Goal: Task Accomplishment & Management: Manage account settings

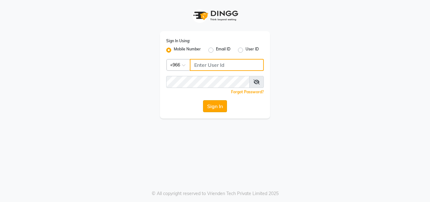
type input "561695339"
click at [211, 106] on button "Sign In" at bounding box center [215, 106] width 24 height 12
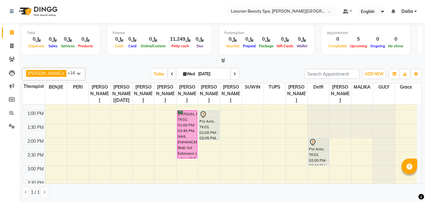
scroll to position [59, 0]
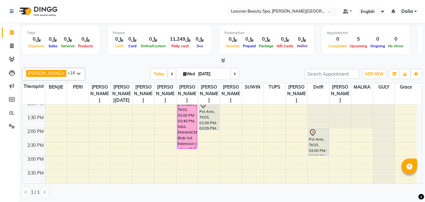
click at [325, 167] on div "11:00 AM 11:30 AM 12:00 PM 12:30 PM 1:00 PM 1:30 PM 2:00 PM 2:30 PM 3:00 PM 3:3…" at bounding box center [219, 197] width 395 height 304
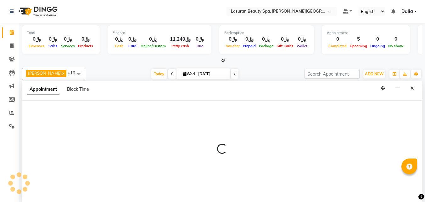
scroll to position [0, 0]
select select "66975"
select select "900"
select select "tentative"
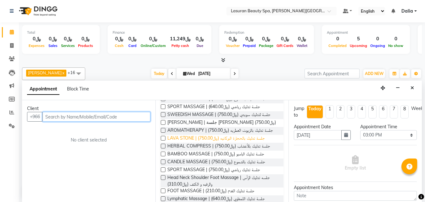
scroll to position [126, 0]
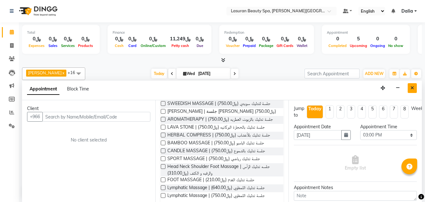
click at [412, 88] on icon "Close" at bounding box center [412, 88] width 3 height 4
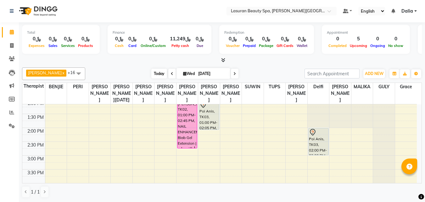
click at [162, 74] on span "Today" at bounding box center [159, 74] width 16 height 10
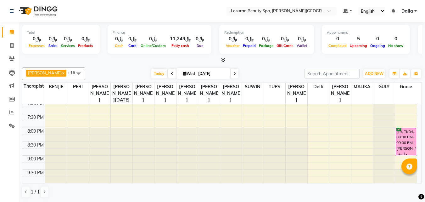
scroll to position [232, 0]
drag, startPoint x: 236, startPoint y: 150, endPoint x: 394, endPoint y: 59, distance: 182.1
click at [394, 59] on div at bounding box center [222, 60] width 400 height 7
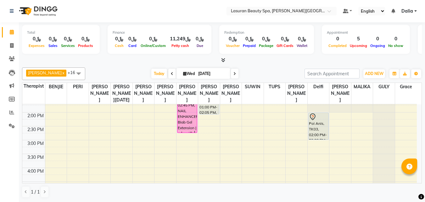
scroll to position [43, 0]
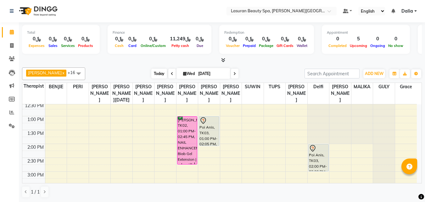
click at [155, 78] on span "Today" at bounding box center [159, 74] width 16 height 10
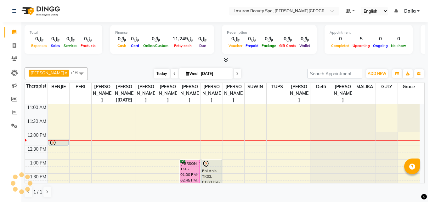
scroll to position [28, 0]
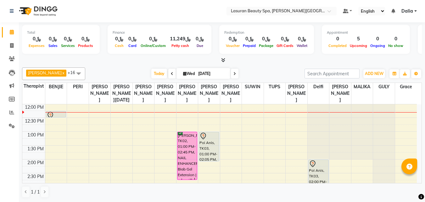
click at [56, 119] on div at bounding box center [56, 115] width 19 height 8
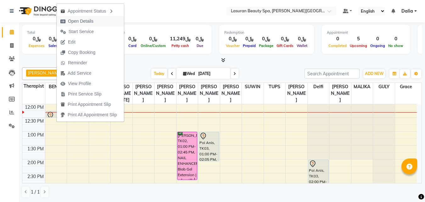
click at [85, 20] on span "Open Details" at bounding box center [80, 21] width 25 height 7
select select "7"
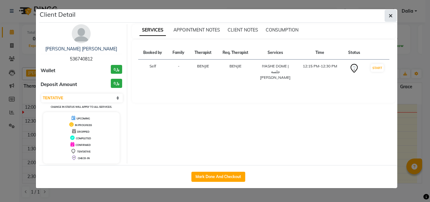
click at [388, 15] on button "button" at bounding box center [391, 16] width 12 height 12
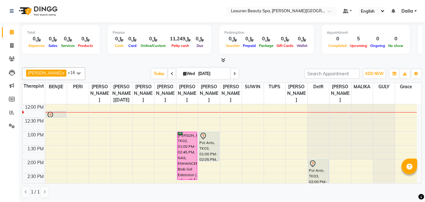
click at [207, 160] on div "Poi Anis, TK03, 01:00 PM-02:05 PM, RITUAL BRIGHT BLUE ROCK | حمام الأحجار الزرق…" at bounding box center [209, 146] width 20 height 29
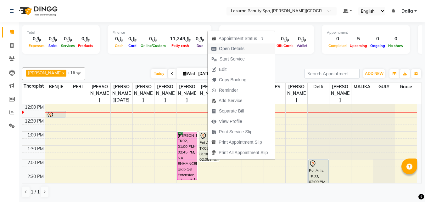
click at [257, 48] on button "Open Details" at bounding box center [241, 48] width 67 height 10
select select "7"
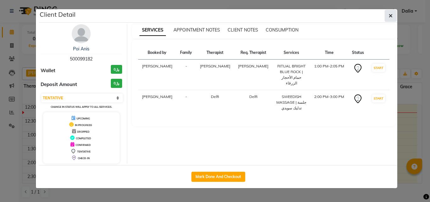
click at [392, 16] on icon "button" at bounding box center [391, 15] width 4 height 5
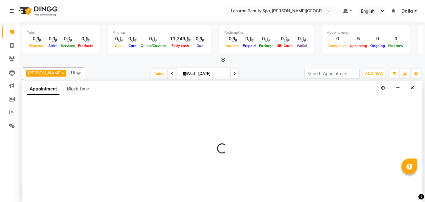
select select "54632"
select select "tentative"
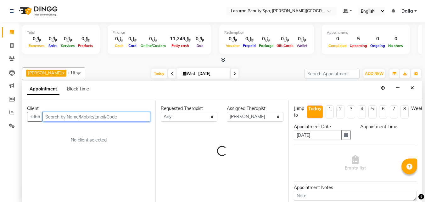
select select "750"
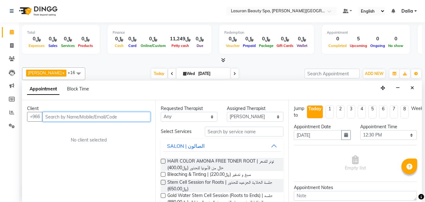
paste input "556493994"
type input "556493994"
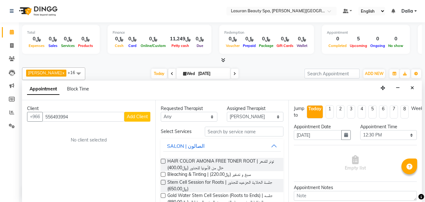
click at [134, 117] on span "Add Client" at bounding box center [137, 117] width 21 height 6
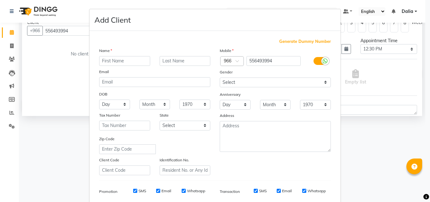
scroll to position [0, 0]
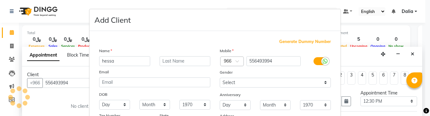
type input "hessa"
click at [183, 61] on input "text" at bounding box center [185, 61] width 51 height 10
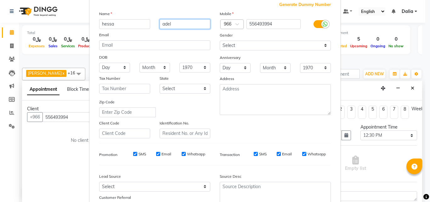
type input "adel"
click at [420, 177] on ngb-modal-window "Add Client Generate Dummy Number Name hessa adel Email DOB Day 01 02 03 04 05 0…" at bounding box center [215, 101] width 430 height 202
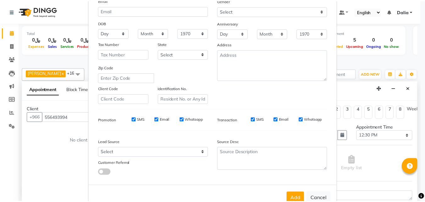
scroll to position [89, 0]
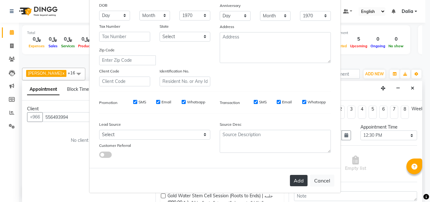
click at [296, 184] on button "Add" at bounding box center [299, 180] width 18 height 11
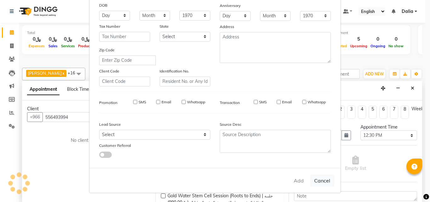
select select
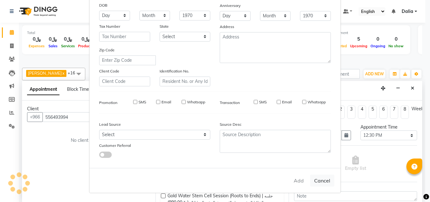
select select
checkbox input "false"
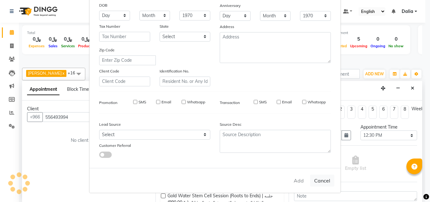
checkbox input "false"
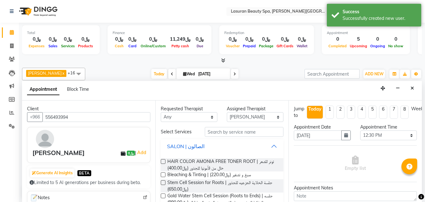
click at [268, 144] on button "SALON | الصالون" at bounding box center [222, 145] width 118 height 11
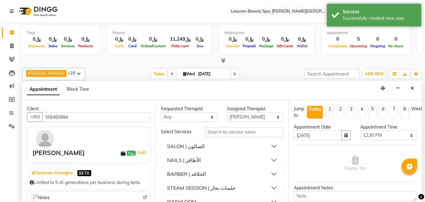
click at [273, 160] on button "NAILS | الأظافر" at bounding box center [222, 159] width 118 height 11
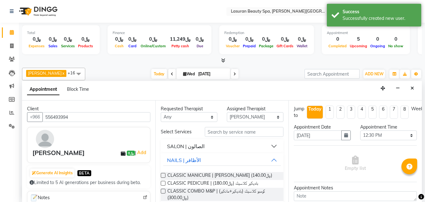
click at [262, 174] on div "CLASSIC MANICURE | مانكير كلاسيك (﷼140.00)" at bounding box center [222, 176] width 123 height 8
click at [162, 176] on label at bounding box center [163, 175] width 5 height 5
click at [162, 176] on input "checkbox" at bounding box center [163, 176] width 4 height 4
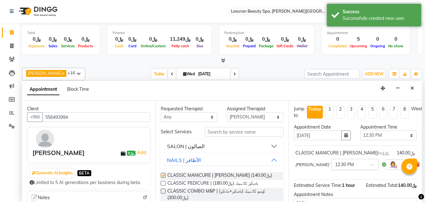
checkbox input "false"
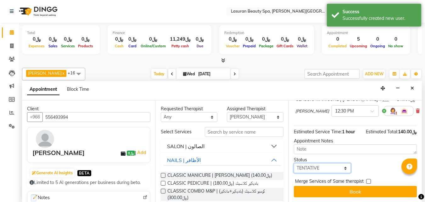
click at [318, 164] on select "Select TENTATIVE CONFIRM CHECK-IN UPCOMING" at bounding box center [322, 168] width 57 height 10
select select "confirm booking"
click at [294, 163] on select "Select TENTATIVE CONFIRM CHECK-IN UPCOMING" at bounding box center [322, 168] width 57 height 10
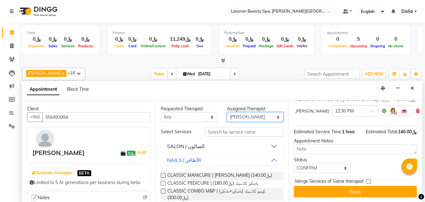
click at [269, 116] on select "Select AHMED ALJOHARY Ahmed Kouraichy Ali Marlea Angel BENJIE Chaima BLHAMIDIYA…" at bounding box center [255, 117] width 57 height 10
select select "54651"
click at [227, 112] on select "Select AHMED ALJOHARY Ahmed Kouraichy Ali Marlea Angel BENJIE Chaima BLHAMIDIYA…" at bounding box center [255, 117] width 57 height 10
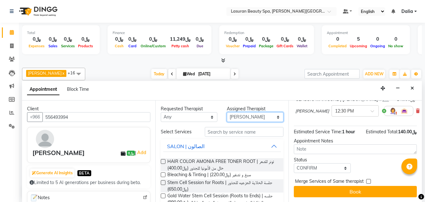
scroll to position [0, 0]
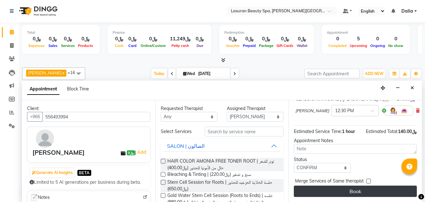
click at [330, 185] on button "Book" at bounding box center [355, 190] width 123 height 11
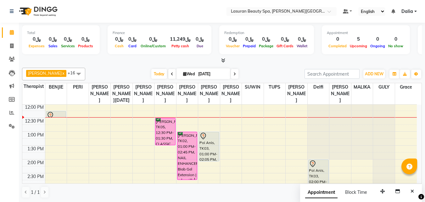
scroll to position [28, 0]
click at [254, 68] on div "Ahmed Kouraichy x BENJIE CABAHUG SUMANDO x CHAIMAE BALHAMIDIYA x GULCHEKHRA x H…" at bounding box center [222, 74] width 400 height 13
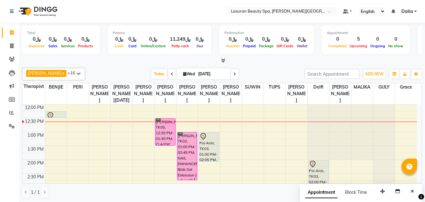
click at [339, 76] on div at bounding box center [341, 76] width 22 height 0
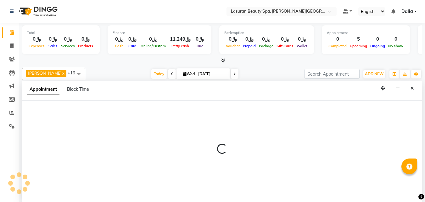
scroll to position [0, 0]
select select "67125"
select select "765"
select select "tentative"
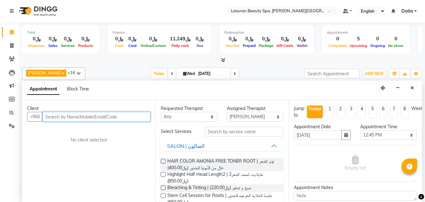
click at [84, 114] on input "text" at bounding box center [96, 117] width 108 height 10
paste input "BIRCH"
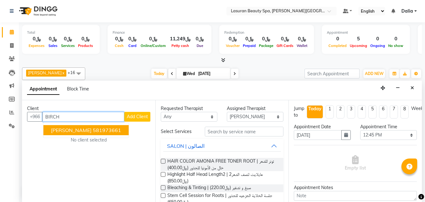
click at [100, 128] on ngb-highlight "581973661" at bounding box center [107, 130] width 28 height 6
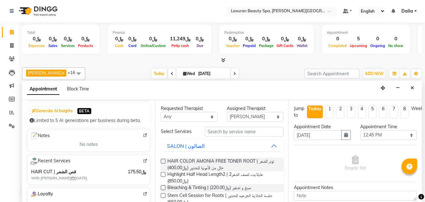
scroll to position [63, 0]
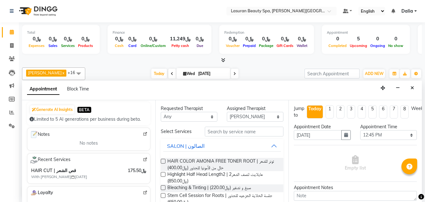
type input "581973661"
click at [263, 143] on button "SALON | الصالون" at bounding box center [222, 145] width 118 height 11
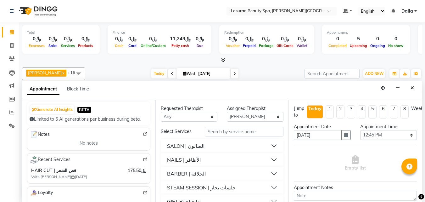
scroll to position [11, 0]
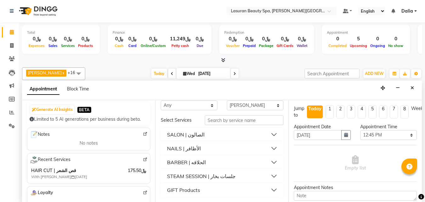
click at [268, 158] on button "BARBER | الحلاقه" at bounding box center [222, 161] width 118 height 11
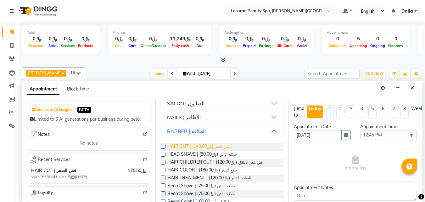
scroll to position [43, 0]
click at [228, 143] on span "HAIR CUT | قص الشعر (﷼140.00)" at bounding box center [198, 147] width 62 height 8
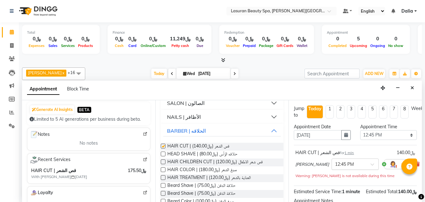
checkbox input "false"
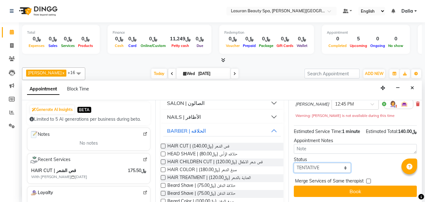
click at [315, 163] on select "Select TENTATIVE CONFIRM CHECK-IN UPCOMING" at bounding box center [322, 168] width 57 height 10
select select "confirm booking"
click at [294, 163] on select "Select TENTATIVE CONFIRM CHECK-IN UPCOMING" at bounding box center [322, 168] width 57 height 10
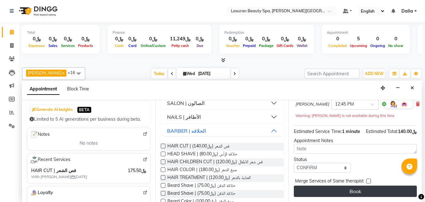
click at [327, 185] on button "Book" at bounding box center [355, 190] width 123 height 11
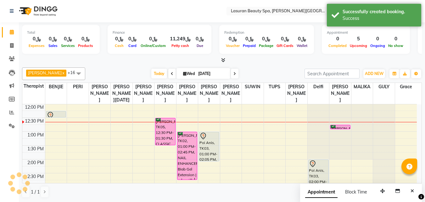
scroll to position [0, 0]
click at [339, 129] on div "[PERSON_NAME], TK06, 12:45 PM-12:46 PM, HAIR CUT | قص الشعر" at bounding box center [341, 127] width 20 height 4
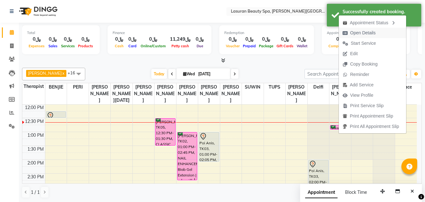
click at [353, 35] on span "Open Details" at bounding box center [362, 33] width 25 height 7
select select "6"
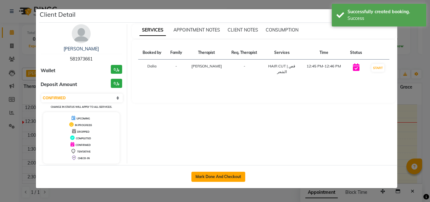
click at [202, 174] on button "Mark Done And Checkout" at bounding box center [218, 177] width 54 height 10
select select "service"
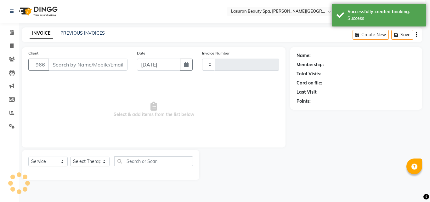
type input "1384"
select select "6941"
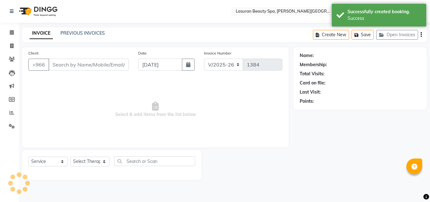
select select "V"
select select "66975"
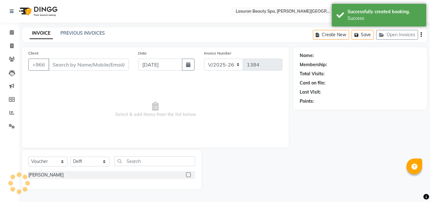
type input "581973661"
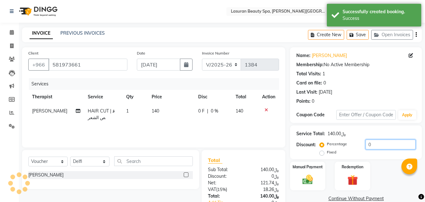
click at [378, 148] on input "0" at bounding box center [391, 144] width 50 height 10
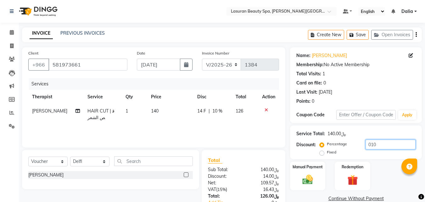
scroll to position [43, 0]
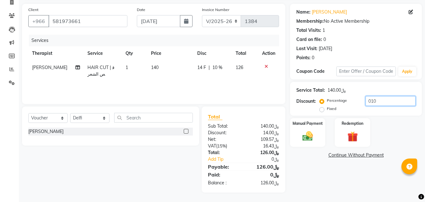
type input "010"
click at [311, 134] on img at bounding box center [308, 136] width 18 height 13
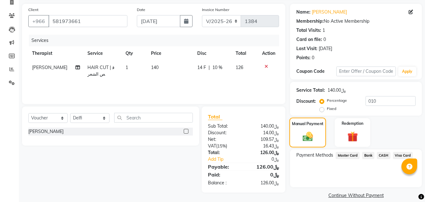
scroll to position [51, 0]
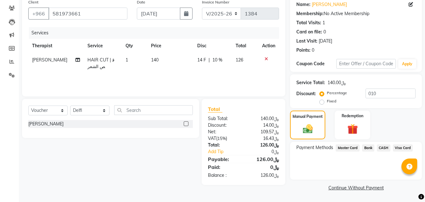
click at [401, 147] on span "Visa Card" at bounding box center [403, 147] width 20 height 7
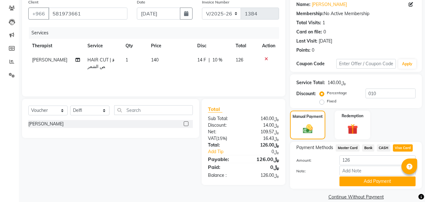
scroll to position [60, 0]
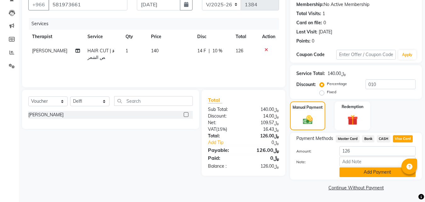
click at [365, 170] on button "Add Payment" at bounding box center [378, 172] width 76 height 10
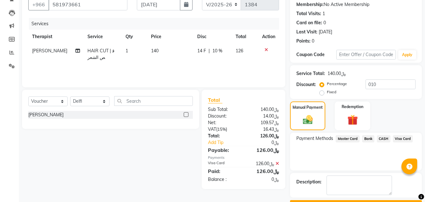
scroll to position [77, 0]
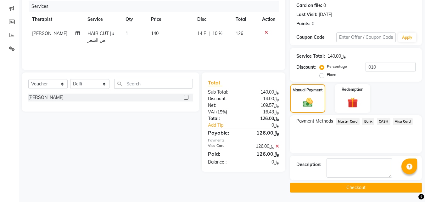
click at [334, 189] on button "Checkout" at bounding box center [356, 188] width 132 height 10
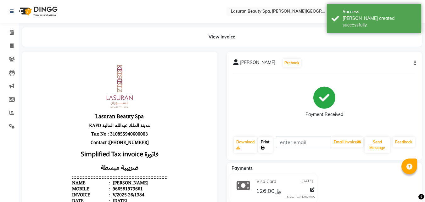
click at [268, 146] on link "Print" at bounding box center [265, 145] width 14 height 16
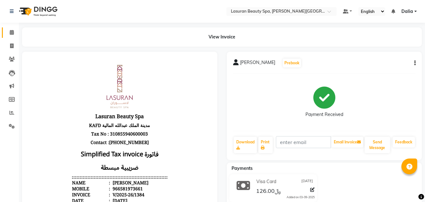
click at [13, 32] on icon at bounding box center [12, 32] width 4 height 5
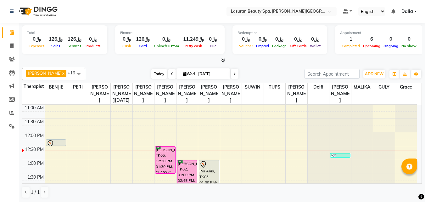
click at [159, 78] on span "Today" at bounding box center [159, 74] width 16 height 10
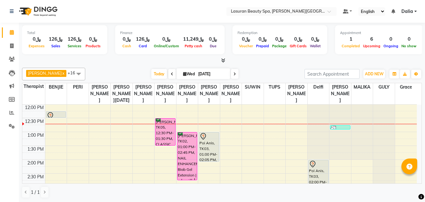
click at [167, 134] on div "[PERSON_NAME], TK05, 12:30 PM-01:30 PM, CLASSIC MANICURE | [PERSON_NAME]" at bounding box center [165, 131] width 20 height 27
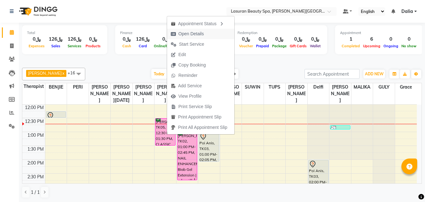
click at [203, 34] on span "Open Details" at bounding box center [190, 34] width 25 height 7
select select "6"
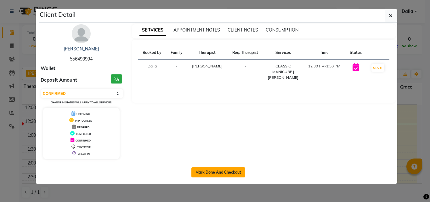
click at [218, 176] on button "Mark Done And Checkout" at bounding box center [218, 172] width 54 height 10
select select "service"
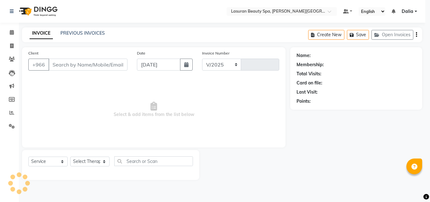
select select "6941"
type input "1385"
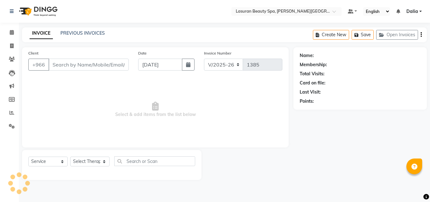
select select "V"
select select "66975"
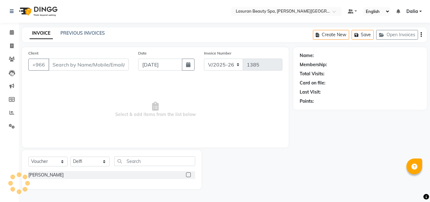
type input "556493994"
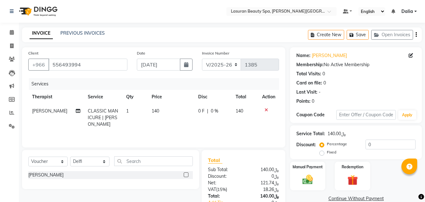
scroll to position [43, 0]
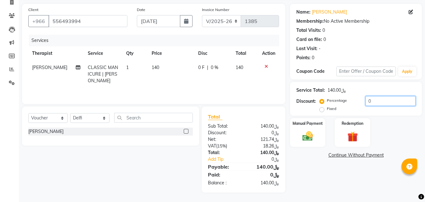
click at [377, 103] on input "0" at bounding box center [391, 101] width 50 height 10
type input "010"
click at [311, 138] on img at bounding box center [308, 136] width 18 height 13
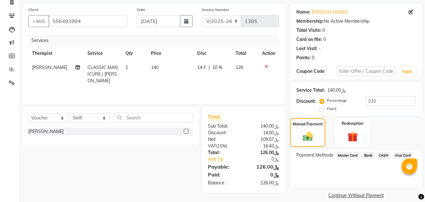
click at [396, 157] on span "Visa Card" at bounding box center [403, 155] width 20 height 7
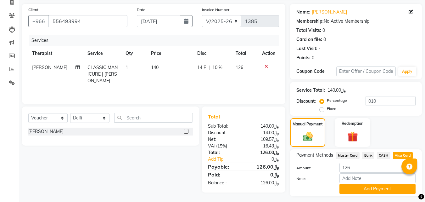
scroll to position [60, 0]
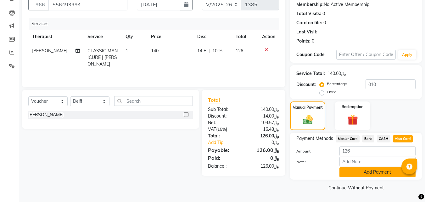
click at [371, 172] on button "Add Payment" at bounding box center [378, 172] width 76 height 10
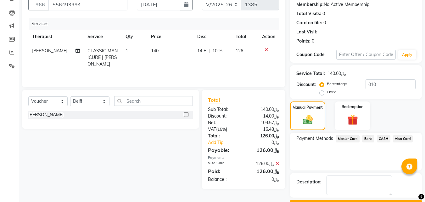
scroll to position [77, 0]
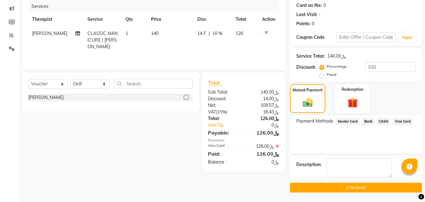
click at [342, 189] on button "Checkout" at bounding box center [356, 188] width 132 height 10
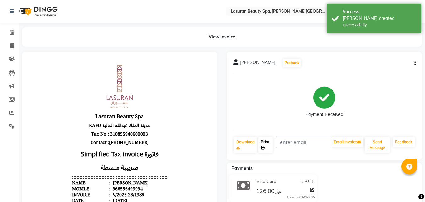
click at [264, 143] on link "Print" at bounding box center [265, 145] width 14 height 16
click at [11, 33] on icon at bounding box center [12, 32] width 4 height 5
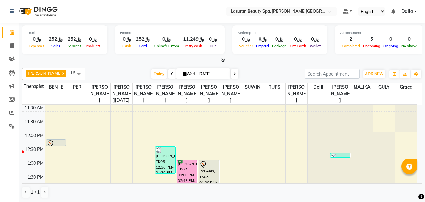
click at [13, 32] on icon at bounding box center [12, 32] width 4 height 5
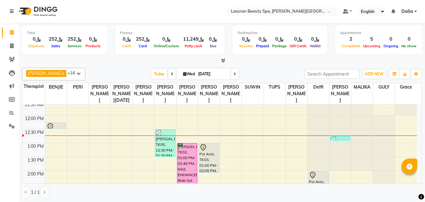
scroll to position [31, 0]
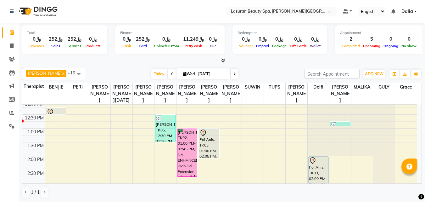
click at [168, 138] on div "[PERSON_NAME], TK05, 12:30 PM-01:30 PM, CLASSIC MANICURE | [PERSON_NAME]" at bounding box center [165, 128] width 20 height 27
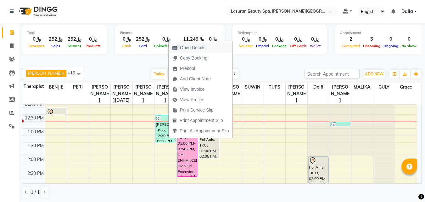
click at [201, 47] on span "Open Details" at bounding box center [192, 47] width 25 height 7
select select "3"
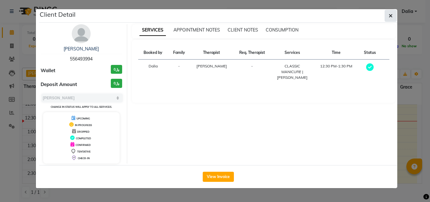
click at [393, 18] on button "button" at bounding box center [391, 16] width 12 height 12
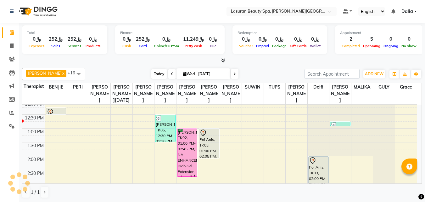
click at [163, 76] on span "Today" at bounding box center [159, 74] width 16 height 10
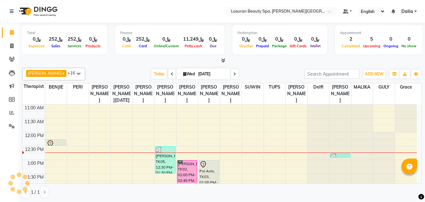
scroll to position [28, 0]
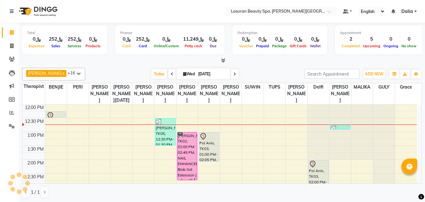
click at [252, 67] on div "Ahmed Kouraichy x BENJIE CABAHUG SUMANDO x CHAIMAE BALHAMIDIYA x GULCHEKHRA x H…" at bounding box center [222, 132] width 400 height 135
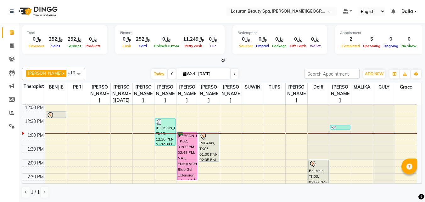
click at [181, 165] on div "[PERSON_NAME], TK02, 01:00 PM-02:45 PM, NAIL ENHANCEMENT Biab Gel Extension | أ…" at bounding box center [188, 156] width 20 height 48
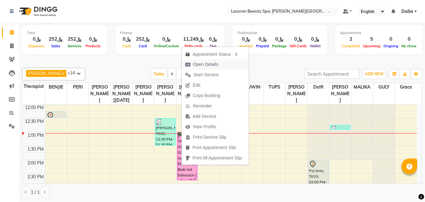
click at [205, 67] on span "Open Details" at bounding box center [205, 64] width 25 height 7
select select "6"
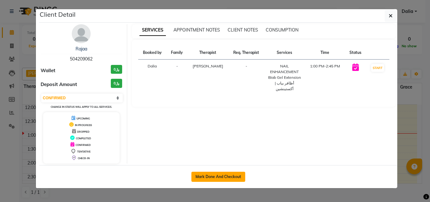
click at [212, 175] on button "Mark Done And Checkout" at bounding box center [218, 177] width 54 height 10
select select "service"
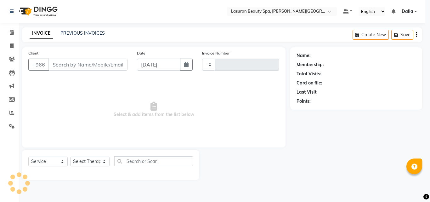
type input "1386"
select select "6941"
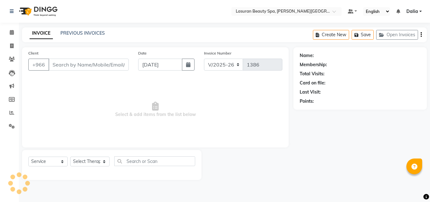
select select "V"
select select "66975"
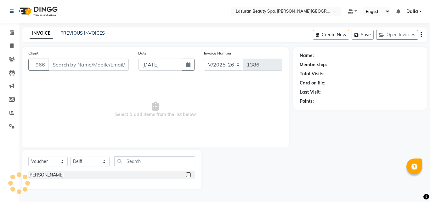
type input "504209062"
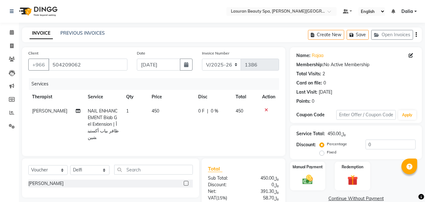
click at [327, 153] on label "Fixed" at bounding box center [331, 152] width 9 height 6
click at [324, 153] on input "Fixed" at bounding box center [323, 152] width 4 height 4
radio input "true"
click at [389, 145] on input "0" at bounding box center [391, 144] width 50 height 10
click at [11, 32] on icon at bounding box center [12, 32] width 4 height 5
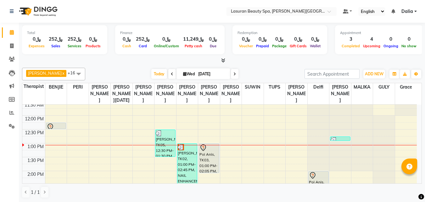
scroll to position [31, 0]
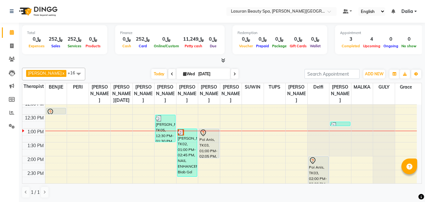
click at [171, 75] on icon at bounding box center [172, 74] width 3 height 4
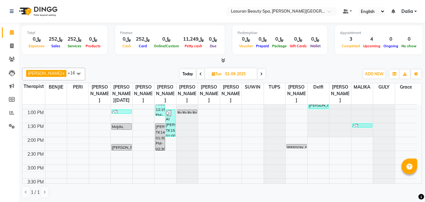
scroll to position [43, 0]
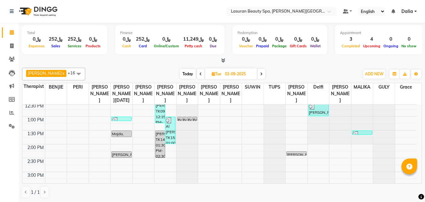
click at [189, 74] on span "Today" at bounding box center [188, 74] width 16 height 10
type input "[DATE]"
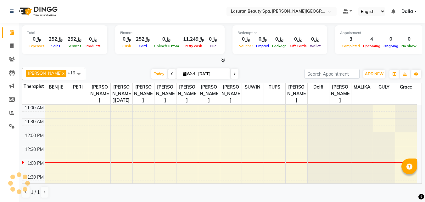
scroll to position [56, 0]
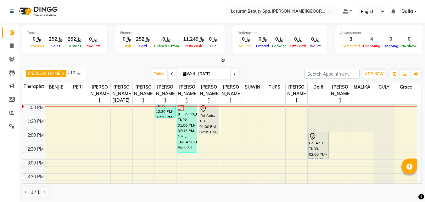
click at [120, 122] on div "11:00 AM 11:30 AM 12:00 PM 12:30 PM 1:00 PM 1:30 PM 2:00 PM 2:30 PM 3:00 PM 3:3…" at bounding box center [219, 201] width 395 height 304
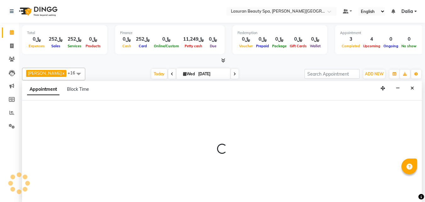
scroll to position [0, 0]
select select "54626"
select select "tentative"
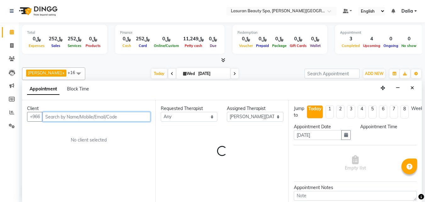
select select "795"
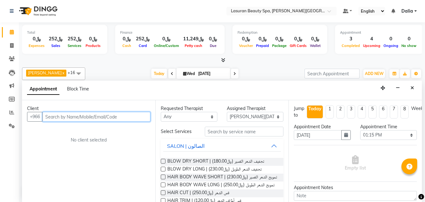
click at [136, 116] on input "text" at bounding box center [96, 117] width 108 height 10
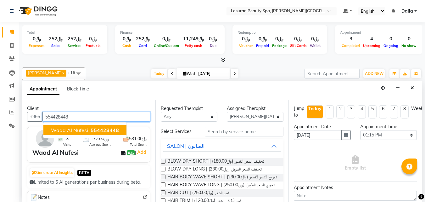
click at [75, 131] on span "Waad Al Nufesi" at bounding box center [69, 130] width 37 height 6
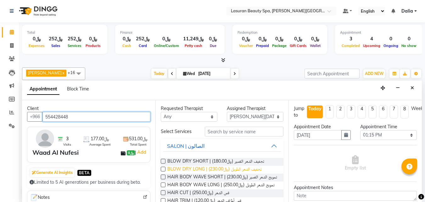
type input "554428448"
click at [258, 170] on span "BLOW DRY LONG | تجفيف الشعر الطويل (﷼230.00)" at bounding box center [214, 170] width 94 height 8
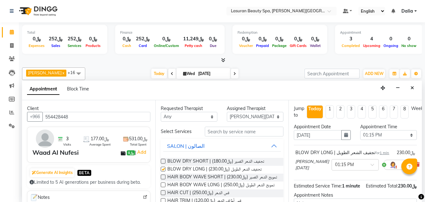
checkbox input "false"
click at [255, 117] on select "Select AHMED ALJOHARY Ahmed Kouraichy Ali Marlea Angel BENJIE Chaima BLHAMIDIYA…" at bounding box center [255, 117] width 57 height 10
select select "54651"
click at [227, 112] on select "Select AHMED ALJOHARY Ahmed Kouraichy Ali Marlea Angel BENJIE Chaima BLHAMIDIYA…" at bounding box center [255, 117] width 57 height 10
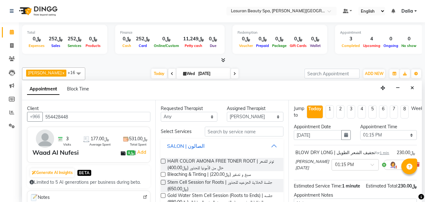
click at [266, 150] on button "SALON | الصالون" at bounding box center [222, 145] width 118 height 11
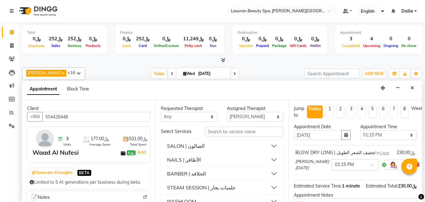
scroll to position [11, 0]
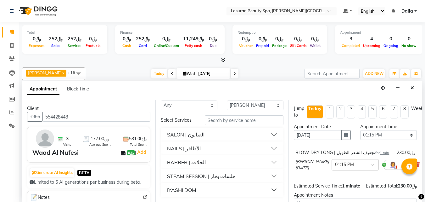
click at [268, 146] on button "NAILS | الأظافر" at bounding box center [222, 148] width 118 height 11
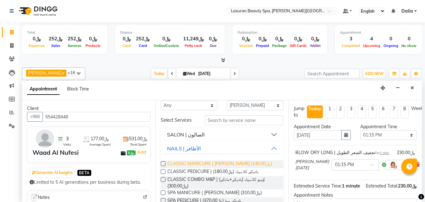
click at [253, 162] on span "CLASSIC MANICURE | مانكير كلاسيك (﷼140.00)" at bounding box center [219, 164] width 105 height 8
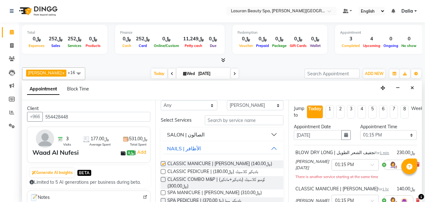
checkbox input "false"
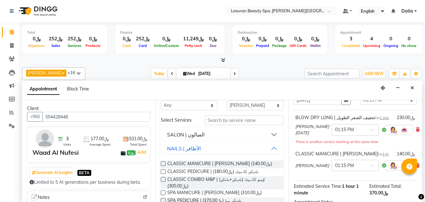
scroll to position [94, 0]
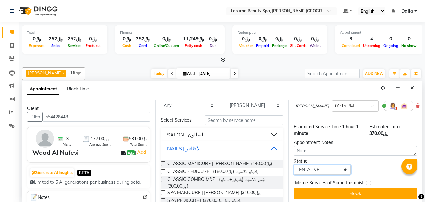
click at [314, 171] on select "Select TENTATIVE CONFIRM CHECK-IN UPCOMING" at bounding box center [322, 170] width 57 height 10
select select "confirm booking"
click at [294, 165] on select "Select TENTATIVE CONFIRM CHECK-IN UPCOMING" at bounding box center [322, 170] width 57 height 10
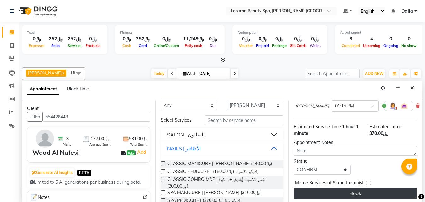
click at [323, 189] on button "Book" at bounding box center [355, 192] width 123 height 11
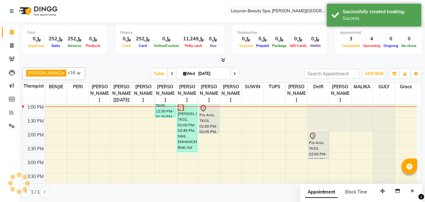
scroll to position [0, 0]
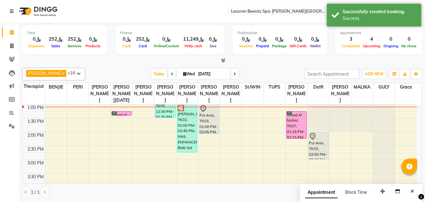
click at [296, 131] on div "Waad Al Nufesi, TK07, 01:15 PM-02:15 PM, CLASSIC MANICURE | مانكير كلاسيك" at bounding box center [297, 124] width 20 height 27
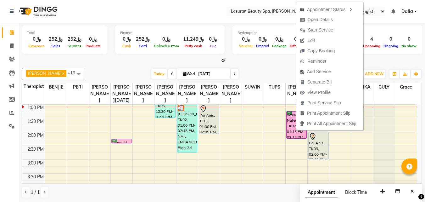
drag, startPoint x: 128, startPoint y: 119, endPoint x: 127, endPoint y: 148, distance: 28.7
click at [127, 148] on div "Waad Al Nufesi, TK07, 01:15 PM-01:16 PM, BLOW DRY LONG | تجفيف الشعر الطويل Waa…" at bounding box center [122, 201] width 22 height 304
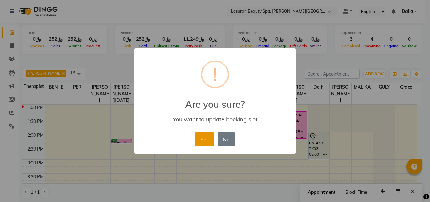
click at [200, 137] on button "Yes" at bounding box center [204, 139] width 19 height 14
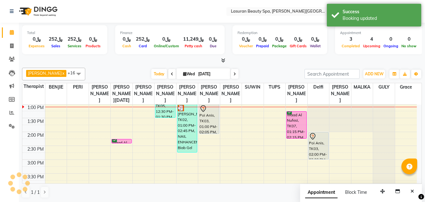
click at [285, 129] on div "11:00 AM 11:30 AM 12:00 PM 12:30 PM 1:00 PM 1:30 PM 2:00 PM 2:30 PM 3:00 PM 3:3…" at bounding box center [219, 201] width 395 height 304
select select "54647"
select select "tentative"
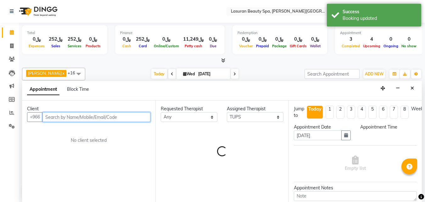
select select "810"
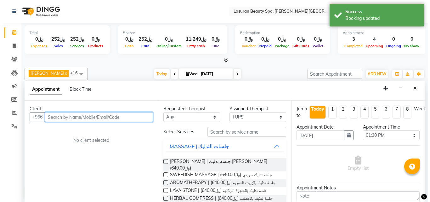
scroll to position [0, 0]
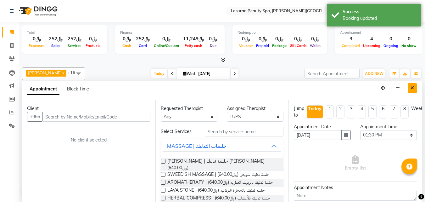
click at [410, 89] on button "Close" at bounding box center [412, 88] width 9 height 10
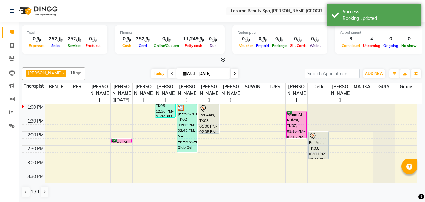
click at [298, 125] on div "Waad Al Nufesi, TK07, 01:15 PM-02:15 PM, CLASSIC MANICURE | مانكير كلاسيك" at bounding box center [297, 124] width 20 height 27
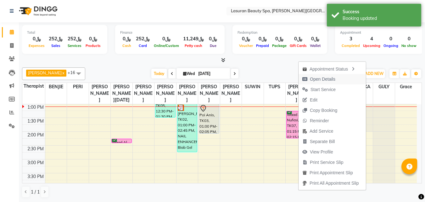
click at [309, 79] on span "Open Details" at bounding box center [319, 79] width 41 height 10
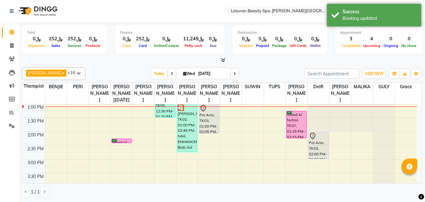
click at [299, 124] on div "Waad Al Nufesi, TK07, 01:15 PM-02:15 PM, CLASSIC MANICURE | مانكير كلاسيك" at bounding box center [297, 124] width 20 height 27
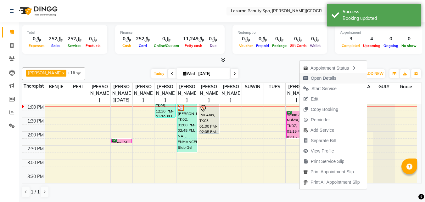
click at [311, 77] on span "Open Details" at bounding box center [320, 78] width 41 height 10
select select "6"
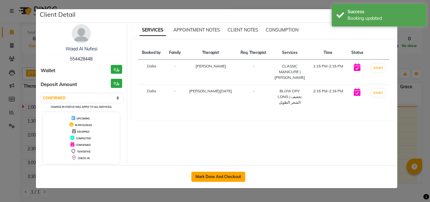
click at [222, 177] on button "Mark Done And Checkout" at bounding box center [218, 177] width 54 height 10
select select "6941"
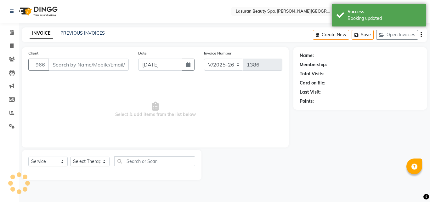
select select "V"
select select "66975"
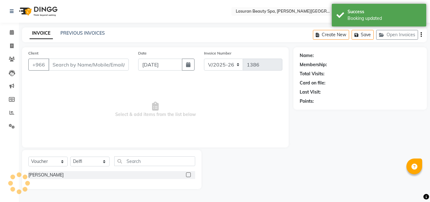
type input "554428448"
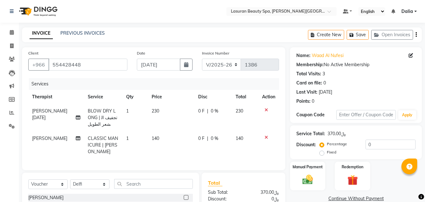
scroll to position [71, 0]
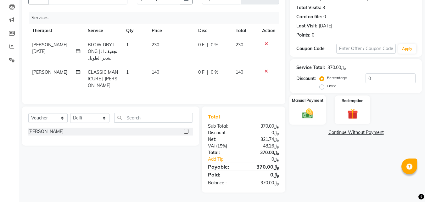
click at [310, 107] on img at bounding box center [308, 113] width 18 height 13
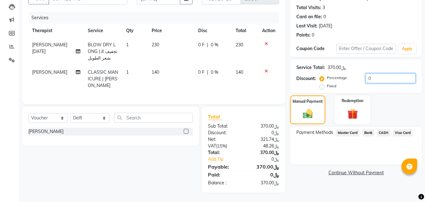
click at [393, 73] on input "0" at bounding box center [391, 78] width 50 height 10
type input "010"
click at [404, 129] on span "Visa Card" at bounding box center [403, 132] width 20 height 7
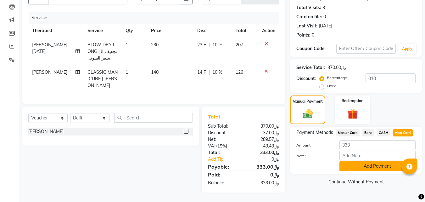
click at [352, 161] on button "Add Payment" at bounding box center [378, 166] width 76 height 10
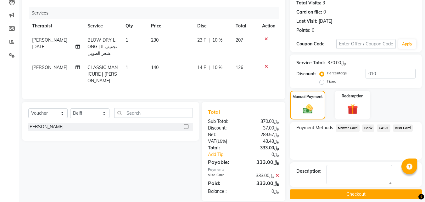
click at [325, 189] on button "Checkout" at bounding box center [356, 194] width 132 height 10
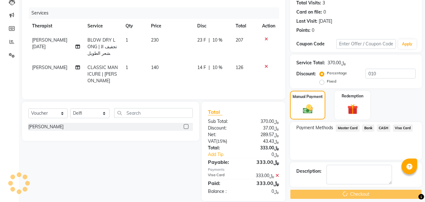
scroll to position [84, 0]
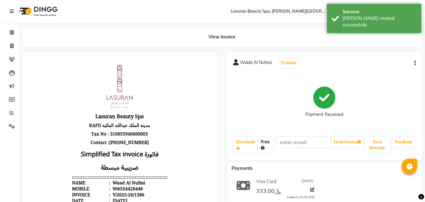
click at [262, 147] on icon at bounding box center [263, 148] width 4 height 4
click at [11, 34] on icon at bounding box center [12, 32] width 4 height 5
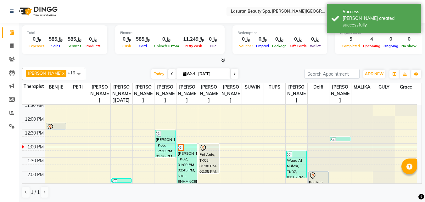
scroll to position [31, 0]
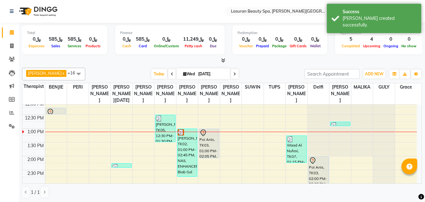
click at [183, 155] on div "[PERSON_NAME], TK02, 01:00 PM-02:45 PM, NAIL ENHANCEMENT Biab Gel Extension | أ…" at bounding box center [188, 153] width 20 height 48
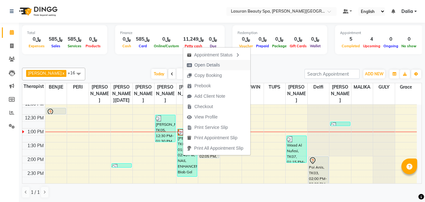
click at [208, 64] on span "Open Details" at bounding box center [207, 65] width 25 height 7
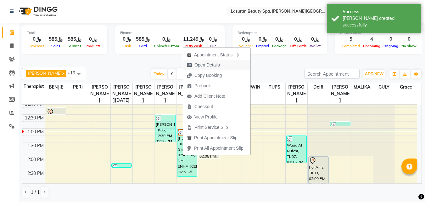
select select "3"
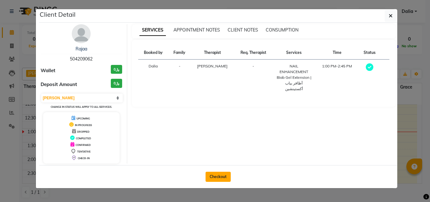
click at [220, 174] on button "Checkout" at bounding box center [218, 177] width 25 height 10
select select "6941"
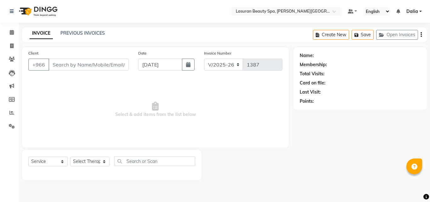
select select "V"
select select "66975"
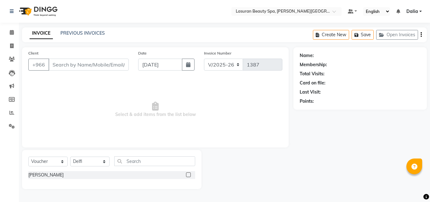
type input "504209062"
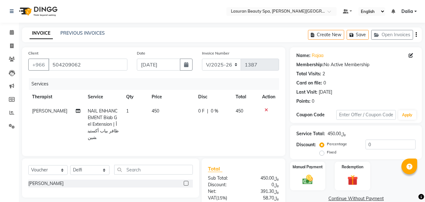
click at [267, 110] on icon at bounding box center [266, 110] width 3 height 4
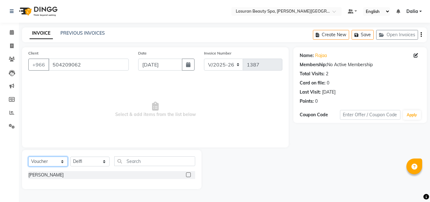
click at [52, 160] on select "Select Service Product Membership Package Voucher Prepaid Gift Card" at bounding box center [47, 161] width 39 height 10
select select "service"
click at [28, 156] on select "Select Service Product Membership Package Voucher Prepaid Gift Card" at bounding box center [47, 161] width 39 height 10
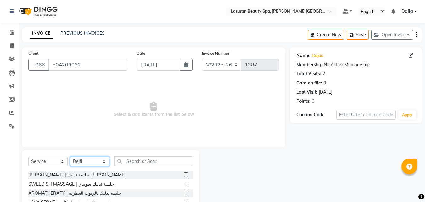
click at [72, 162] on select "Select Therapist Abdulellah AHMED ALJOHARY Ahmed Kouraichy Ali Marlea Angel BEN…" at bounding box center [89, 161] width 39 height 10
select select "54634"
click at [70, 156] on select "Select Therapist Abdulellah AHMED ALJOHARY Ahmed Kouraichy Ali Marlea Angel BEN…" at bounding box center [89, 161] width 39 height 10
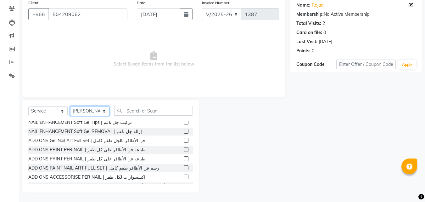
scroll to position [220, 0]
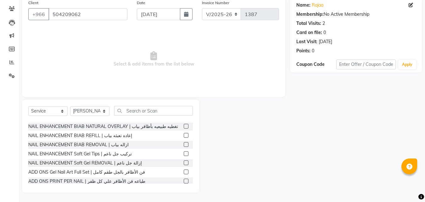
click at [184, 151] on label at bounding box center [186, 153] width 5 height 5
click at [184, 152] on input "checkbox" at bounding box center [186, 154] width 4 height 4
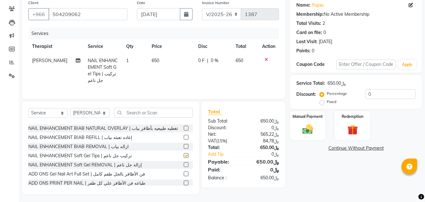
checkbox input "false"
click at [391, 95] on input "0" at bounding box center [391, 94] width 50 height 10
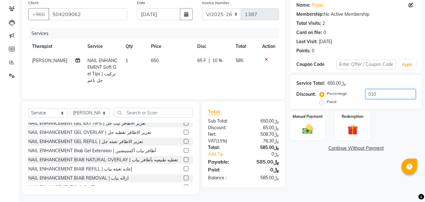
type input "010"
click at [184, 151] on label at bounding box center [186, 150] width 5 height 5
click at [184, 151] on input "checkbox" at bounding box center [186, 151] width 4 height 4
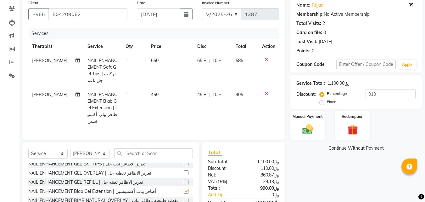
checkbox input "false"
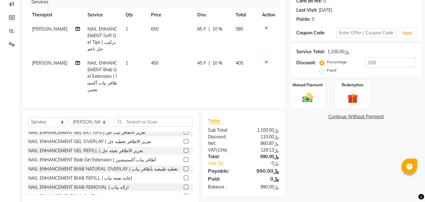
click at [267, 29] on icon at bounding box center [266, 28] width 3 height 4
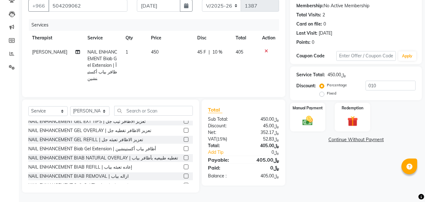
scroll to position [57, 0]
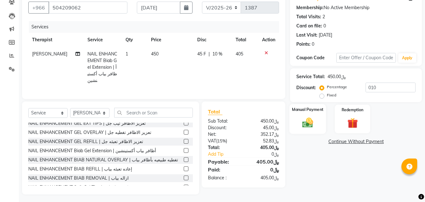
click at [306, 124] on img at bounding box center [308, 122] width 18 height 13
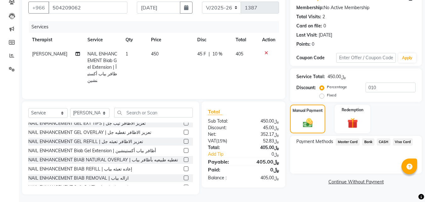
click at [403, 144] on span "Visa Card" at bounding box center [403, 141] width 20 height 7
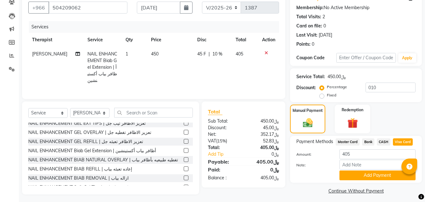
scroll to position [60, 0]
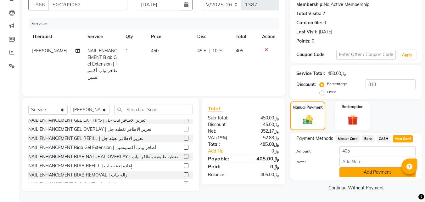
click at [361, 170] on button "Add Payment" at bounding box center [378, 172] width 76 height 10
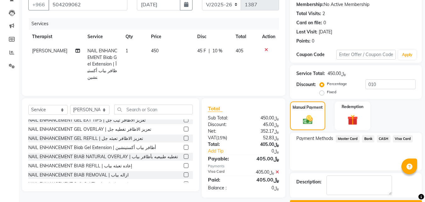
scroll to position [77, 0]
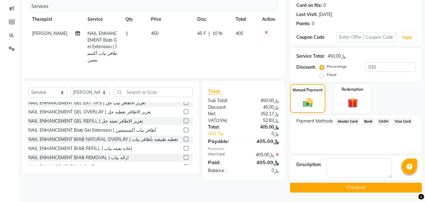
click at [331, 184] on button "Checkout" at bounding box center [356, 188] width 132 height 10
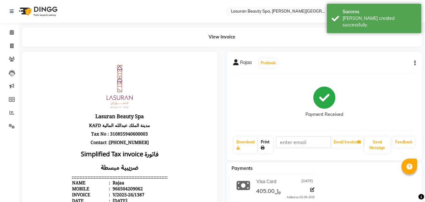
click at [268, 145] on link "Print" at bounding box center [265, 145] width 14 height 16
click at [11, 30] on icon at bounding box center [12, 32] width 4 height 5
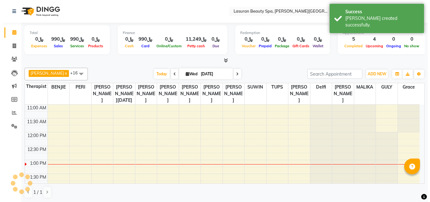
scroll to position [56, 0]
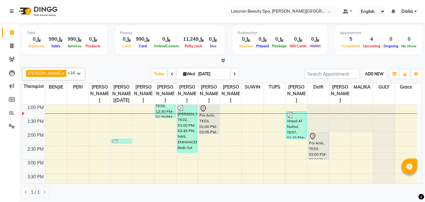
click at [378, 73] on span "ADD NEW" at bounding box center [374, 73] width 19 height 5
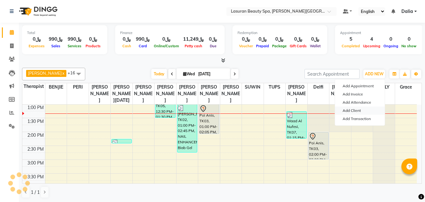
click at [359, 111] on link "Add Client" at bounding box center [360, 110] width 50 height 8
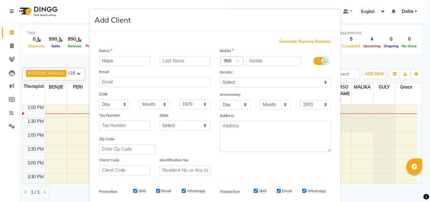
type input "Haya"
drag, startPoint x: 175, startPoint y: 61, endPoint x: 186, endPoint y: 74, distance: 17.0
click at [175, 61] on input "text" at bounding box center [185, 61] width 51 height 10
type input "majed"
click at [259, 60] on input "text" at bounding box center [273, 61] width 54 height 10
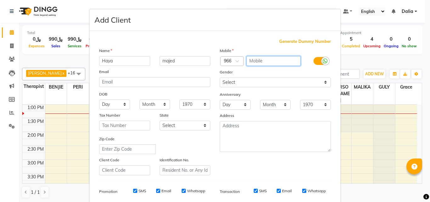
paste input "563332060"
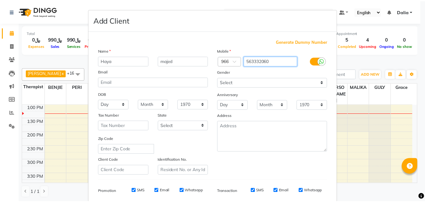
scroll to position [89, 0]
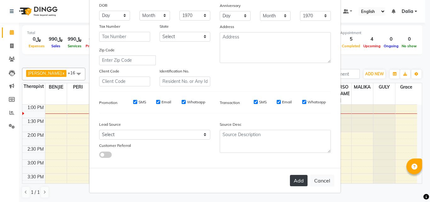
type input "563332060"
click at [296, 179] on button "Add" at bounding box center [299, 180] width 18 height 11
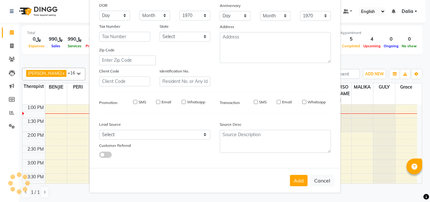
select select
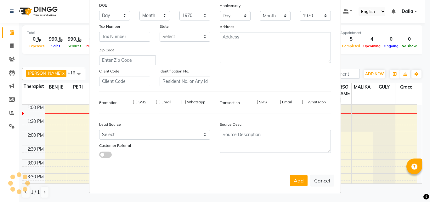
select select
checkbox input "false"
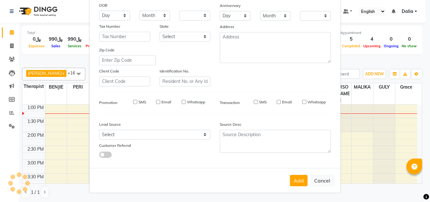
checkbox input "false"
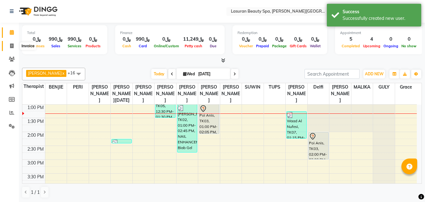
click at [14, 48] on span at bounding box center [11, 45] width 11 height 7
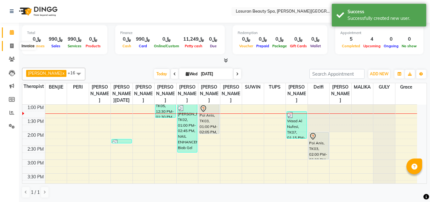
select select "service"
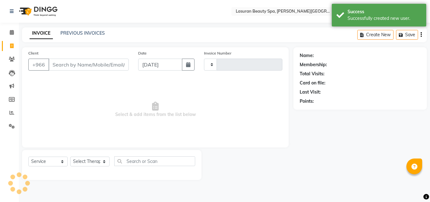
type input "1388"
select select "6941"
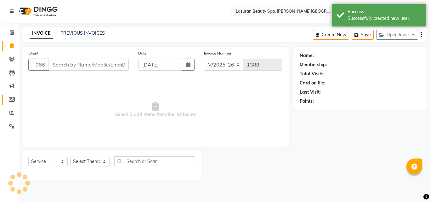
click at [14, 95] on link "Members" at bounding box center [9, 99] width 15 height 10
select select
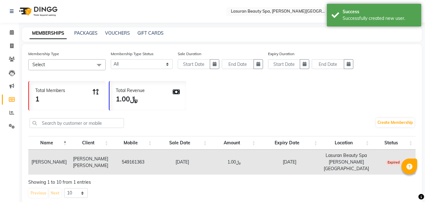
click at [156, 36] on div "GIFT CARDS" at bounding box center [151, 33] width 26 height 7
click at [153, 31] on link "GIFT CARDS" at bounding box center [151, 33] width 26 height 6
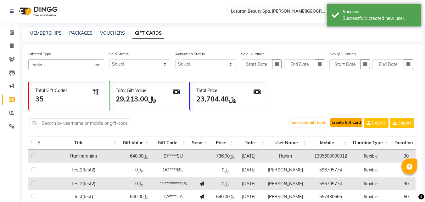
click at [354, 122] on button "Create Gift Card" at bounding box center [346, 122] width 32 height 9
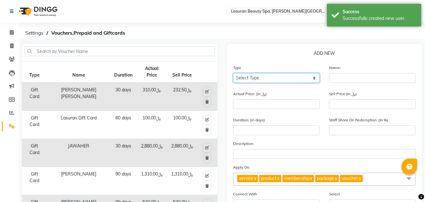
click at [281, 76] on select "Select Type Voucher Prepaid Gift Card" at bounding box center [276, 78] width 87 height 10
select select "G"
click at [233, 73] on select "Select Type Voucher Prepaid Gift Card" at bounding box center [276, 78] width 87 height 10
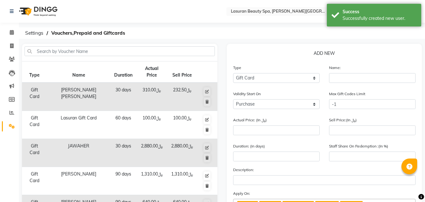
click at [359, 71] on div "Name:" at bounding box center [372, 73] width 87 height 19
click at [359, 72] on div "Name:" at bounding box center [372, 73] width 87 height 19
click at [359, 75] on input "text" at bounding box center [372, 78] width 87 height 10
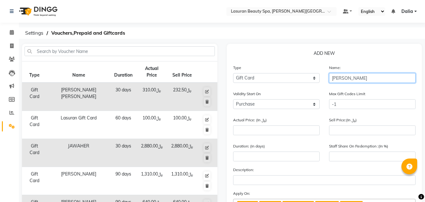
type input "[PERSON_NAME]"
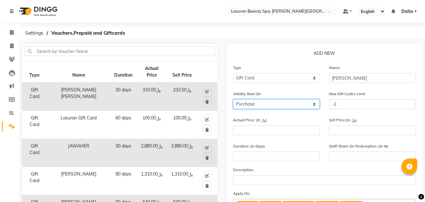
click at [313, 107] on select "Purchase Activate" at bounding box center [276, 104] width 87 height 10
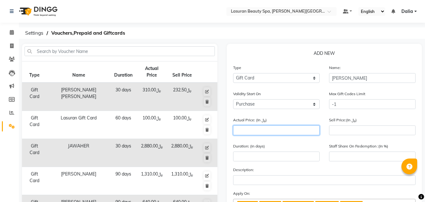
click at [310, 134] on input "number" at bounding box center [276, 130] width 87 height 10
type input "6"
type input "0"
type input "640"
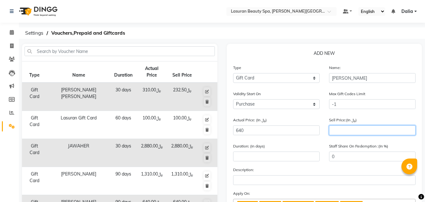
click at [353, 126] on input "number" at bounding box center [372, 130] width 87 height 10
type input "6"
type input "1"
type input "64"
type input "10"
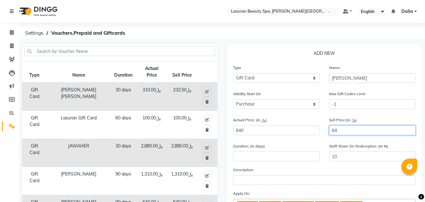
type input "640"
type input "100"
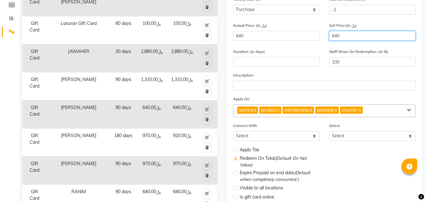
type input "640"
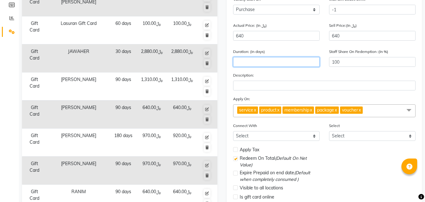
click at [299, 63] on input "number" at bounding box center [276, 62] width 87 height 10
type input "180"
click at [249, 150] on span "Apply Tax" at bounding box center [250, 149] width 20 height 7
click at [235, 150] on label at bounding box center [235, 149] width 5 height 5
click at [235, 150] on input "checkbox" at bounding box center [235, 150] width 4 height 4
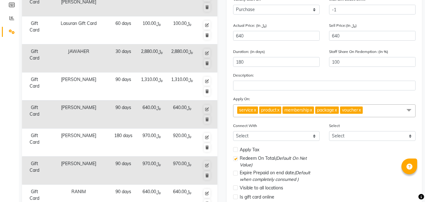
checkbox input "true"
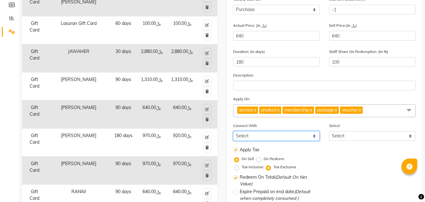
click at [291, 131] on select "Select Membership Package" at bounding box center [276, 136] width 87 height 10
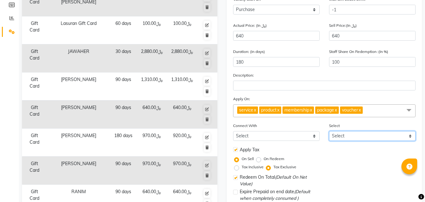
click at [350, 135] on select "Select" at bounding box center [372, 136] width 87 height 10
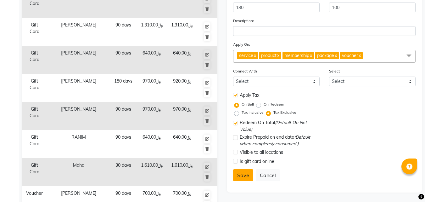
click at [250, 175] on button "Save" at bounding box center [243, 175] width 20 height 12
select select
checkbox input "false"
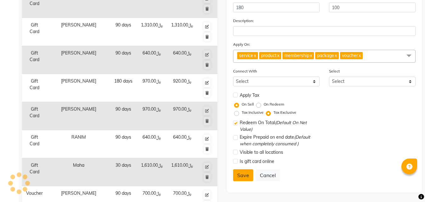
checkbox input "true"
checkbox input "false"
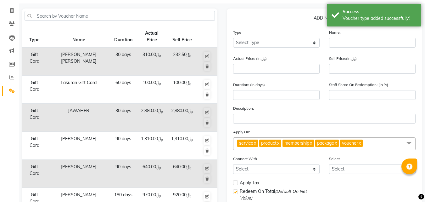
scroll to position [0, 0]
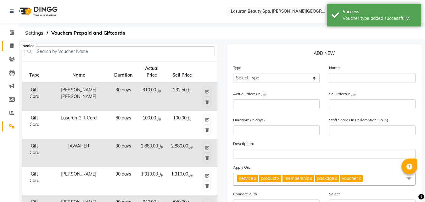
click at [11, 48] on icon at bounding box center [11, 45] width 3 height 5
select select "service"
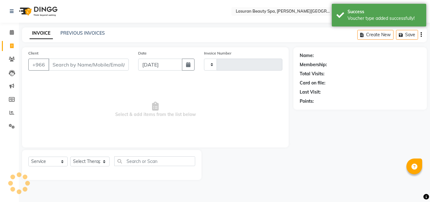
type input "1388"
select select "6941"
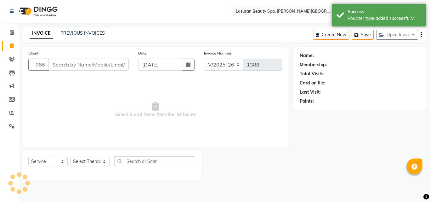
click at [96, 65] on input "Client" at bounding box center [88, 65] width 80 height 12
select select "V"
select select "66975"
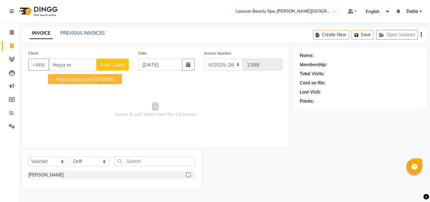
click at [110, 83] on button "Haya majed 563332060" at bounding box center [85, 79] width 74 height 10
type input "563332060"
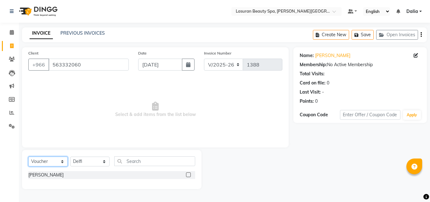
click at [38, 161] on select "Select Service Product Membership Package Voucher Prepaid Gift Card" at bounding box center [47, 161] width 39 height 10
select select "G"
click at [28, 156] on select "Select Service Product Membership Package Voucher Prepaid Gift Card" at bounding box center [47, 161] width 39 height 10
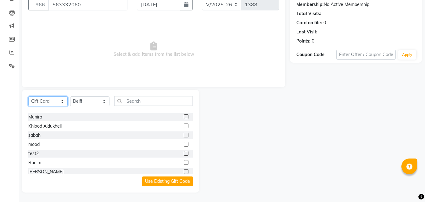
scroll to position [202, 0]
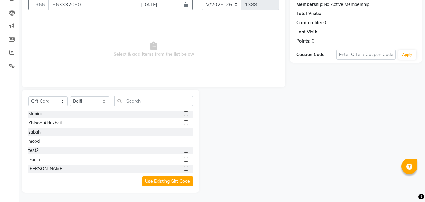
click at [184, 169] on label at bounding box center [186, 168] width 5 height 5
click at [184, 169] on input "checkbox" at bounding box center [186, 169] width 4 height 4
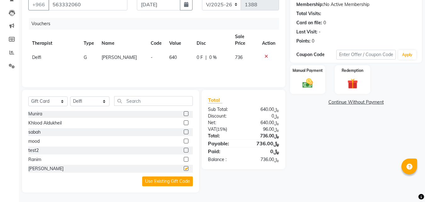
checkbox input "false"
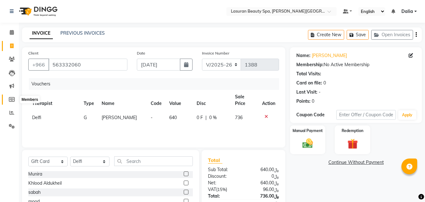
click at [11, 98] on icon at bounding box center [12, 99] width 6 height 5
select select
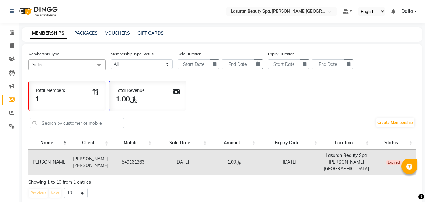
click at [153, 41] on div "MEMBERSHIPS PACKAGES VOUCHERS GIFT CARDS" at bounding box center [222, 34] width 400 height 14
click at [152, 36] on div "GIFT CARDS" at bounding box center [151, 33] width 26 height 7
click at [155, 31] on link "GIFT CARDS" at bounding box center [151, 33] width 26 height 6
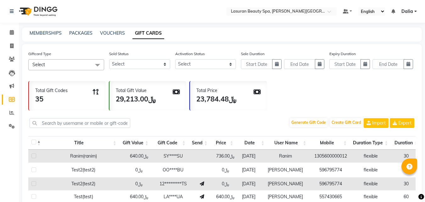
scroll to position [123, 0]
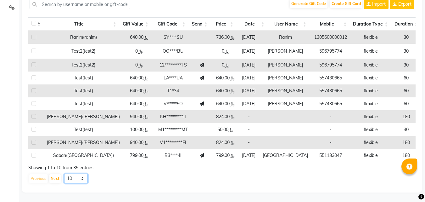
click at [74, 183] on select "10 20 50 100" at bounding box center [76, 178] width 24 height 10
select select "50"
click at [64, 173] on select "10 20 50 100" at bounding box center [76, 178] width 24 height 10
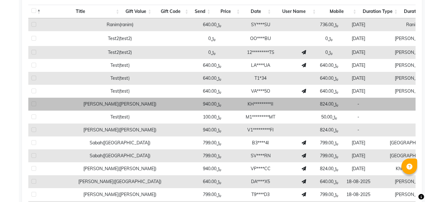
scroll to position [0, 0]
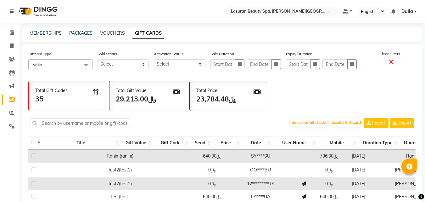
click at [391, 62] on icon at bounding box center [391, 62] width 4 height 6
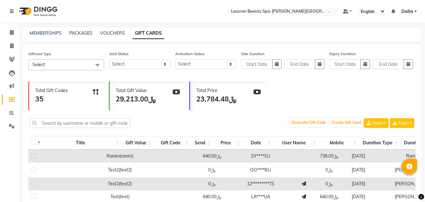
click at [76, 62] on span "Select" at bounding box center [66, 64] width 76 height 11
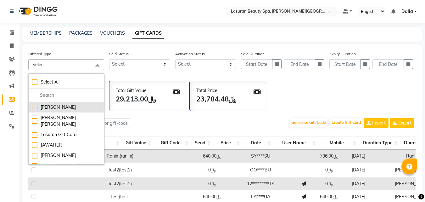
click at [71, 104] on div "[PERSON_NAME]" at bounding box center [66, 107] width 69 height 7
checkbox input "true"
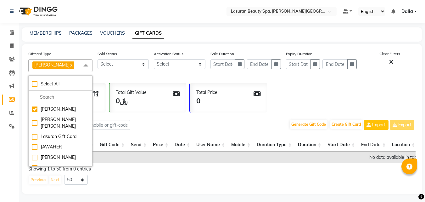
click at [90, 66] on span at bounding box center [86, 65] width 13 height 12
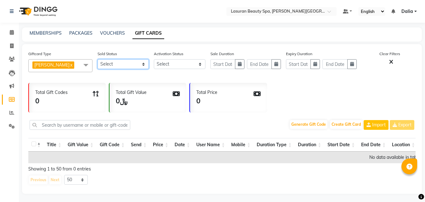
click at [140, 64] on select "Select Yes No" at bounding box center [123, 64] width 51 height 10
click at [344, 125] on button "Create Gift Card" at bounding box center [346, 124] width 32 height 9
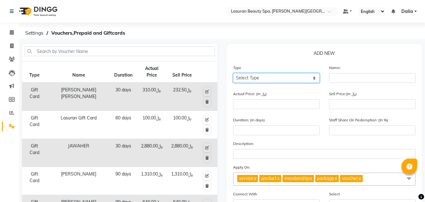
click at [302, 76] on select "Select Type Voucher Prepaid Gift Card" at bounding box center [276, 78] width 87 height 10
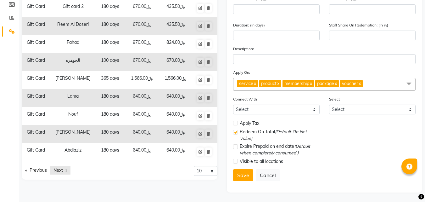
click at [63, 168] on link "Next page" at bounding box center [60, 170] width 20 height 8
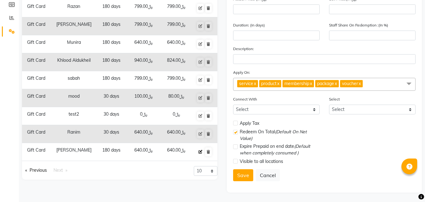
click at [200, 152] on icon at bounding box center [201, 152] width 4 height 4
select select "G"
type input "[PERSON_NAME]"
type input "640"
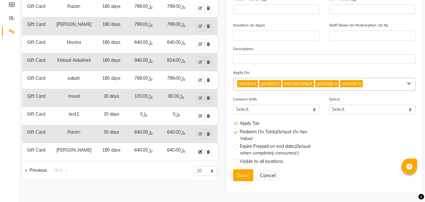
type input "180"
type input "100"
checkbox input "true"
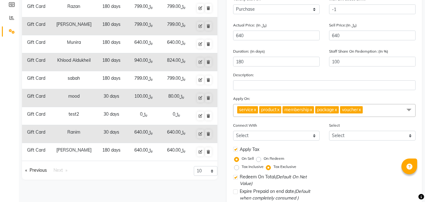
click at [242, 168] on label "Tax Inclusive" at bounding box center [253, 167] width 22 height 6
click at [238, 168] on input "Tax Inclusive" at bounding box center [238, 166] width 4 height 4
radio input "true"
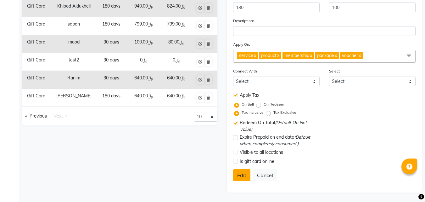
click at [236, 179] on button "Edit" at bounding box center [241, 175] width 17 height 12
select select
checkbox input "false"
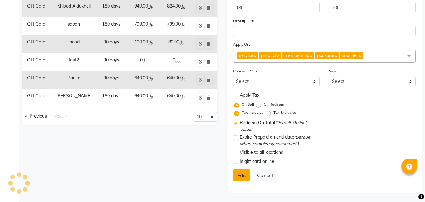
checkbox input "true"
checkbox input "false"
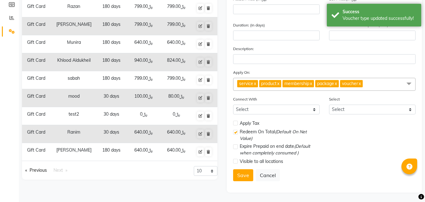
scroll to position [0, 0]
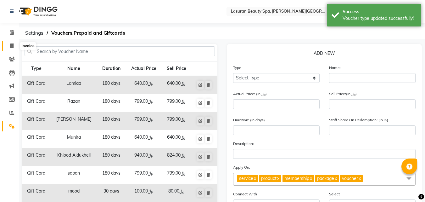
click at [11, 46] on icon at bounding box center [11, 45] width 3 height 5
select select "service"
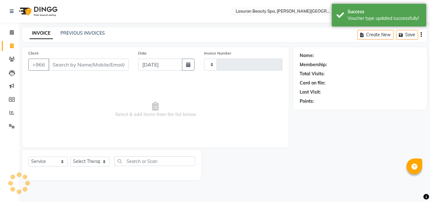
type input "1388"
select select "6941"
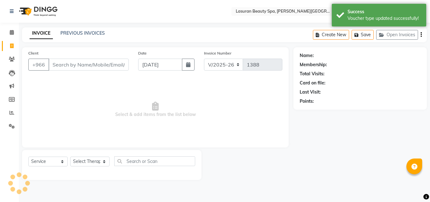
click at [74, 68] on input "Client" at bounding box center [88, 65] width 80 height 12
select select "V"
select select "66975"
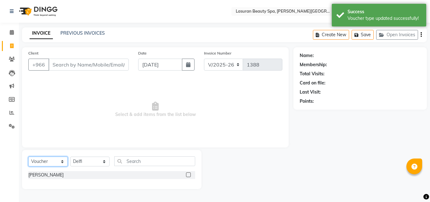
click at [62, 162] on select "Select Service Product Membership Package Voucher Prepaid Gift Card" at bounding box center [47, 161] width 39 height 10
select select "G"
click at [28, 156] on select "Select Service Product Membership Package Voucher Prepaid Gift Card" at bounding box center [47, 161] width 39 height 10
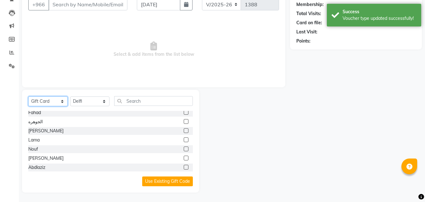
scroll to position [202, 0]
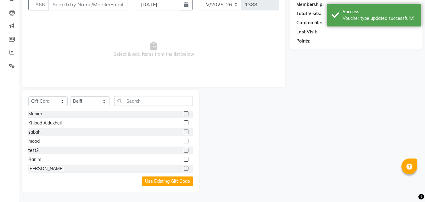
click at [184, 169] on label at bounding box center [186, 168] width 5 height 5
click at [184, 169] on input "checkbox" at bounding box center [186, 169] width 4 height 4
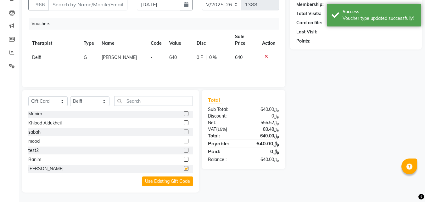
checkbox input "false"
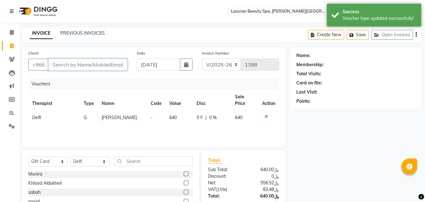
click at [70, 63] on input "Client" at bounding box center [87, 65] width 79 height 12
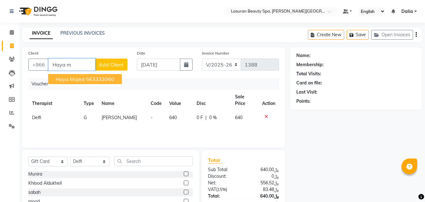
click at [82, 83] on button "Haya majed 563332060" at bounding box center [85, 79] width 74 height 10
type input "563332060"
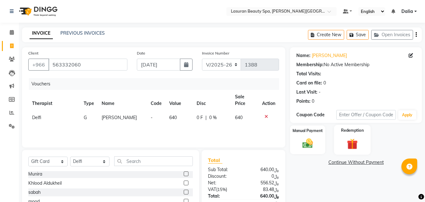
click at [352, 131] on label "Redemption" at bounding box center [353, 130] width 23 height 6
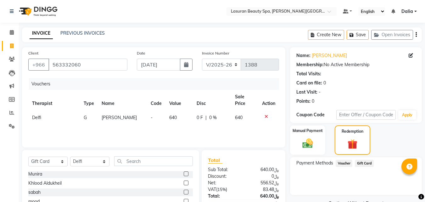
click at [365, 165] on span "Gift Card" at bounding box center [364, 163] width 19 height 7
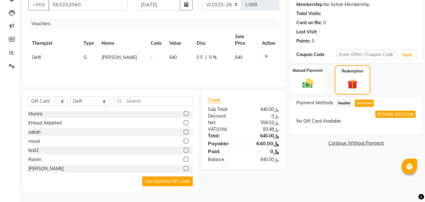
click at [391, 111] on button "Activate Gift Code" at bounding box center [396, 113] width 40 height 7
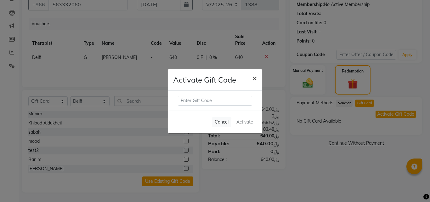
click at [253, 78] on span "×" at bounding box center [254, 77] width 4 height 9
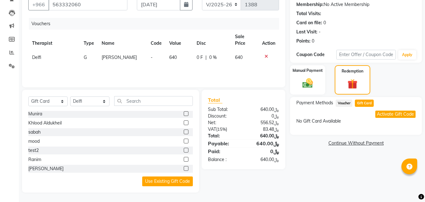
scroll to position [0, 0]
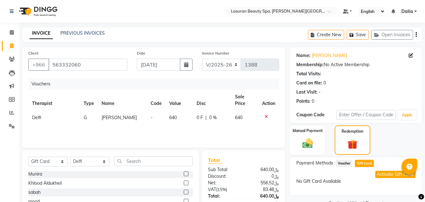
click at [9, 94] on li "Members" at bounding box center [9, 100] width 19 height 14
click at [10, 98] on icon at bounding box center [12, 99] width 6 height 5
select select
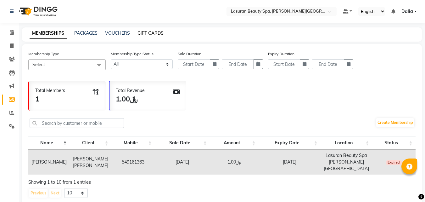
click at [138, 31] on link "GIFT CARDS" at bounding box center [151, 33] width 26 height 6
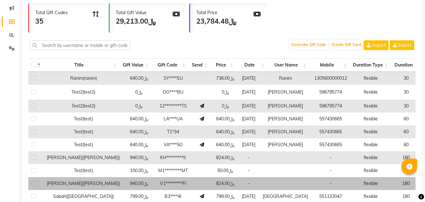
scroll to position [123, 0]
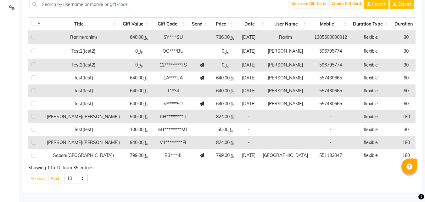
click at [87, 174] on div "Previous Next 10 20 50 100" at bounding box center [221, 178] width 387 height 10
click at [85, 178] on select "10 20 50 100" at bounding box center [76, 178] width 24 height 10
select select "100"
click at [64, 173] on select "10 20 50 100" at bounding box center [76, 178] width 24 height 10
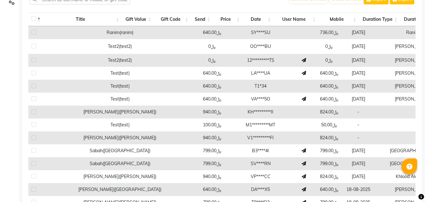
scroll to position [0, 0]
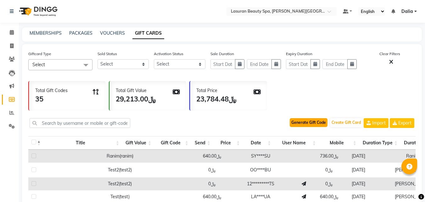
click at [309, 125] on button "Generate Gift Code" at bounding box center [309, 122] width 38 height 9
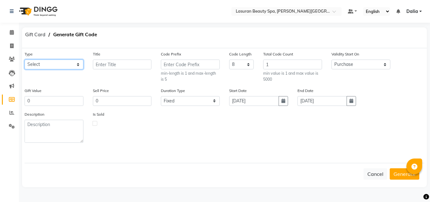
click at [49, 69] on select "Select ALANA KLINTON Lasuran Gift Card JAWAHER Turki Aljuraid Raghad Alolayan D…" at bounding box center [54, 64] width 59 height 10
select select "24594"
click at [25, 59] on select "Select ALANA KLINTON Lasuran Gift Card JAWAHER Turki Aljuraid Raghad Alolayan D…" at bounding box center [54, 64] width 59 height 10
type input "[PERSON_NAME]"
type input "640"
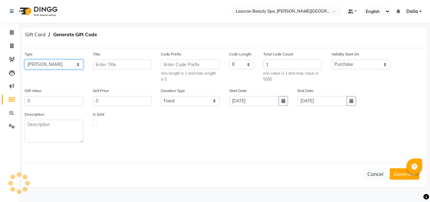
type input "640"
select select "flexible"
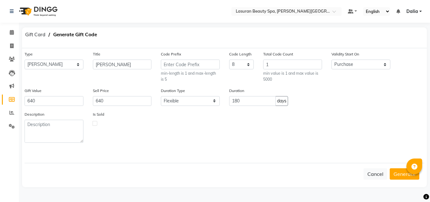
click at [399, 170] on button "Generate" at bounding box center [405, 173] width 30 height 11
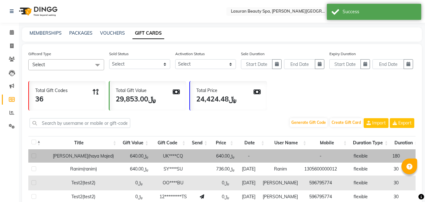
click at [257, 156] on td "-" at bounding box center [249, 156] width 22 height 13
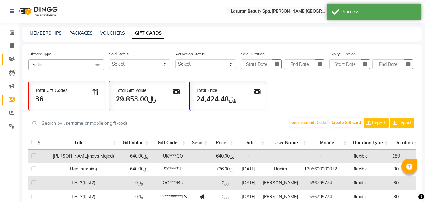
click at [11, 55] on link "Clients" at bounding box center [9, 59] width 15 height 10
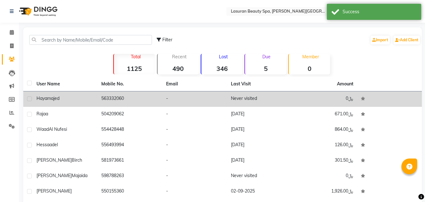
click at [80, 97] on div "Haya majed" at bounding box center [65, 98] width 57 height 7
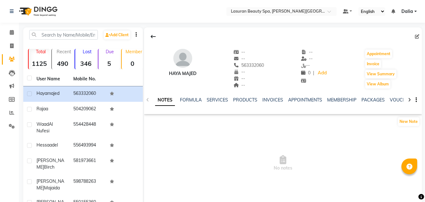
click at [408, 99] on div at bounding box center [409, 99] width 7 height 12
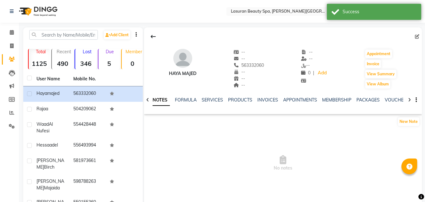
click at [409, 99] on icon at bounding box center [409, 100] width 3 height 4
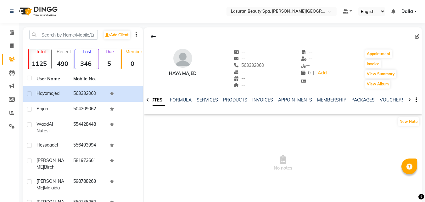
click at [409, 99] on icon at bounding box center [409, 100] width 3 height 4
click at [396, 99] on link "GIFTCARDS" at bounding box center [407, 100] width 25 height 6
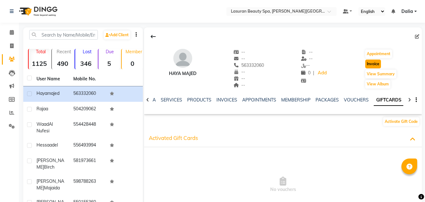
click at [372, 63] on button "Invoice" at bounding box center [373, 63] width 16 height 9
select select "service"
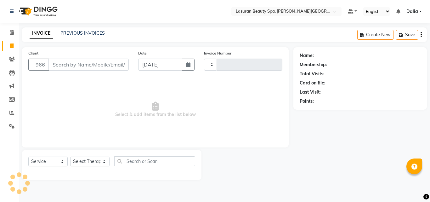
type input "1388"
select select "6941"
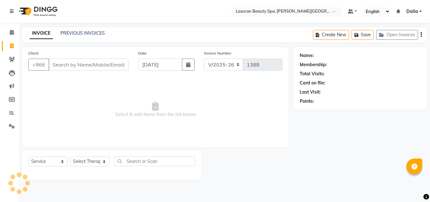
type input "563332060"
select select "V"
select select "66975"
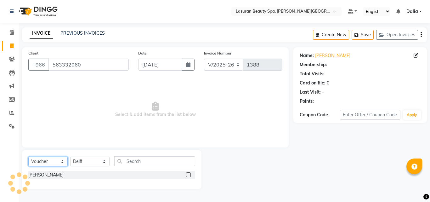
click at [57, 162] on select "Select Service Product Membership Package Voucher Prepaid Gift Card" at bounding box center [47, 161] width 39 height 10
select select "G"
click at [28, 156] on select "Select Service Product Membership Package Voucher Prepaid Gift Card" at bounding box center [47, 161] width 39 height 10
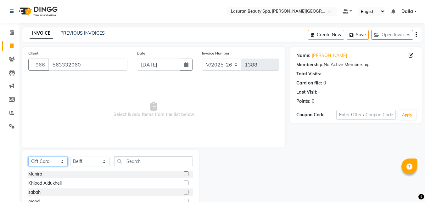
scroll to position [60, 0]
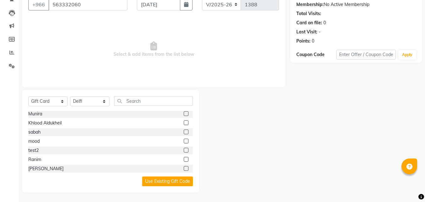
click at [184, 171] on div at bounding box center [188, 169] width 9 height 8
click at [184, 168] on label at bounding box center [186, 168] width 5 height 5
click at [184, 168] on input "checkbox" at bounding box center [186, 169] width 4 height 4
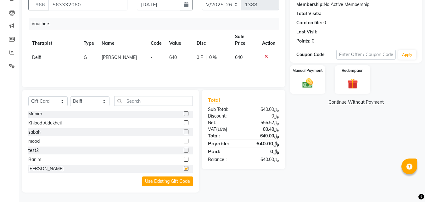
checkbox input "false"
click at [307, 84] on img at bounding box center [308, 83] width 18 height 13
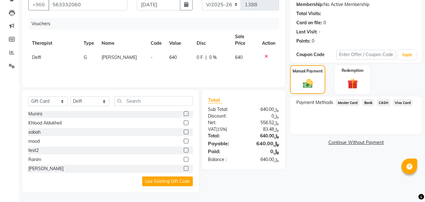
click at [365, 105] on span "Bank" at bounding box center [368, 102] width 12 height 7
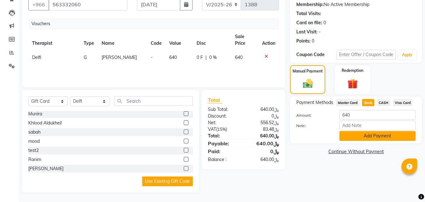
click at [376, 139] on button "Add Payment" at bounding box center [378, 136] width 76 height 10
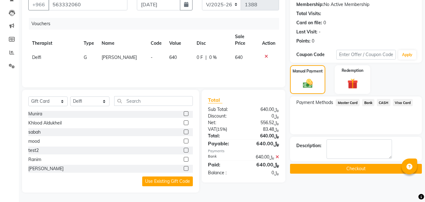
click at [351, 170] on button "Checkout" at bounding box center [356, 169] width 132 height 10
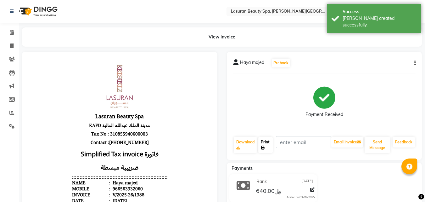
click at [265, 145] on link "Print" at bounding box center [265, 145] width 14 height 16
click at [9, 99] on icon at bounding box center [12, 99] width 6 height 5
select select
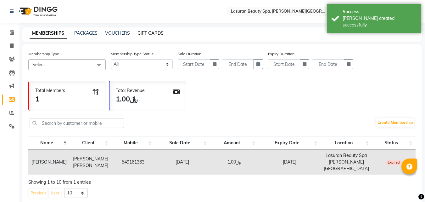
click at [150, 35] on link "GIFT CARDS" at bounding box center [151, 33] width 26 height 6
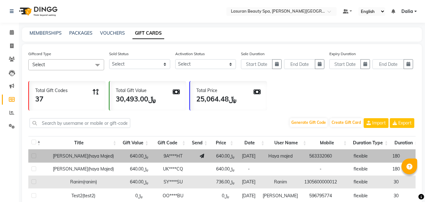
scroll to position [31, 0]
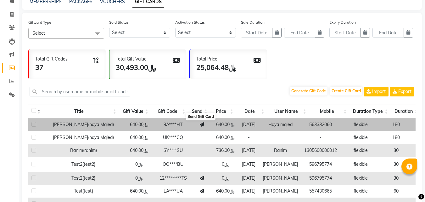
click at [202, 125] on icon at bounding box center [202, 124] width 4 height 4
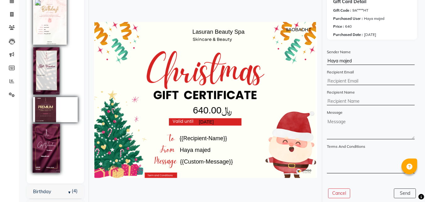
scroll to position [134, 0]
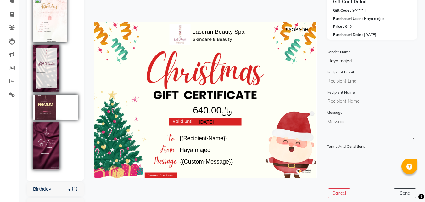
click at [56, 184] on div "Birthday (4)" at bounding box center [55, 189] width 57 height 14
click at [55, 201] on link "Thank You (2)" at bounding box center [44, 204] width 22 height 6
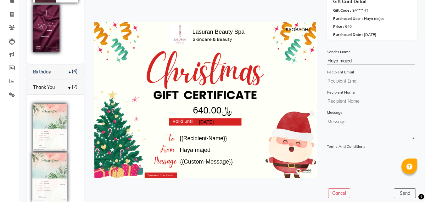
scroll to position [43, 0]
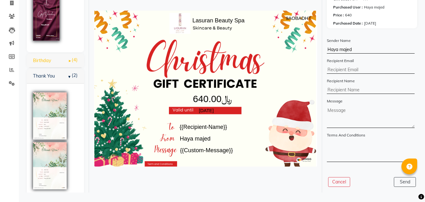
click at [51, 58] on link "Birthday (4)" at bounding box center [42, 61] width 18 height 6
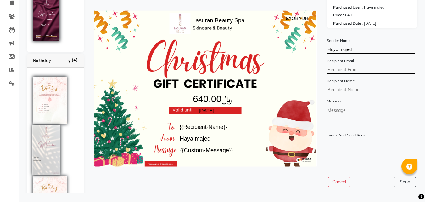
scroll to position [468, 0]
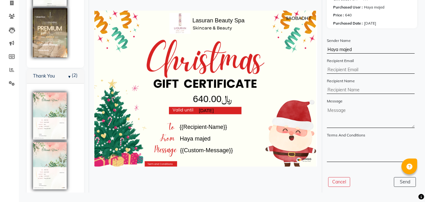
click at [51, 42] on img at bounding box center [49, 32] width 35 height 49
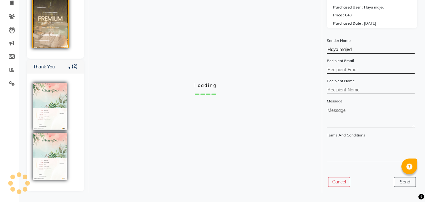
scroll to position [215, 0]
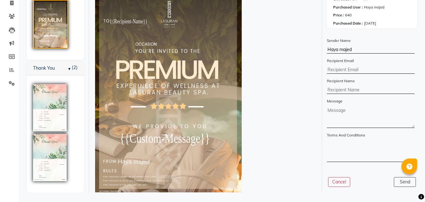
click at [365, 50] on input "Haya majed" at bounding box center [371, 50] width 88 height 8
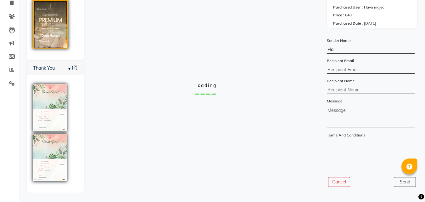
type input "H"
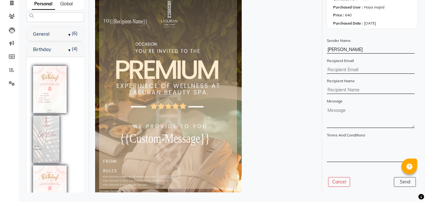
scroll to position [215, 0]
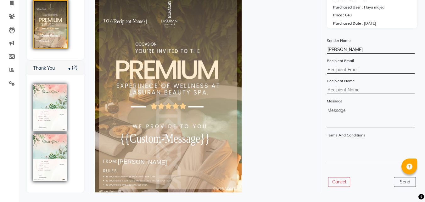
type input "[PERSON_NAME]"
click at [354, 72] on input "text" at bounding box center [371, 70] width 88 height 8
type input "[EMAIL_ADDRESS][DOMAIN_NAME]"
click at [361, 91] on input "text" at bounding box center [371, 90] width 88 height 8
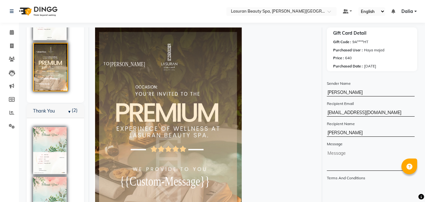
scroll to position [43, 0]
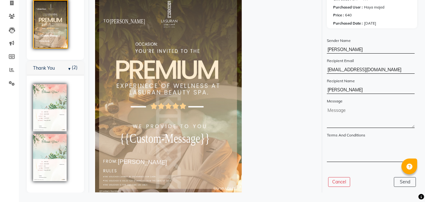
type input "[PERSON_NAME]"
click at [225, 187] on tspan "9AOBADHT" at bounding box center [224, 188] width 22 height 5
copy tspan "9AOBADHT"
click at [351, 124] on textarea at bounding box center [371, 116] width 88 height 21
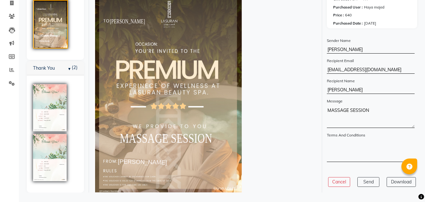
type textarea "MASSAGE SESSION"
click at [382, 153] on textarea at bounding box center [371, 150] width 88 height 21
click at [403, 181] on button "Download" at bounding box center [401, 182] width 29 height 10
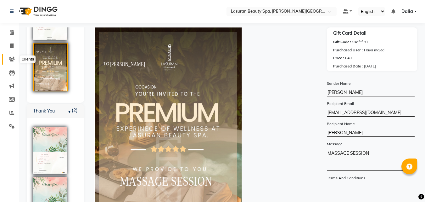
click at [10, 56] on span at bounding box center [11, 59] width 11 height 7
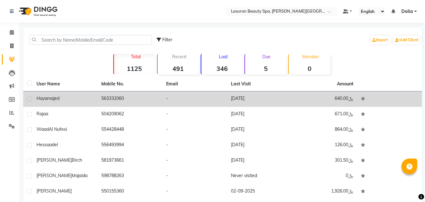
click at [95, 97] on td "Haya majed" at bounding box center [65, 98] width 65 height 15
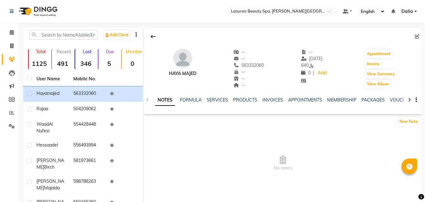
click at [412, 100] on div at bounding box center [409, 99] width 7 height 12
click at [411, 100] on div at bounding box center [409, 99] width 7 height 12
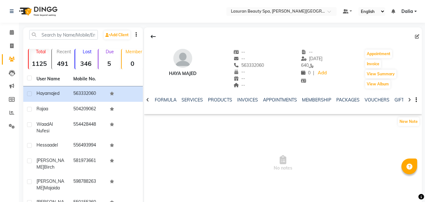
click at [411, 100] on div at bounding box center [409, 99] width 7 height 12
click at [381, 100] on link "GIFTCARDS" at bounding box center [387, 100] width 25 height 6
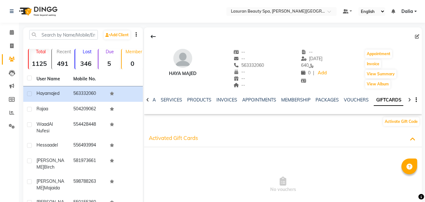
scroll to position [119, 0]
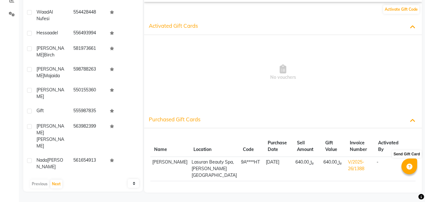
click at [408, 159] on span at bounding box center [409, 162] width 4 height 6
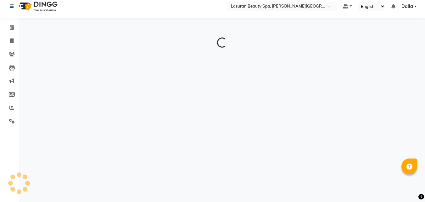
scroll to position [43, 0]
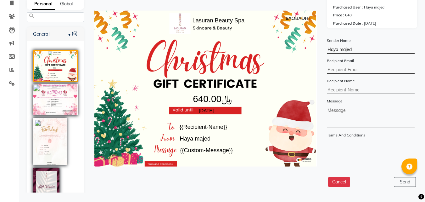
click at [345, 180] on button "Cancel" at bounding box center [339, 182] width 22 height 10
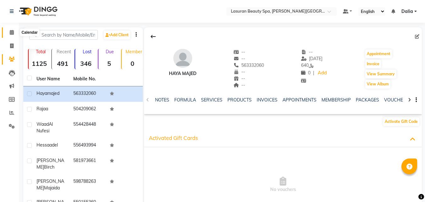
click at [8, 33] on span at bounding box center [11, 32] width 11 height 7
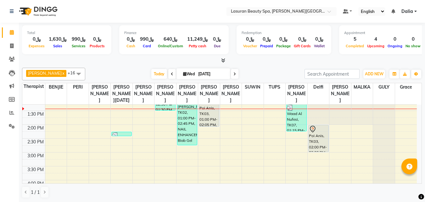
scroll to position [31, 0]
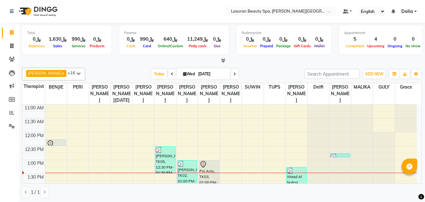
scroll to position [31, 0]
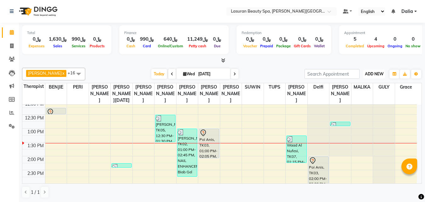
click at [369, 78] on button "ADD NEW Toggle Dropdown" at bounding box center [375, 74] width 22 height 9
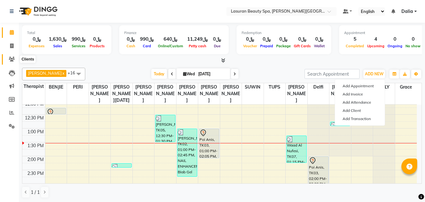
click at [13, 61] on icon at bounding box center [12, 59] width 6 height 5
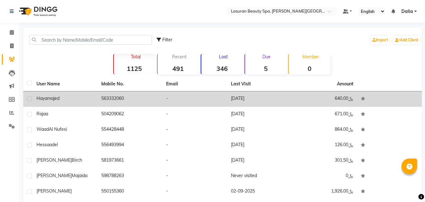
click at [135, 99] on td "563332060" at bounding box center [130, 98] width 65 height 15
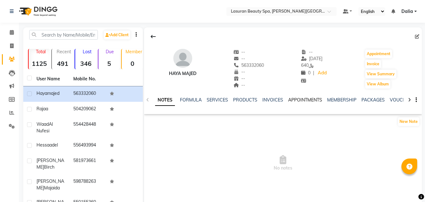
click at [300, 100] on link "APPOINTMENTS" at bounding box center [305, 100] width 34 height 6
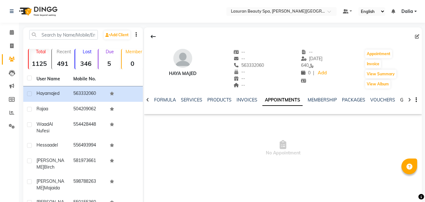
click at [400, 100] on link "GIFTCARDS" at bounding box center [412, 100] width 25 height 6
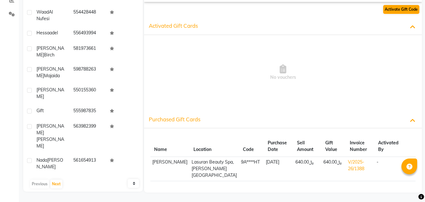
scroll to position [24, 0]
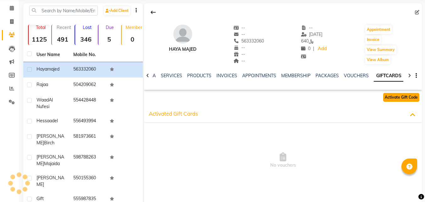
click at [392, 99] on button "Activate Gift Code" at bounding box center [401, 97] width 36 height 9
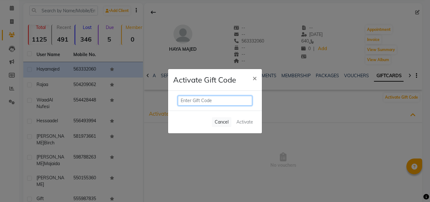
paste input "0563332060"
click at [241, 100] on input "0563332060" at bounding box center [215, 101] width 74 height 10
paste input "9AOBADHT"
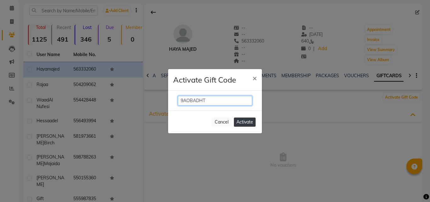
type input "9AOBADHT"
click at [249, 120] on button "Activate" at bounding box center [245, 121] width 22 height 9
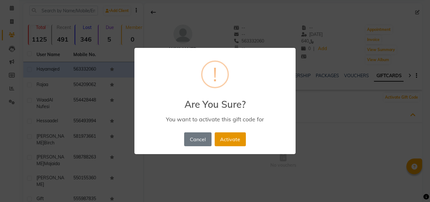
click at [241, 138] on button "Activate" at bounding box center [230, 139] width 31 height 14
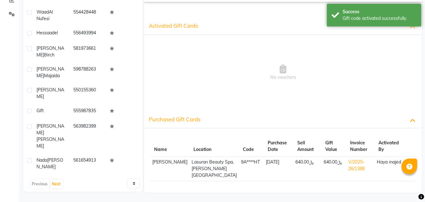
scroll to position [0, 0]
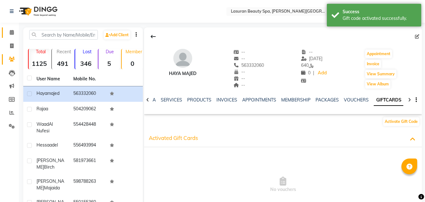
click at [4, 35] on link "Calendar" at bounding box center [9, 32] width 15 height 10
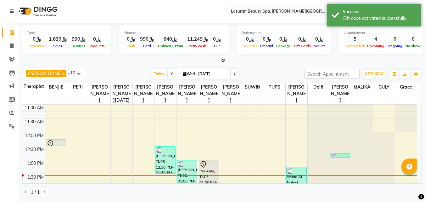
click at [236, 73] on span at bounding box center [235, 74] width 8 height 10
type input "04-09-2025"
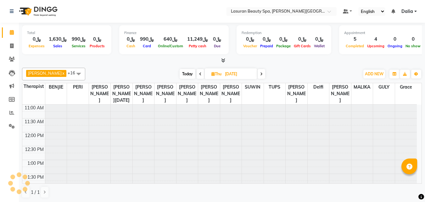
click at [236, 73] on input "04-09-2025" at bounding box center [238, 73] width 31 height 9
select select "9"
select select "2025"
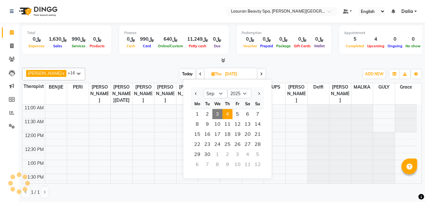
scroll to position [56, 0]
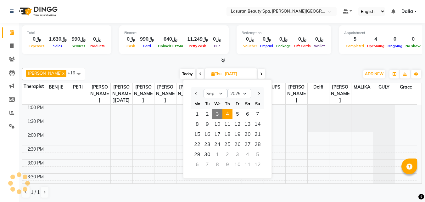
click at [261, 78] on span at bounding box center [262, 74] width 8 height 10
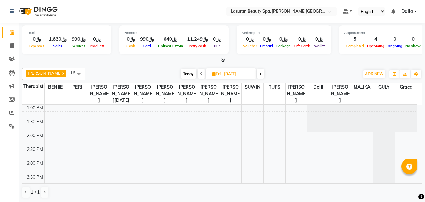
scroll to position [31, 0]
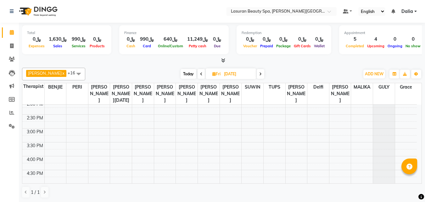
click at [186, 73] on span "Today" at bounding box center [189, 74] width 16 height 10
type input "[DATE]"
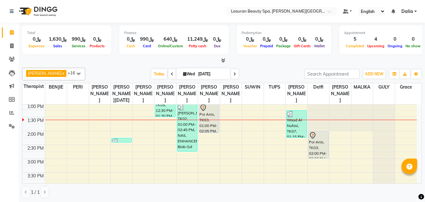
scroll to position [56, 0]
click at [377, 75] on span "ADD NEW" at bounding box center [374, 73] width 19 height 5
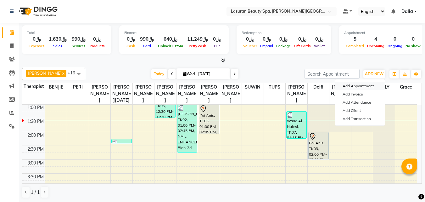
click at [374, 83] on button "Add Appointment" at bounding box center [360, 86] width 50 height 8
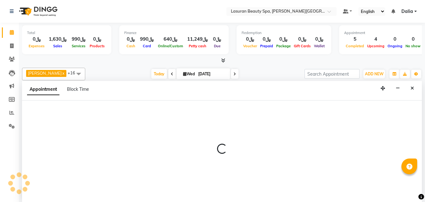
select select "tentative"
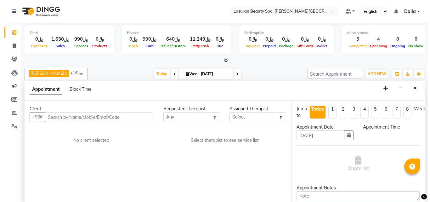
scroll to position [0, 0]
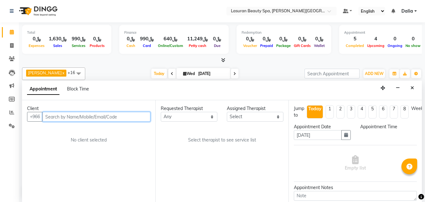
select select "720"
paste input "Kalim Zaman"
type input "Kalim Zaman"
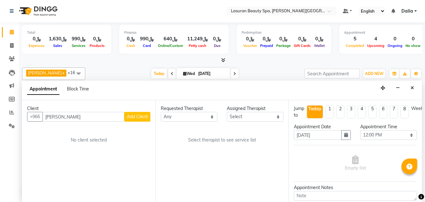
click at [140, 114] on span "Add Client" at bounding box center [137, 117] width 21 height 6
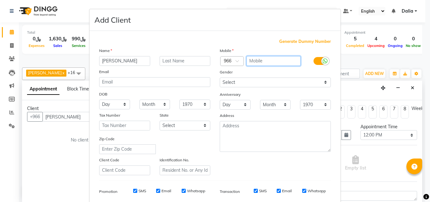
paste input "581732601"
type input "581732601"
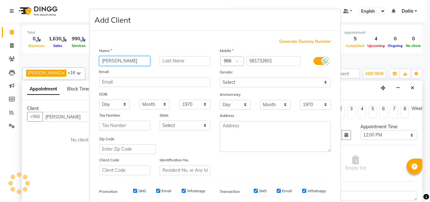
click at [116, 62] on input "Kalim Zaman" at bounding box center [124, 61] width 51 height 10
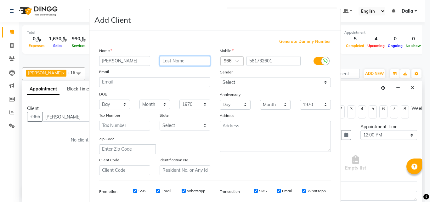
paste input "Zaman"
type input "Zaman"
click at [124, 62] on input "Kalim Zaman" at bounding box center [124, 61] width 51 height 10
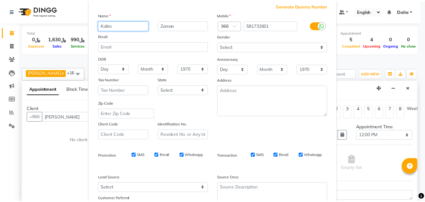
scroll to position [89, 0]
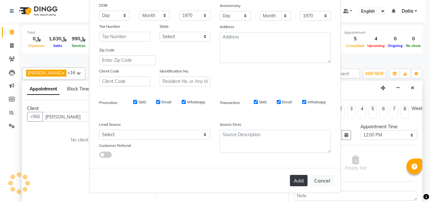
type input "Kalim"
click at [295, 179] on button "Add" at bounding box center [299, 180] width 18 height 11
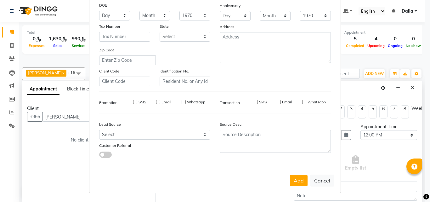
type input "581732601"
select select
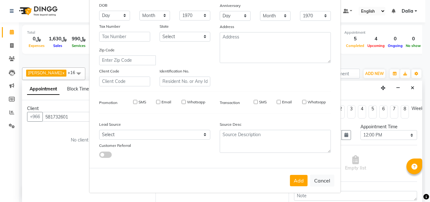
select select
checkbox input "false"
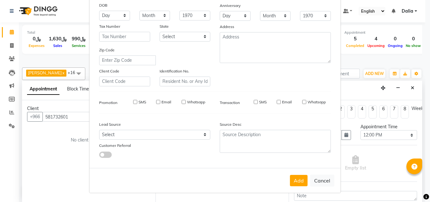
checkbox input "false"
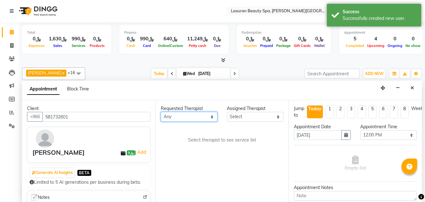
click at [207, 120] on select "Any AHMED ALJOHARY Ahmed Kouraichy Ali Marlea Angel BENJIE Chaima BLHAMIDIYA Da…" at bounding box center [189, 117] width 57 height 10
select select "67125"
click at [161, 112] on select "Any AHMED ALJOHARY Ahmed Kouraichy Ali Marlea Angel BENJIE Chaima BLHAMIDIYA Da…" at bounding box center [189, 117] width 57 height 10
select select "67125"
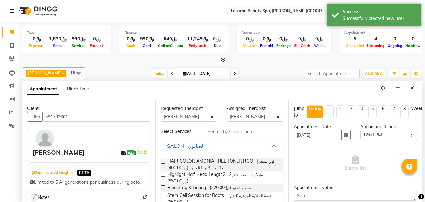
click at [179, 147] on div "SALON | الصالون" at bounding box center [185, 146] width 37 height 8
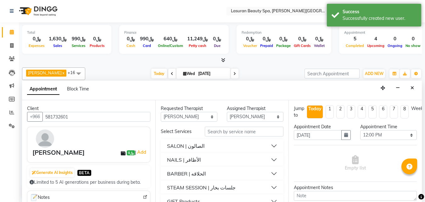
scroll to position [11, 0]
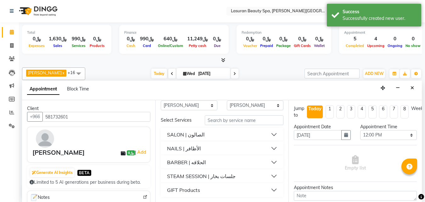
click at [184, 159] on div "BARBER | الحلاقه" at bounding box center [186, 162] width 39 height 8
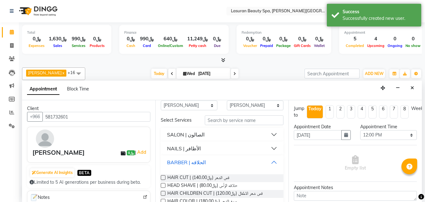
scroll to position [43, 0]
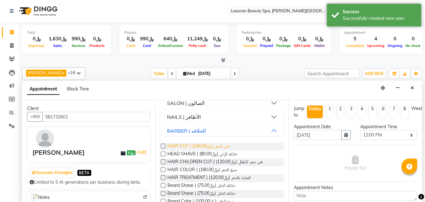
click at [185, 148] on span "HAIR CUT | قص الشعر (﷼140.00)" at bounding box center [198, 147] width 62 height 8
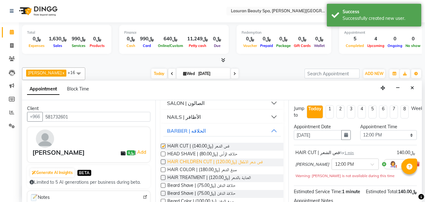
checkbox input "false"
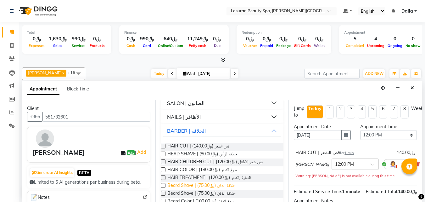
click at [188, 186] on span "Beard Shave | حلاقة الدقن (﷼75.00)" at bounding box center [201, 186] width 68 height 8
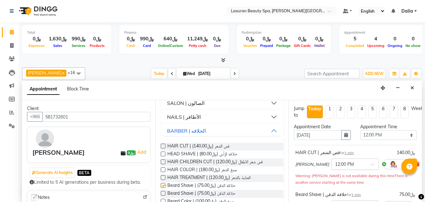
checkbox input "false"
click at [367, 139] on select "Select 12:00 PM 12:15 PM 12:30 PM 12:45 PM 01:00 PM 01:15 PM 01:30 PM 01:45 PM …" at bounding box center [388, 135] width 57 height 10
click at [360, 130] on select "Select 12:00 PM 12:15 PM 12:30 PM 12:45 PM 01:00 PM 01:15 PM 01:30 PM 01:45 PM …" at bounding box center [388, 135] width 57 height 10
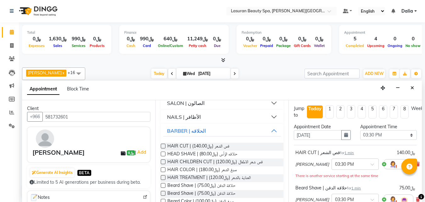
click at [366, 140] on div "Appointment Time Select 12:00 PM 12:15 PM 12:30 PM 12:45 PM 01:00 PM 01:15 PM 0…" at bounding box center [389, 133] width 66 height 21
click at [369, 134] on select "Select 12:00 PM 12:15 PM 12:30 PM 12:45 PM 01:00 PM 01:15 PM 01:30 PM 01:45 PM …" at bounding box center [388, 135] width 57 height 10
select select "900"
click at [360, 130] on select "Select 12:00 PM 12:15 PM 12:30 PM 12:45 PM 01:00 PM 01:15 PM 01:30 PM 01:45 PM …" at bounding box center [388, 135] width 57 height 10
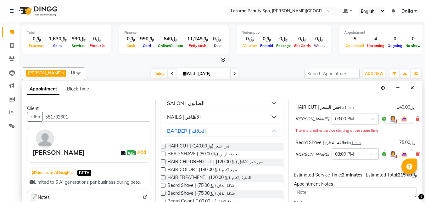
scroll to position [102, 0]
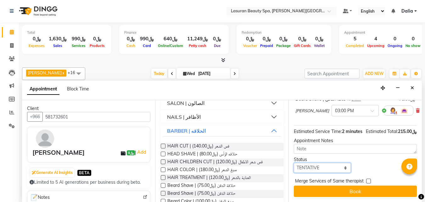
click at [314, 163] on select "Select TENTATIVE CONFIRM CHECK-IN UPCOMING" at bounding box center [322, 168] width 57 height 10
select select "confirm booking"
click at [294, 163] on select "Select TENTATIVE CONFIRM CHECK-IN UPCOMING" at bounding box center [322, 168] width 57 height 10
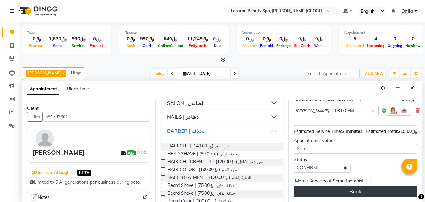
click at [319, 186] on button "Book" at bounding box center [355, 190] width 123 height 11
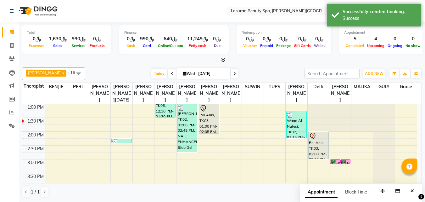
scroll to position [0, 0]
click at [339, 164] on div "Kalim Zaman, TK08, 03:00 PM-03:01 PM, Beard Shave | حلاقة الدقن" at bounding box center [335, 162] width 9 height 4
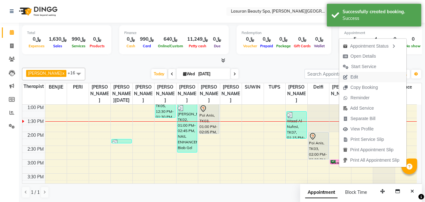
click at [357, 79] on span "Edit" at bounding box center [355, 77] width 8 height 7
select select "tentative"
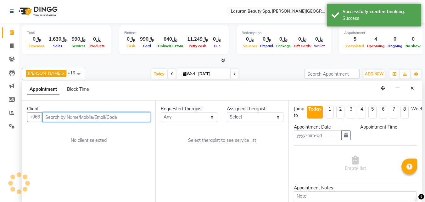
type input "[DATE]"
select select "confirm booking"
select select "900"
select select "67125"
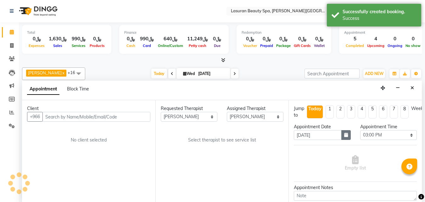
click at [343, 138] on button "button" at bounding box center [346, 135] width 9 height 10
select select "3459"
select select "4097"
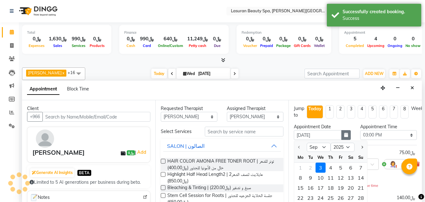
scroll to position [56, 0]
click at [342, 169] on div "5" at bounding box center [341, 167] width 10 height 10
type input "05-09-2025"
select select "900"
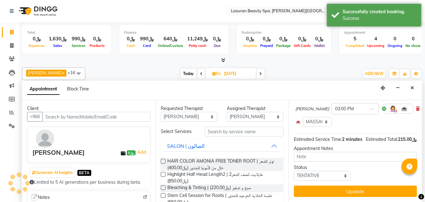
scroll to position [114, 0]
click at [339, 171] on select "Select TENTATIVE CONFIRM UPCOMING" at bounding box center [322, 176] width 57 height 10
select select "confirm booking"
click at [294, 171] on select "Select TENTATIVE CONFIRM UPCOMING" at bounding box center [322, 176] width 57 height 10
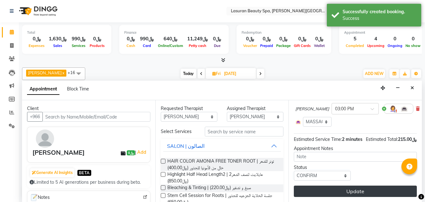
click at [336, 185] on button "Update" at bounding box center [355, 190] width 123 height 11
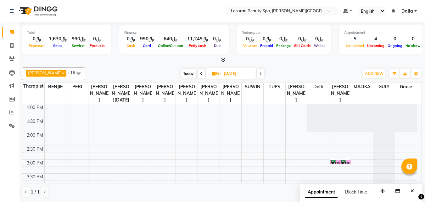
scroll to position [0, 0]
click at [192, 77] on span "Today" at bounding box center [189, 74] width 16 height 10
type input "[DATE]"
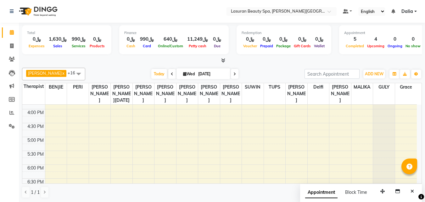
scroll to position [119, 0]
click at [160, 76] on span "Today" at bounding box center [159, 74] width 16 height 10
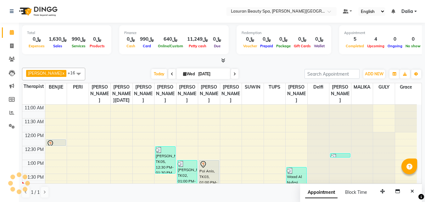
scroll to position [56, 0]
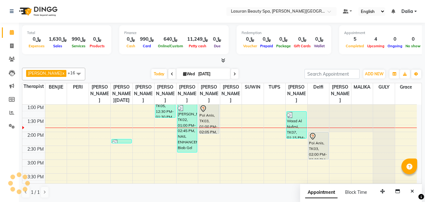
click at [161, 155] on div "11:00 AM 11:30 AM 12:00 PM 12:30 PM 1:00 PM 1:30 PM 2:00 PM 2:30 PM 3:00 PM 3:3…" at bounding box center [219, 201] width 395 height 304
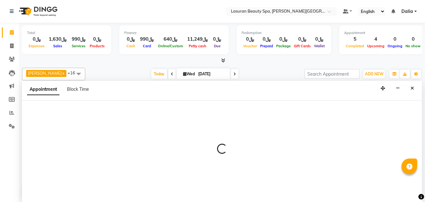
select select "54632"
select select "tentative"
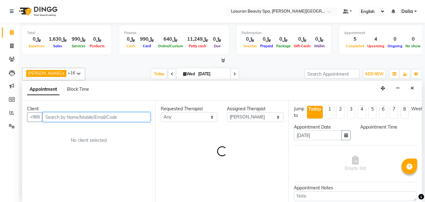
scroll to position [0, 0]
select select "870"
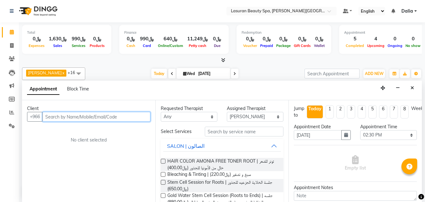
paste input "555465904"
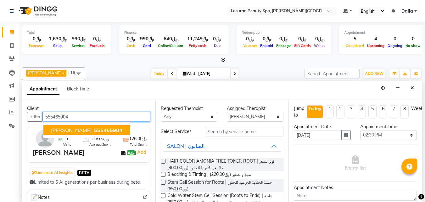
click at [109, 130] on ngb-highlight "555465904" at bounding box center [108, 130] width 30 height 6
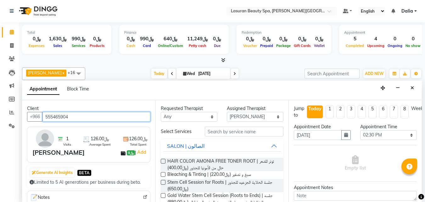
type input "555465904"
click at [272, 146] on button "SALON | الصالون" at bounding box center [222, 145] width 118 height 11
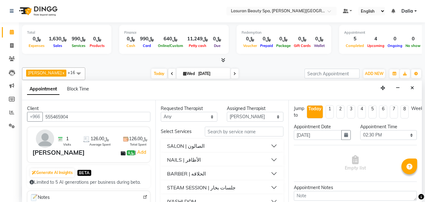
click at [273, 160] on button "NAILS | الأظافر" at bounding box center [222, 159] width 118 height 11
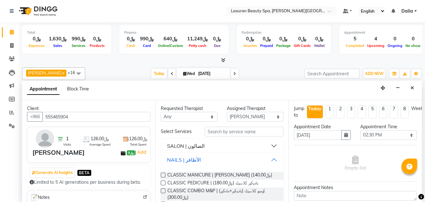
scroll to position [31, 0]
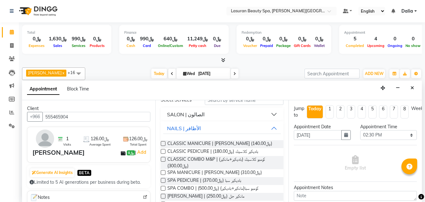
click at [165, 142] on label at bounding box center [163, 143] width 5 height 5
click at [165, 142] on input "checkbox" at bounding box center [163, 144] width 4 height 4
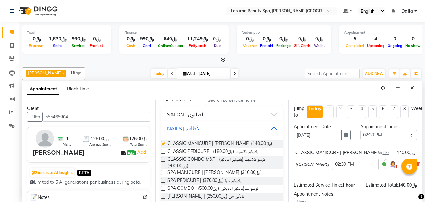
checkbox input "false"
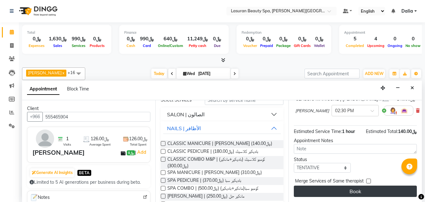
scroll to position [58, 0]
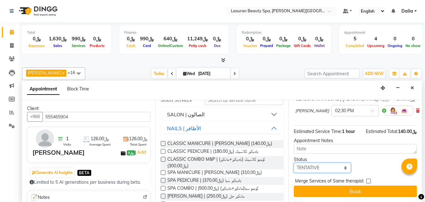
click at [308, 163] on select "Select TENTATIVE CONFIRM CHECK-IN UPCOMING" at bounding box center [322, 168] width 57 height 10
select select "confirm booking"
click at [294, 163] on select "Select TENTATIVE CONFIRM CHECK-IN UPCOMING" at bounding box center [322, 168] width 57 height 10
click at [319, 193] on div "Jump to Today 1 2 3 4 5 6 7 8 Weeks Appointment Date 03-09-2025 Appointment Tim…" at bounding box center [355, 151] width 133 height 102
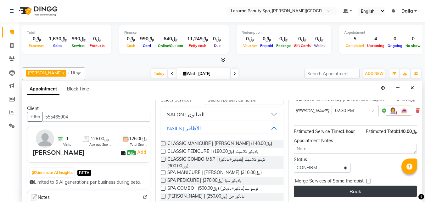
click at [319, 189] on button "Book" at bounding box center [355, 190] width 123 height 11
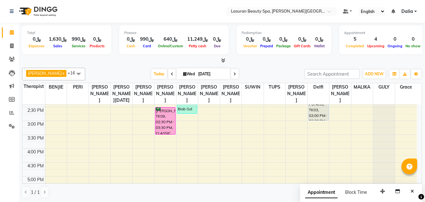
scroll to position [126, 0]
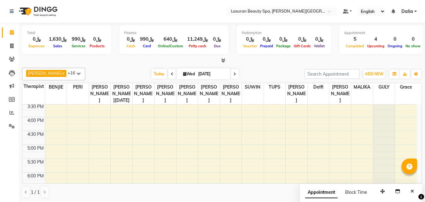
click at [302, 154] on div "11:00 AM 11:30 AM 12:00 PM 12:30 PM 1:00 PM 1:30 PM 2:00 PM 2:30 PM 3:00 PM 3:3…" at bounding box center [219, 131] width 395 height 304
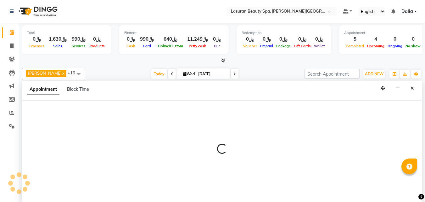
select select "54651"
select select "tentative"
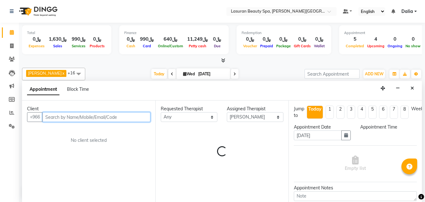
select select "1020"
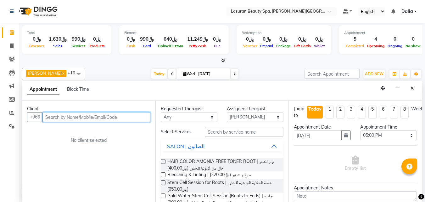
scroll to position [0, 0]
paste input "502911829"
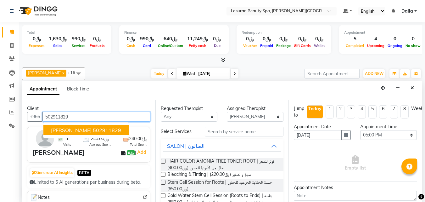
click at [101, 127] on ngb-highlight "502911829" at bounding box center [107, 130] width 28 height 6
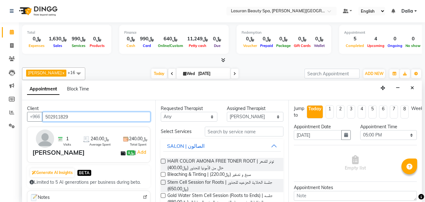
type input "502911829"
click at [273, 146] on button "SALON | الصالون" at bounding box center [222, 145] width 118 height 11
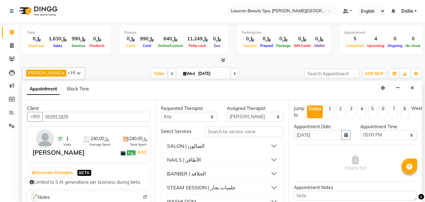
click at [268, 160] on button "NAILS | الأظافر" at bounding box center [222, 159] width 118 height 11
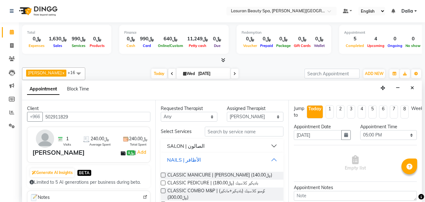
scroll to position [31, 0]
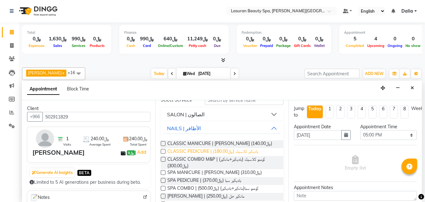
click at [252, 150] on span "CLASSIC PEDICURE | باديكير كلاسيك (﷼180.00)" at bounding box center [212, 152] width 91 height 8
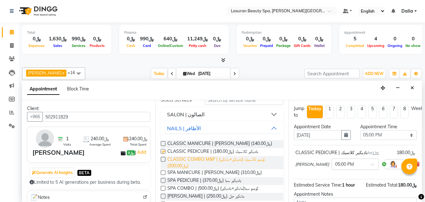
checkbox input "false"
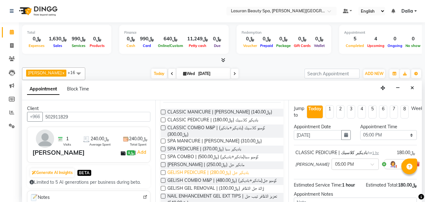
click at [243, 171] on span "GELISH PEDICURE | باديكير جل (﷼280.00)" at bounding box center [208, 173] width 82 height 8
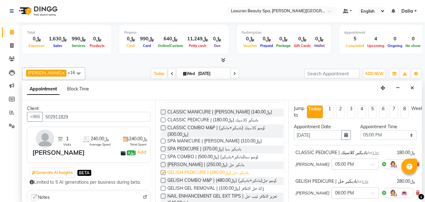
checkbox input "false"
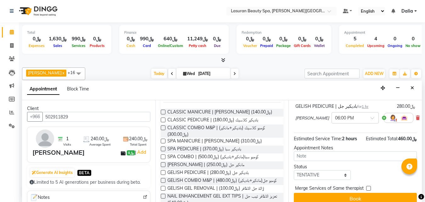
scroll to position [93, 0]
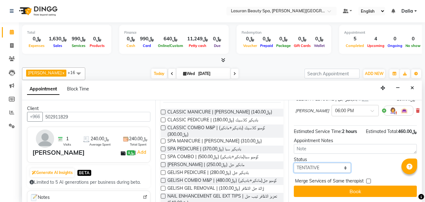
click at [307, 163] on select "Select TENTATIVE CONFIRM CHECK-IN UPCOMING" at bounding box center [322, 168] width 57 height 10
click at [294, 163] on select "Select TENTATIVE CONFIRM CHECK-IN UPCOMING" at bounding box center [322, 168] width 57 height 10
click at [305, 164] on select "Select TENTATIVE CONFIRM CHECK-IN UPCOMING" at bounding box center [322, 168] width 57 height 10
select select "confirm booking"
click at [294, 163] on select "Select TENTATIVE CONFIRM CHECK-IN UPCOMING" at bounding box center [322, 168] width 57 height 10
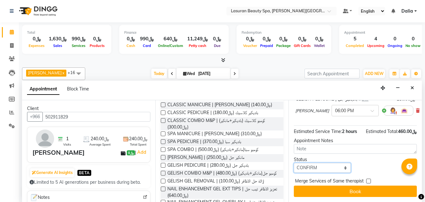
scroll to position [75, 0]
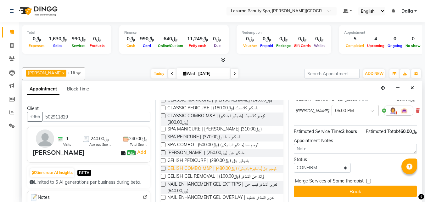
click at [255, 169] on span "GELISH COMBO M&P | كومبو جل(مانكير+باديكير) (﷼480.00)" at bounding box center [221, 169] width 109 height 8
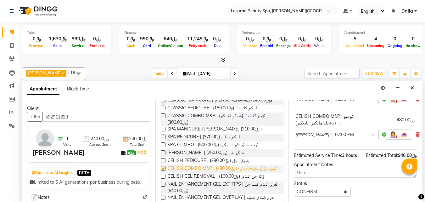
checkbox input "false"
click at [335, 136] on input "text" at bounding box center [349, 134] width 28 height 7
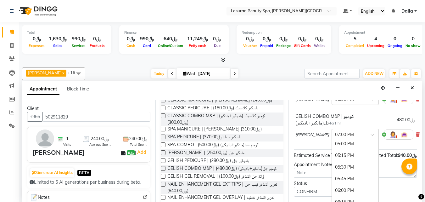
scroll to position [231, 0]
click at [332, 155] on div "05:00 PM" at bounding box center [355, 150] width 47 height 12
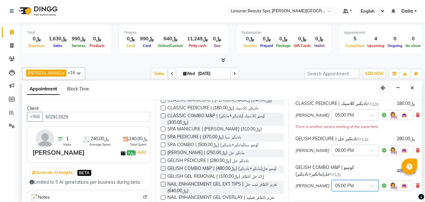
scroll to position [48, 0]
click at [416, 149] on icon at bounding box center [418, 151] width 4 height 4
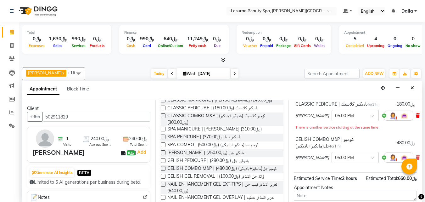
click at [416, 112] on span at bounding box center [418, 115] width 4 height 7
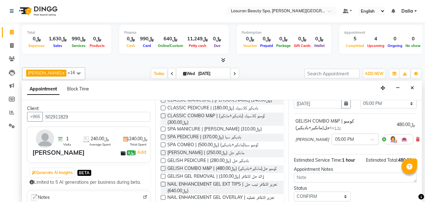
scroll to position [63, 0]
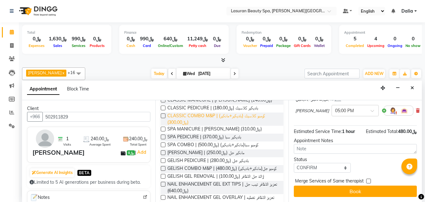
click at [252, 118] on span "CLASSIC COMBO M&P | كومبو كلاسيك (باديكير+مانكير) (﷼300.00)" at bounding box center [222, 118] width 111 height 13
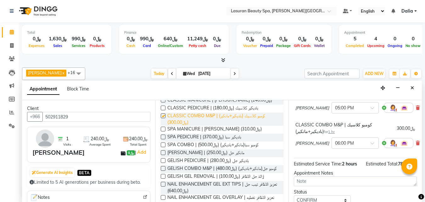
checkbox input "false"
click at [244, 160] on span "GELISH PEDICURE | باديكير جل (﷼280.00)" at bounding box center [208, 161] width 82 height 8
checkbox input "false"
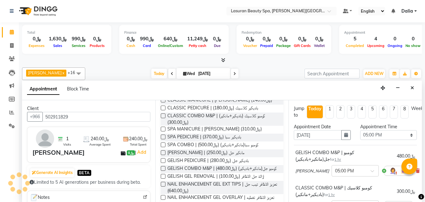
scroll to position [31, 0]
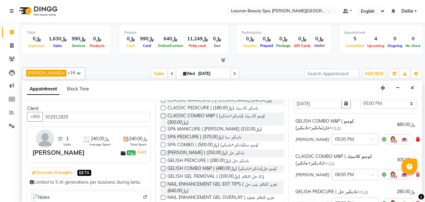
click at [416, 139] on icon at bounding box center [418, 139] width 4 height 4
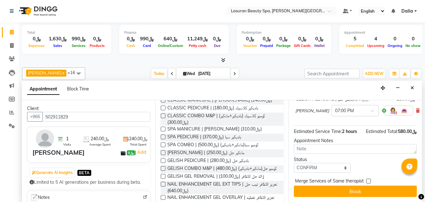
scroll to position [100, 0]
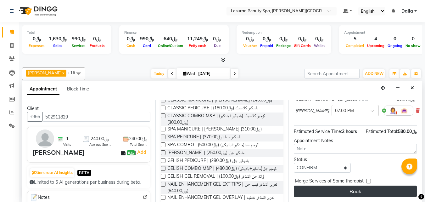
click at [328, 187] on button "Book" at bounding box center [355, 190] width 123 height 11
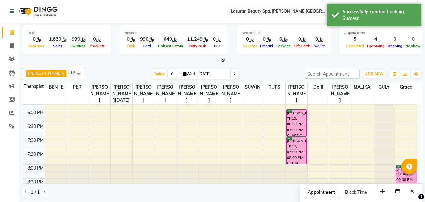
scroll to position [189, 0]
click at [155, 76] on span "Today" at bounding box center [159, 74] width 16 height 10
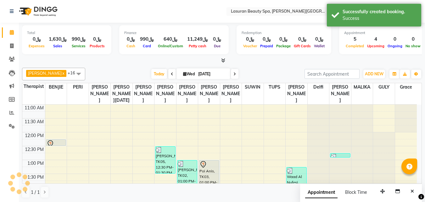
scroll to position [56, 0]
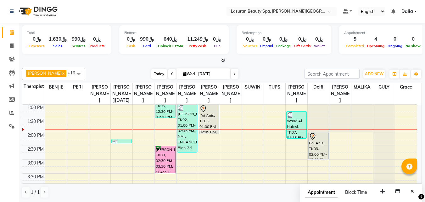
click at [155, 73] on span "Today" at bounding box center [159, 74] width 16 height 10
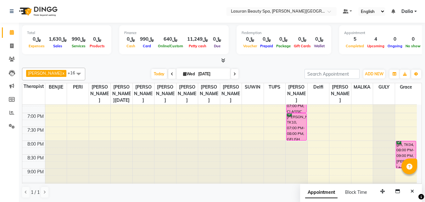
scroll to position [150, 0]
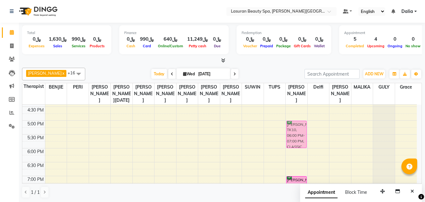
drag, startPoint x: 303, startPoint y: 164, endPoint x: 303, endPoint y: 136, distance: 28.3
click at [303, 136] on div "Waad Al Nufesi, TK07, 01:15 PM-02:15 PM, CLASSIC MANICURE | مانكير كلاسيك Sheen…" at bounding box center [297, 106] width 22 height 304
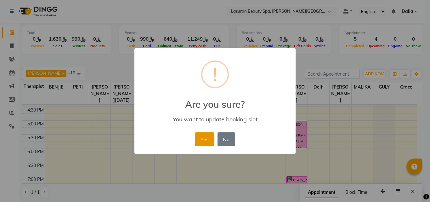
click at [209, 141] on button "Yes" at bounding box center [204, 139] width 19 height 14
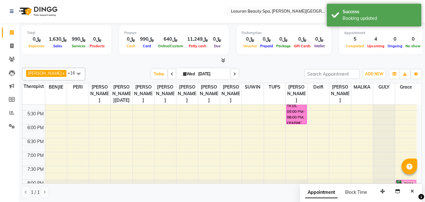
scroll to position [172, 0]
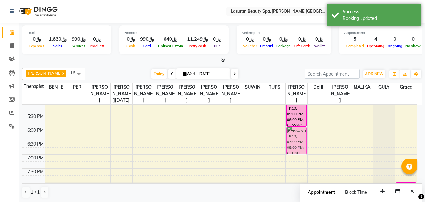
drag, startPoint x: 298, startPoint y: 133, endPoint x: 298, endPoint y: 144, distance: 11.6
click at [298, 144] on div "Waad Al Nufesi, TK07, 01:15 PM-02:15 PM, CLASSIC MANICURE | مانكير كلاسيك Sheen…" at bounding box center [297, 85] width 22 height 304
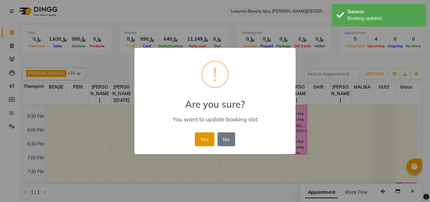
click at [206, 139] on button "Yes" at bounding box center [204, 139] width 19 height 14
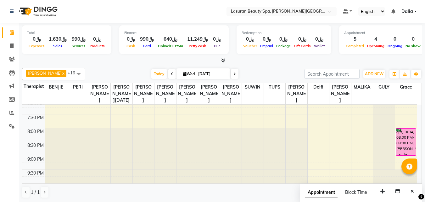
scroll to position [232, 0]
click at [407, 148] on div "gift, TK04, 08:00 PM-09:00 PM, [PERSON_NAME] | جلسة [PERSON_NAME]" at bounding box center [406, 141] width 20 height 27
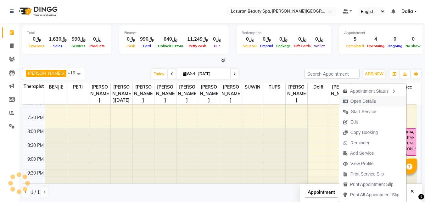
click at [362, 103] on span "Open Details" at bounding box center [363, 101] width 25 height 7
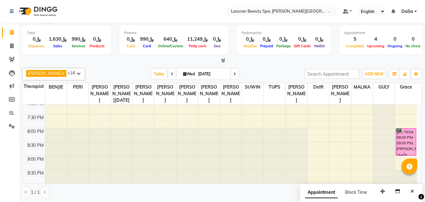
click at [414, 145] on div "gift, TK04, 08:00 PM-09:00 PM, [PERSON_NAME] | جلسة [PERSON_NAME]" at bounding box center [406, 141] width 20 height 27
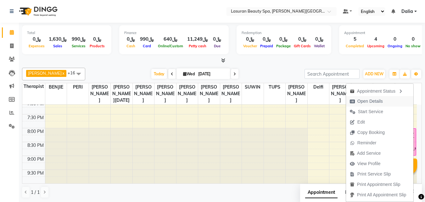
click at [390, 106] on button "Open Details" at bounding box center [379, 101] width 67 height 10
select select "6"
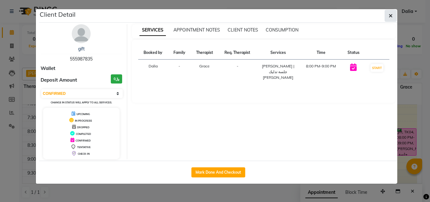
click at [393, 19] on button "button" at bounding box center [391, 16] width 12 height 12
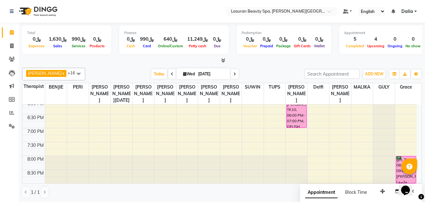
scroll to position [201, 0]
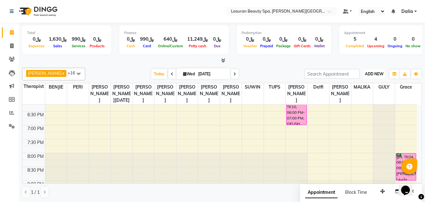
click at [372, 73] on span "ADD NEW" at bounding box center [374, 73] width 19 height 5
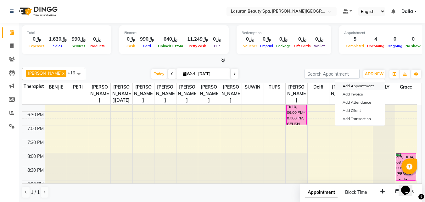
click at [366, 83] on button "Add Appointment" at bounding box center [360, 86] width 50 height 8
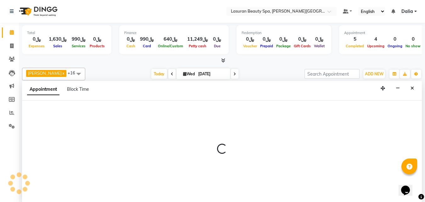
select select "tentative"
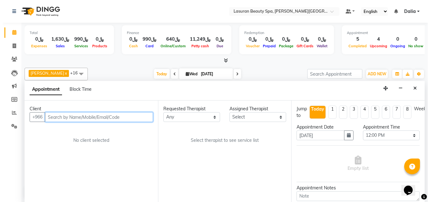
scroll to position [0, 0]
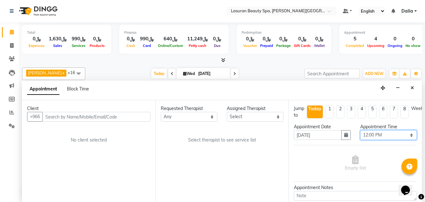
click at [385, 136] on select "Select 12:00 PM 12:15 PM 12:30 PM 12:45 PM 01:00 PM 01:15 PM 01:30 PM 01:45 PM …" at bounding box center [388, 135] width 57 height 10
select select "1050"
click at [360, 130] on select "Select 12:00 PM 12:15 PM 12:30 PM 12:45 PM 01:00 PM 01:15 PM 01:30 PM 01:45 PM …" at bounding box center [388, 135] width 57 height 10
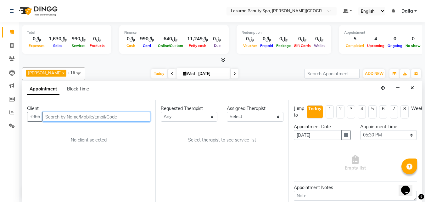
click at [122, 117] on input "text" at bounding box center [96, 117] width 108 height 10
type input "O"
type input "Um maram"
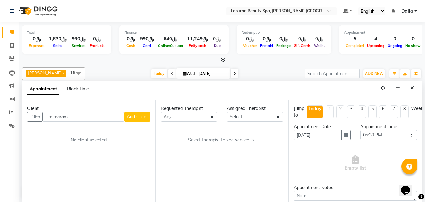
click at [133, 118] on span "Add Client" at bounding box center [137, 117] width 21 height 6
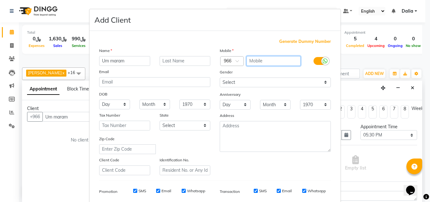
click at [253, 61] on input "text" at bounding box center [273, 61] width 54 height 10
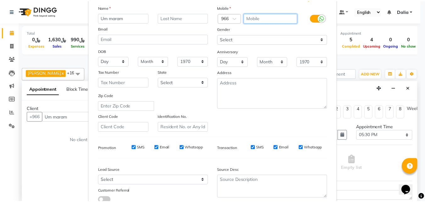
scroll to position [89, 0]
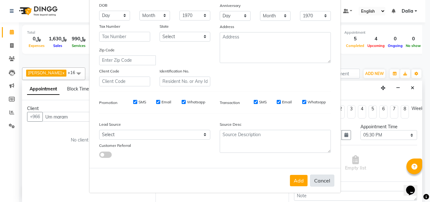
click at [317, 178] on button "Cancel" at bounding box center [322, 180] width 24 height 12
select select
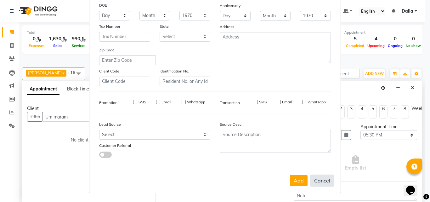
select select
checkbox input "false"
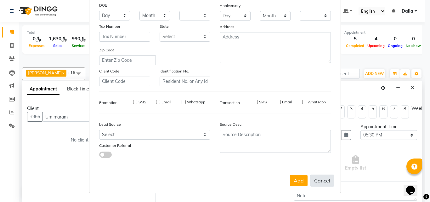
checkbox input "false"
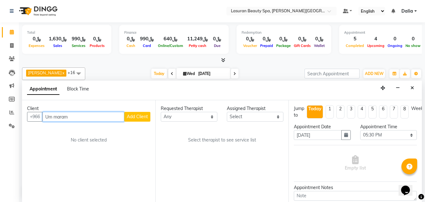
click at [82, 118] on input "Um maram" at bounding box center [83, 117] width 82 height 10
click at [84, 119] on input "Um maram" at bounding box center [83, 117] width 82 height 10
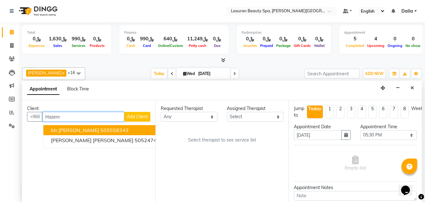
click at [124, 132] on button "Mr,Hazem Hasan 505558343" at bounding box center [106, 130] width 127 height 10
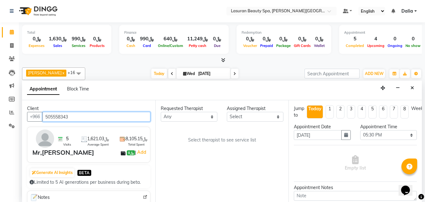
type input "505558343"
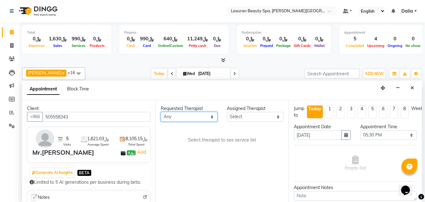
click at [183, 115] on select "Any AHMED ALJOHARY Ahmed Kouraichy Ali Marlea Angel BENJIE Chaima BLHAMIDIYA Da…" at bounding box center [189, 117] width 57 height 10
select select "54640"
click at [161, 112] on select "Any AHMED ALJOHARY Ahmed Kouraichy Ali Marlea Angel BENJIE Chaima BLHAMIDIYA Da…" at bounding box center [189, 117] width 57 height 10
select select "54640"
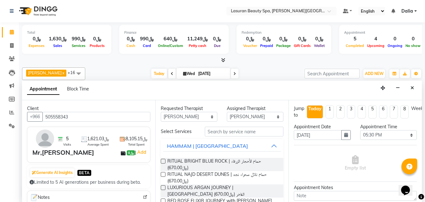
click at [178, 160] on span "RITUAL BRIGHT BLUE ROCK | حمام الأحجار الزرقاء (﷼670.00)" at bounding box center [222, 164] width 111 height 13
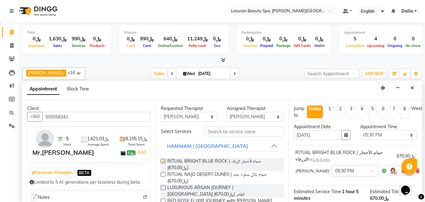
checkbox input "false"
drag, startPoint x: 176, startPoint y: 144, endPoint x: 176, endPoint y: 138, distance: 5.1
click at [176, 144] on div "HAMMAM | حمام لاسوران" at bounding box center [207, 146] width 81 height 8
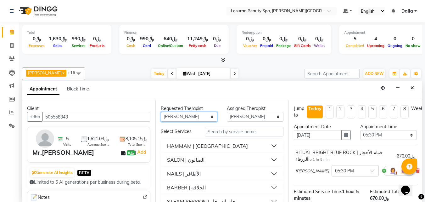
click at [177, 116] on select "Any AHMED ALJOHARY Ahmed Kouraichy Ali Marlea Angel BENJIE Chaima BLHAMIDIYA Da…" at bounding box center [189, 117] width 57 height 10
select select "88725"
click at [161, 112] on select "Any AHMED ALJOHARY Ahmed Kouraichy Ali Marlea Angel BENJIE Chaima BLHAMIDIYA Da…" at bounding box center [189, 117] width 57 height 10
select select "88725"
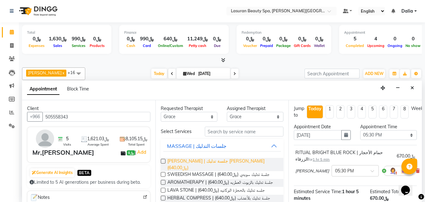
click at [174, 162] on span "LUMI LUMI | جلسة تدليك لومي لومي (﷼640.00)" at bounding box center [222, 164] width 111 height 13
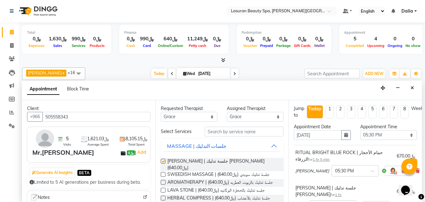
checkbox input "false"
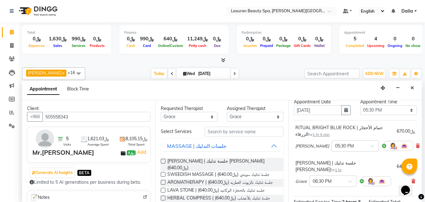
scroll to position [101, 0]
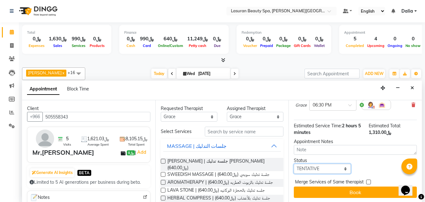
click at [318, 164] on select "Select TENTATIVE CONFIRM CHECK-IN UPCOMING" at bounding box center [322, 169] width 57 height 10
select select "confirm booking"
click at [294, 164] on select "Select TENTATIVE CONFIRM CHECK-IN UPCOMING" at bounding box center [322, 169] width 57 height 10
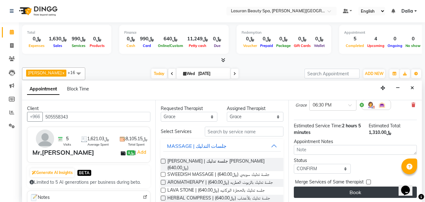
click at [318, 186] on button "Book" at bounding box center [355, 191] width 123 height 11
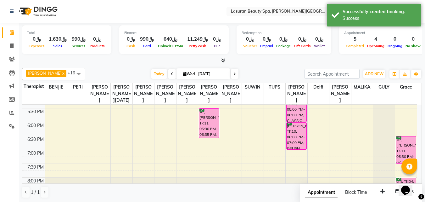
scroll to position [138, 0]
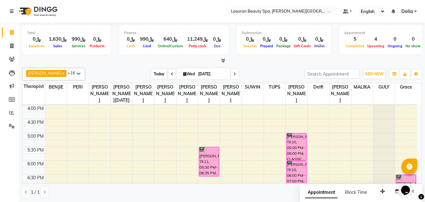
click at [151, 70] on span "Today" at bounding box center [159, 74] width 16 height 10
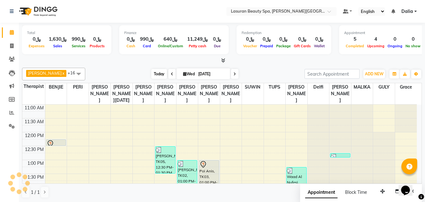
scroll to position [83, 0]
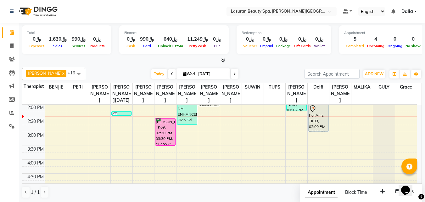
click at [157, 138] on div "Basaheyr abdulrahman, TK09, 02:30 PM-03:30 PM, CLASSIC MANICURE | مانكير كلاسيك" at bounding box center [165, 131] width 20 height 27
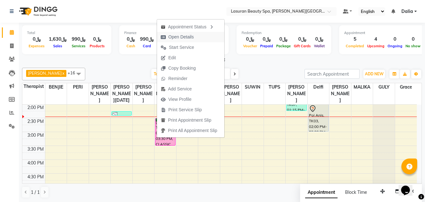
click at [179, 39] on span "Open Details" at bounding box center [180, 37] width 25 height 7
select select "6"
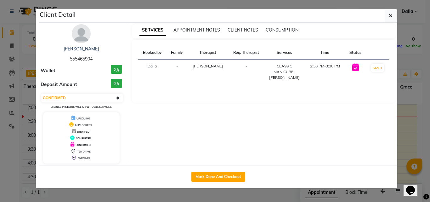
click at [418, 105] on ngb-modal-window "Client Detail Basaheyr abdulrahman 555465904 Wallet ﷼0 Deposit Amount ﷼0 Select…" at bounding box center [215, 101] width 430 height 202
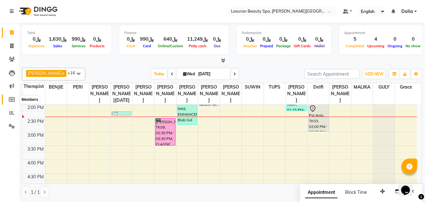
click at [11, 99] on icon at bounding box center [12, 99] width 6 height 5
select select
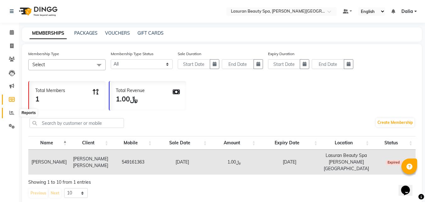
click at [15, 112] on span at bounding box center [11, 112] width 11 height 7
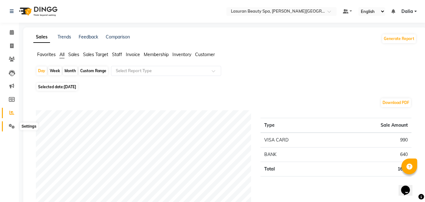
click at [11, 125] on icon at bounding box center [12, 126] width 6 height 5
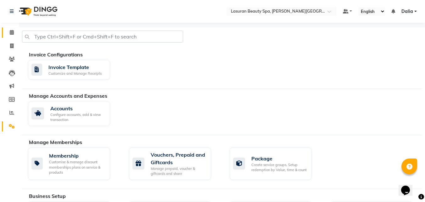
click at [11, 28] on link "Calendar" at bounding box center [9, 32] width 15 height 10
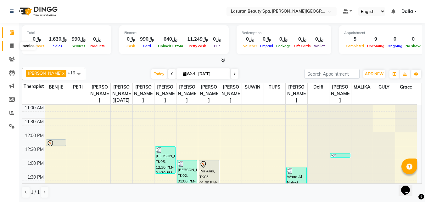
click at [11, 48] on icon at bounding box center [11, 45] width 3 height 5
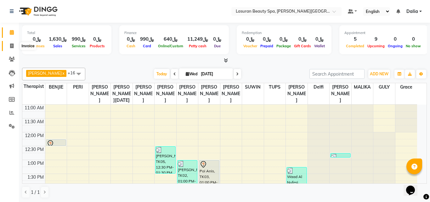
select select "6941"
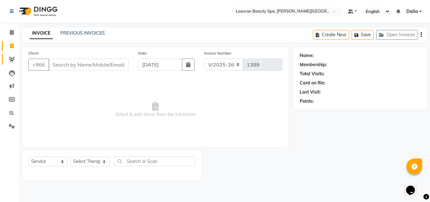
select select "V"
select select "66975"
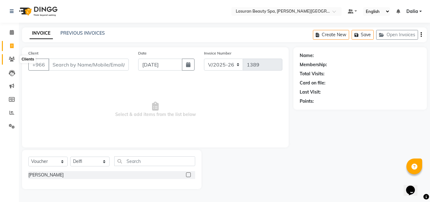
click at [12, 58] on icon at bounding box center [12, 59] width 6 height 5
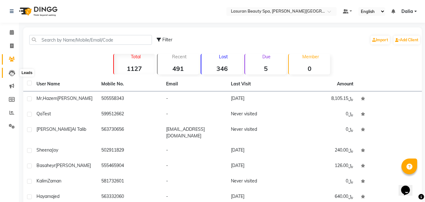
click at [11, 75] on icon at bounding box center [12, 73] width 6 height 6
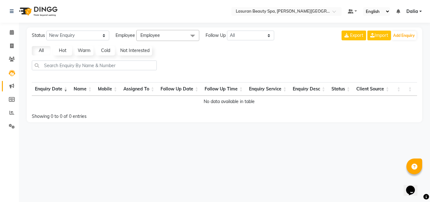
click at [11, 82] on link "Marketing" at bounding box center [9, 86] width 15 height 10
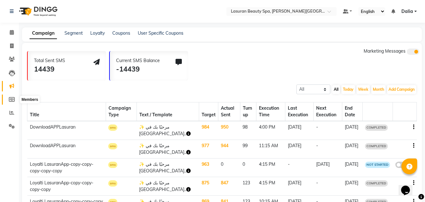
click at [12, 103] on span at bounding box center [11, 99] width 11 height 7
select select
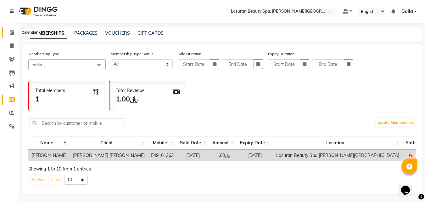
click at [13, 31] on icon at bounding box center [12, 32] width 4 height 5
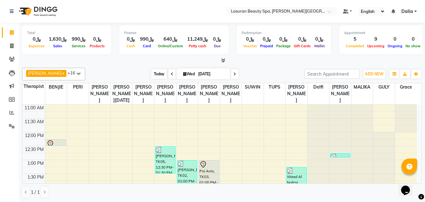
click at [154, 74] on span "Today" at bounding box center [159, 74] width 16 height 10
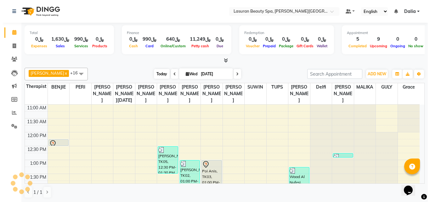
scroll to position [83, 0]
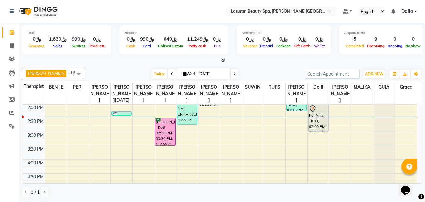
click at [123, 62] on div at bounding box center [222, 60] width 400 height 7
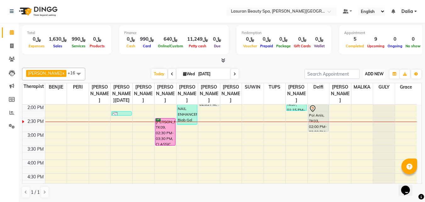
click at [375, 75] on span "ADD NEW" at bounding box center [374, 73] width 19 height 5
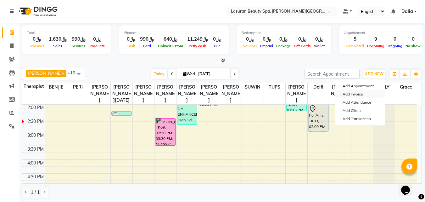
click at [365, 93] on link "Add Invoice" at bounding box center [360, 94] width 50 height 8
select select "service"
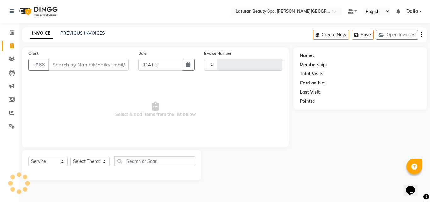
type input "1389"
select select "6941"
click at [91, 67] on input "Client" at bounding box center [88, 65] width 80 height 12
select select "V"
select select "66975"
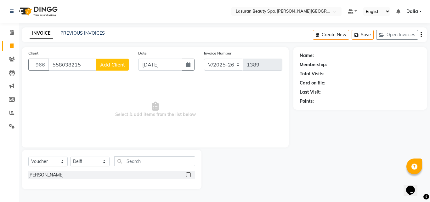
type input "558038215"
click at [110, 63] on span "Add Client" at bounding box center [112, 64] width 25 height 6
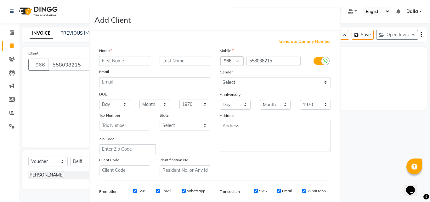
click at [136, 62] on input "text" at bounding box center [124, 61] width 51 height 10
type input "A"
type input "Nada"
click at [181, 62] on input "text" at bounding box center [185, 61] width 51 height 10
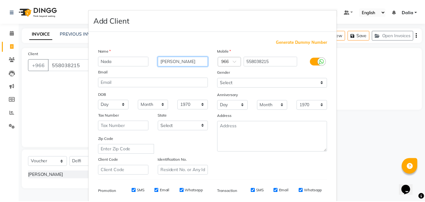
scroll to position [89, 0]
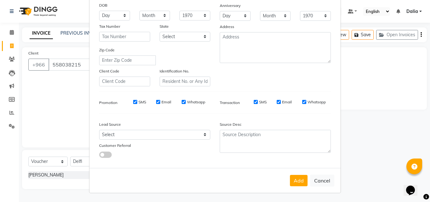
type input "Abu Taleb"
click at [291, 176] on button "Add" at bounding box center [299, 180] width 18 height 11
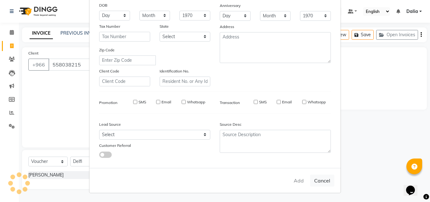
select select
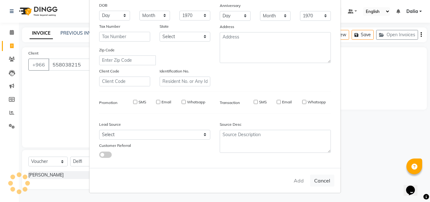
select select
checkbox input "false"
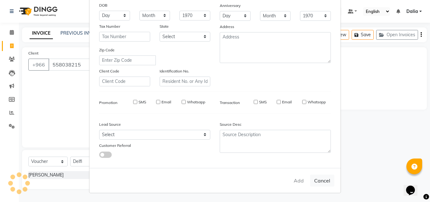
checkbox input "false"
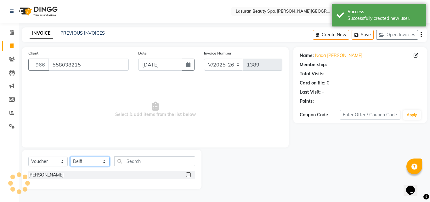
click at [85, 162] on select "Select Therapist Abdulellah AHMED ALJOHARY Ahmed Kouraichy Ali Marlea Angel BEN…" at bounding box center [89, 161] width 39 height 10
click at [70, 156] on select "Select Therapist Abdulellah AHMED ALJOHARY Ahmed Kouraichy Ali Marlea Angel BEN…" at bounding box center [89, 161] width 39 height 10
click at [87, 159] on select "Select Therapist Abdulellah AHMED ALJOHARY Ahmed Kouraichy Ali Marlea Angel BEN…" at bounding box center [89, 161] width 39 height 10
select select "81235"
click at [70, 156] on select "Select Therapist Abdulellah AHMED ALJOHARY Ahmed Kouraichy Ali Marlea Angel BEN…" at bounding box center [89, 161] width 39 height 10
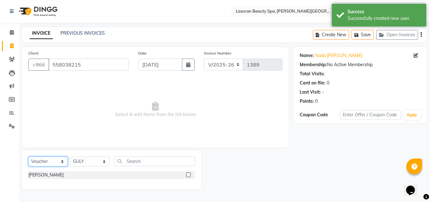
click at [54, 165] on select "Select Service Product Membership Package Voucher Prepaid Gift Card" at bounding box center [47, 161] width 39 height 10
select select "service"
click at [28, 156] on select "Select Service Product Membership Package Voucher Prepaid Gift Card" at bounding box center [47, 161] width 39 height 10
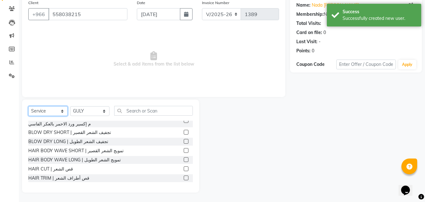
scroll to position [14, 0]
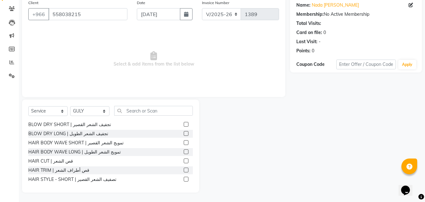
click at [184, 169] on label at bounding box center [186, 169] width 5 height 5
click at [184, 169] on input "checkbox" at bounding box center [186, 170] width 4 height 4
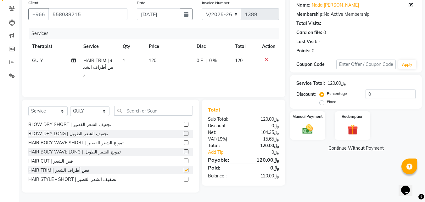
checkbox input "false"
click at [378, 94] on input "0" at bounding box center [391, 94] width 50 height 10
type input "010"
click at [305, 133] on img at bounding box center [308, 129] width 18 height 13
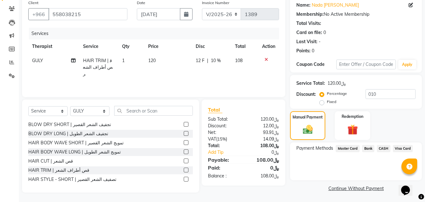
click at [402, 148] on span "Visa Card" at bounding box center [403, 148] width 20 height 7
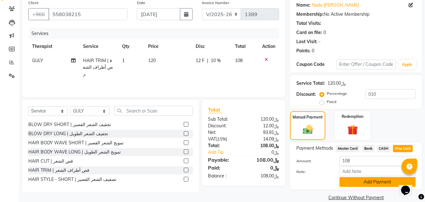
click at [363, 182] on button "Add Payment" at bounding box center [378, 182] width 76 height 10
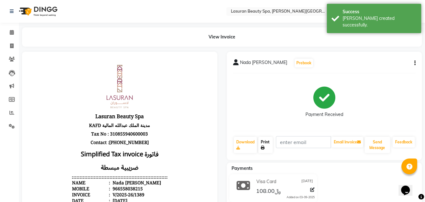
click at [267, 151] on link "Print" at bounding box center [265, 145] width 14 height 16
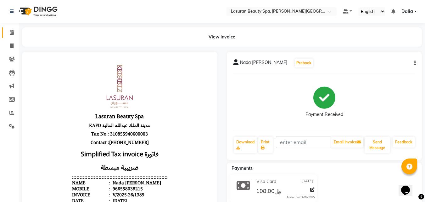
click at [12, 32] on icon at bounding box center [12, 32] width 4 height 5
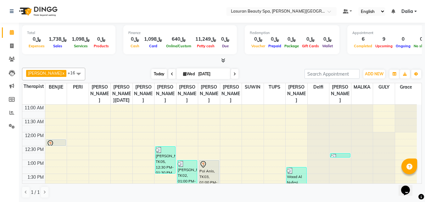
click at [158, 76] on span "Today" at bounding box center [159, 74] width 16 height 10
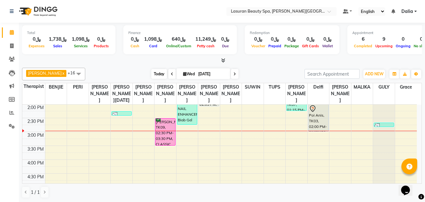
click at [164, 72] on span "Today" at bounding box center [159, 74] width 16 height 10
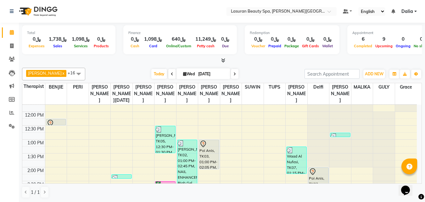
scroll to position [52, 0]
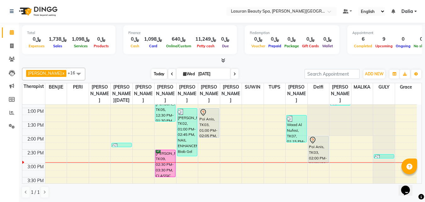
click at [157, 72] on span "Today" at bounding box center [159, 74] width 16 height 10
click at [161, 164] on div "Basaheyr abdulrahman, TK09, 02:30 PM-03:30 PM, CLASSIC MANICURE | مانكير كلاسيك" at bounding box center [165, 163] width 20 height 27
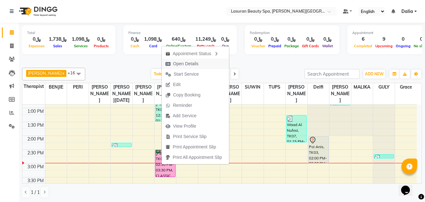
click at [182, 65] on span "Open Details" at bounding box center [185, 63] width 25 height 7
select select "6"
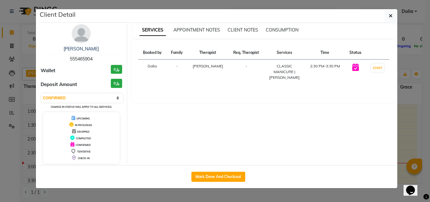
click at [87, 56] on span "555465904" at bounding box center [81, 59] width 23 height 6
copy span "555465904"
click at [393, 15] on button "button" at bounding box center [391, 16] width 12 height 12
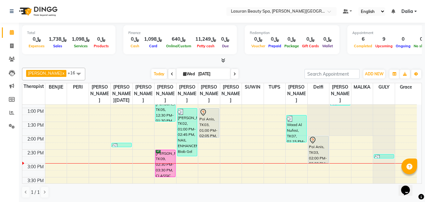
scroll to position [83, 0]
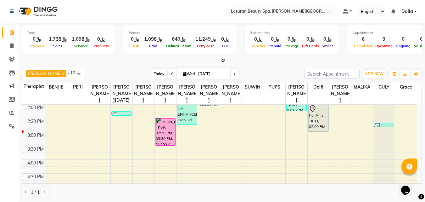
click at [160, 72] on span "Today" at bounding box center [159, 74] width 16 height 10
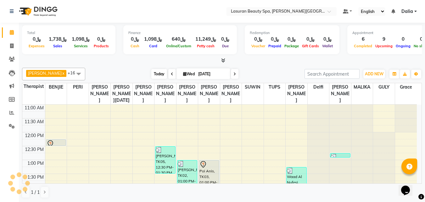
scroll to position [111, 0]
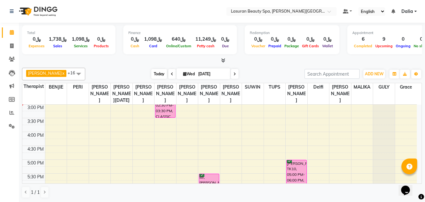
click at [161, 72] on span "Today" at bounding box center [159, 74] width 16 height 10
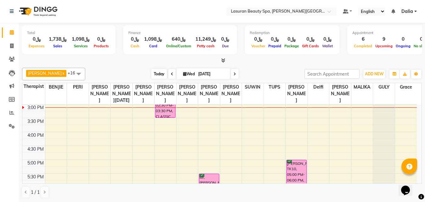
click at [159, 72] on span "Today" at bounding box center [159, 74] width 16 height 10
click at [205, 73] on input "[DATE]" at bounding box center [211, 73] width 31 height 9
select select "9"
select select "2025"
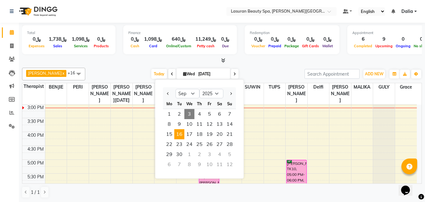
click at [178, 133] on span "16" at bounding box center [179, 134] width 10 height 10
type input "16-09-2025"
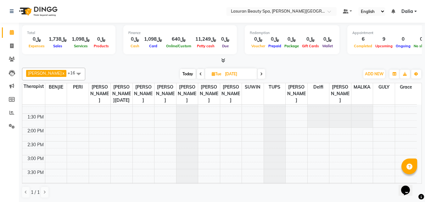
scroll to position [80, 0]
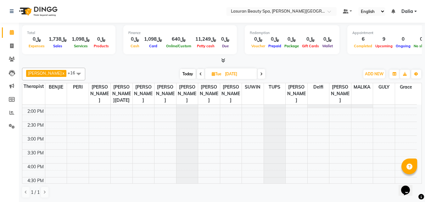
click at [141, 174] on div "11:00 AM 11:30 AM 12:00 PM 12:30 PM 1:00 PM 1:30 PM 2:00 PM 2:30 PM 3:00 PM 3:3…" at bounding box center [219, 177] width 395 height 304
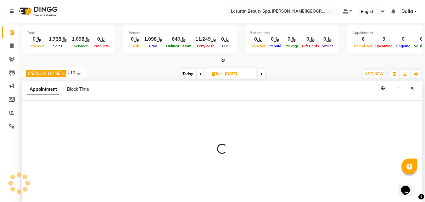
select select "54627"
select select "tentative"
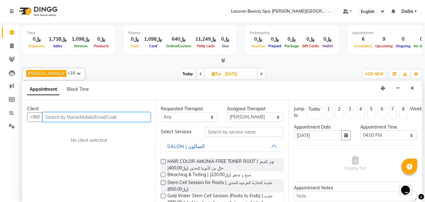
scroll to position [0, 0]
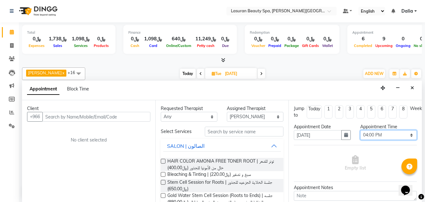
click at [372, 135] on select "Select 12:00 PM 12:15 PM 12:30 PM 12:45 PM 01:00 PM 01:15 PM 01:30 PM 01:45 PM …" at bounding box center [388, 135] width 57 height 10
select select "900"
click at [360, 130] on select "Select 12:00 PM 12:15 PM 12:30 PM 12:45 PM 01:00 PM 01:15 PM 01:30 PM 01:45 PM …" at bounding box center [388, 135] width 57 height 10
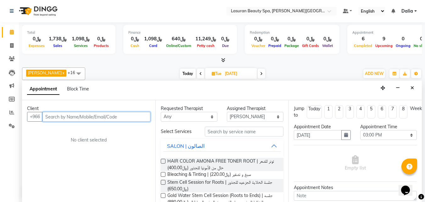
paste input "557459002"
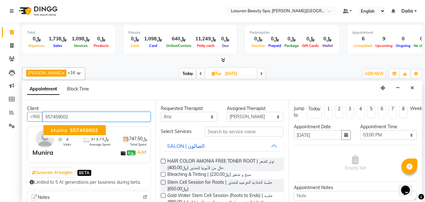
click at [88, 126] on button "Munira 557459002" at bounding box center [74, 130] width 62 height 10
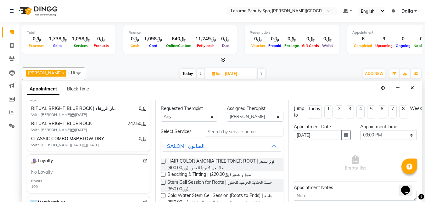
scroll to position [126, 0]
type input "557459002"
click at [201, 147] on div "SALON | الصالون" at bounding box center [185, 146] width 37 height 8
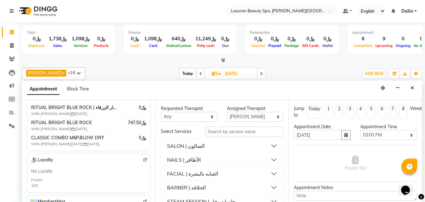
click at [193, 174] on div "FACIAL | العنايه بالبشرة" at bounding box center [192, 174] width 51 height 8
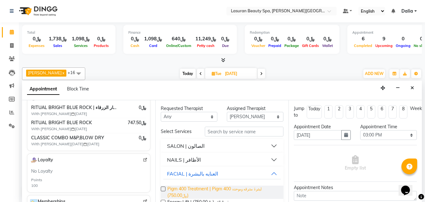
click at [193, 192] on span "Pigm 400 Treatment | Pigm 400 لبشرة مشرقه وموحده (﷼750.00)" at bounding box center [222, 191] width 111 height 13
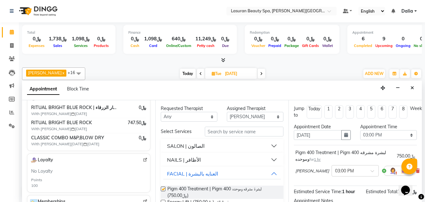
checkbox input "false"
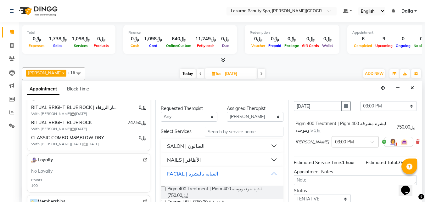
scroll to position [65, 0]
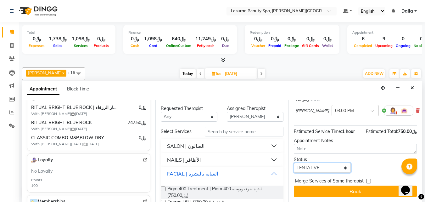
drag, startPoint x: 325, startPoint y: 164, endPoint x: 323, endPoint y: 167, distance: 3.7
click at [325, 164] on select "Select TENTATIVE CONFIRM UPCOMING" at bounding box center [322, 168] width 57 height 10
select select "confirm booking"
click at [294, 163] on select "Select TENTATIVE CONFIRM UPCOMING" at bounding box center [322, 168] width 57 height 10
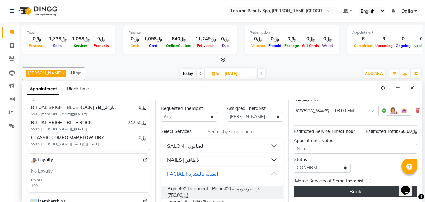
click at [323, 187] on button "Book" at bounding box center [355, 190] width 123 height 11
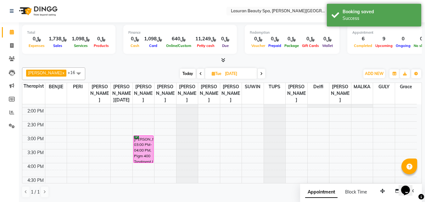
scroll to position [0, 0]
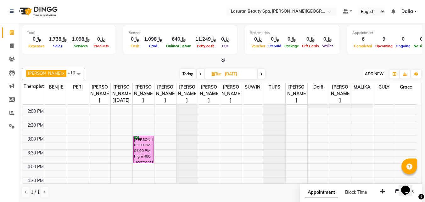
click at [379, 77] on button "ADD NEW Toggle Dropdown" at bounding box center [375, 74] width 22 height 9
click at [372, 94] on link "Add Invoice" at bounding box center [360, 94] width 50 height 8
select select "service"
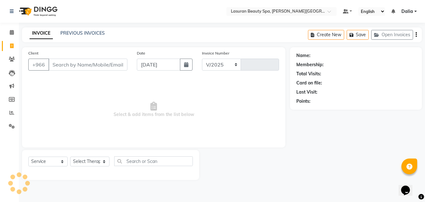
select select "6941"
type input "1390"
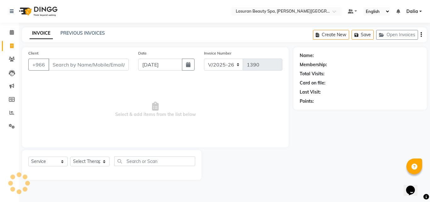
select select "V"
select select "66975"
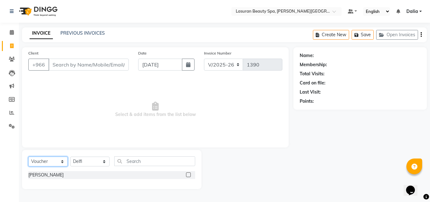
click at [41, 162] on select "Select Service Product Membership Package Voucher Prepaid Gift Card" at bounding box center [47, 161] width 39 height 10
select select "service"
click at [28, 156] on select "Select Service Product Membership Package Voucher Prepaid Gift Card" at bounding box center [47, 161] width 39 height 10
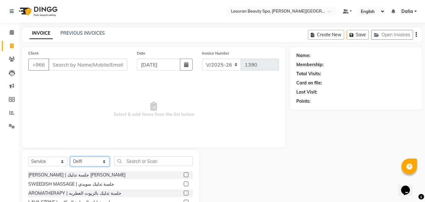
click at [98, 159] on select "Select Therapist Abdulellah AHMED ALJOHARY Ahmed Kouraichy Ali Marlea Angel BEN…" at bounding box center [89, 161] width 39 height 10
select select "54627"
click at [70, 156] on select "Select Therapist Abdulellah AHMED ALJOHARY Ahmed Kouraichy Ali Marlea Angel BEN…" at bounding box center [89, 161] width 39 height 10
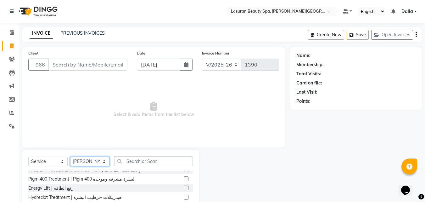
scroll to position [94, 0]
click at [184, 185] on label at bounding box center [186, 187] width 5 height 5
click at [184, 186] on input "checkbox" at bounding box center [186, 188] width 4 height 4
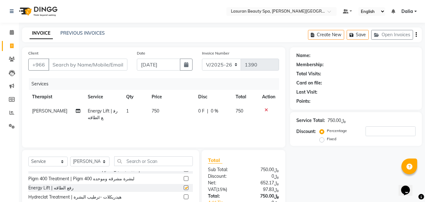
checkbox input "false"
click at [73, 65] on input "Client" at bounding box center [87, 65] width 79 height 12
type input "m"
type input "0"
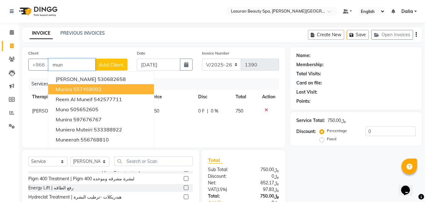
click at [123, 85] on button "Munira 557459002" at bounding box center [101, 89] width 106 height 10
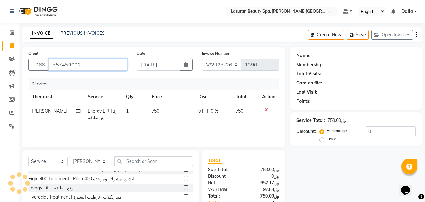
type input "557459002"
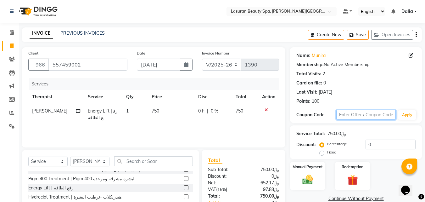
click at [362, 114] on input "text" at bounding box center [365, 115] width 59 height 10
type input "Amj10"
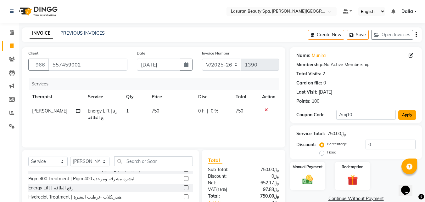
click at [409, 112] on button "Apply" at bounding box center [407, 114] width 18 height 9
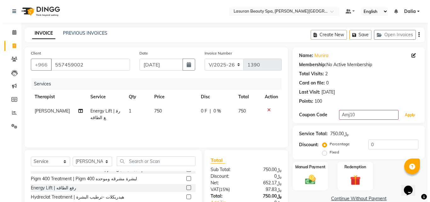
scroll to position [50, 0]
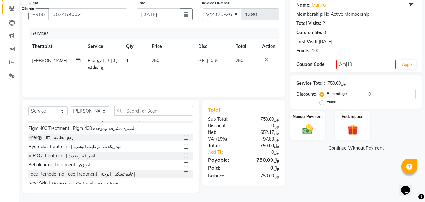
click at [8, 8] on span at bounding box center [11, 8] width 11 height 7
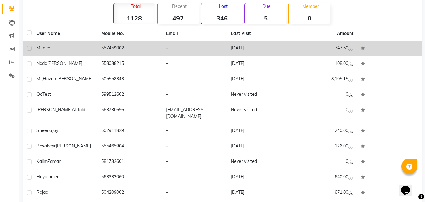
click at [112, 46] on td "557459002" at bounding box center [130, 48] width 65 height 15
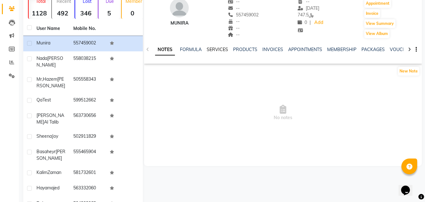
click at [220, 50] on link "SERVICES" at bounding box center [217, 50] width 21 height 6
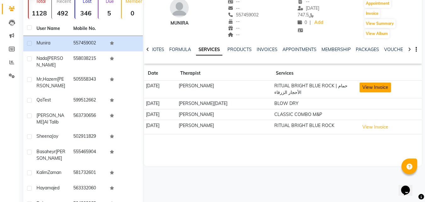
click at [375, 88] on button "View Invoice" at bounding box center [375, 87] width 31 height 10
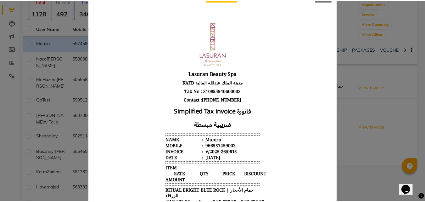
scroll to position [5, 0]
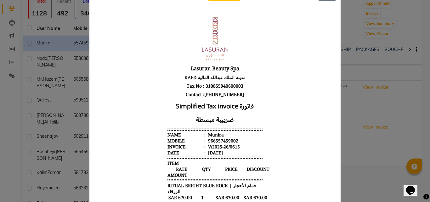
click at [375, 111] on ngb-modal-window "INVOICE View Invoice Close" at bounding box center [215, 101] width 430 height 202
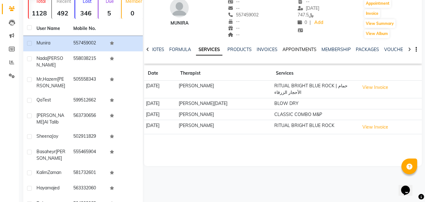
click at [291, 49] on link "APPOINTMENTS" at bounding box center [300, 50] width 34 height 6
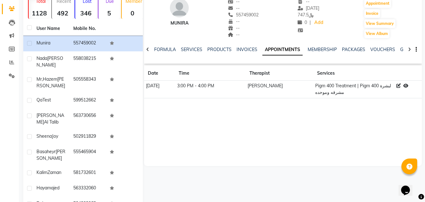
click at [398, 86] on icon at bounding box center [399, 85] width 4 height 4
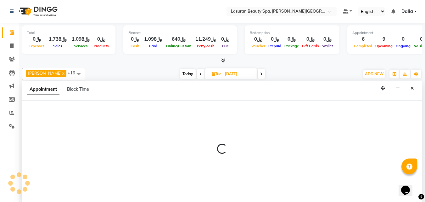
select select "tentative"
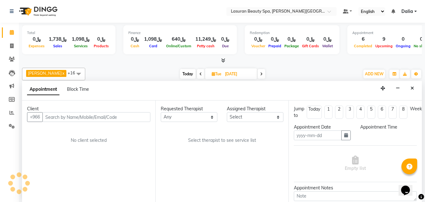
scroll to position [0, 0]
click at [416, 90] on button "Close" at bounding box center [412, 88] width 9 height 10
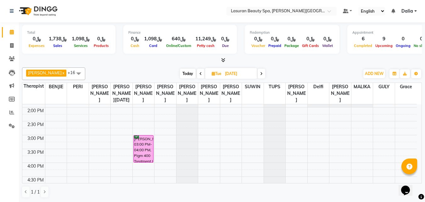
scroll to position [80, 0]
click at [140, 151] on div "Munira, 03:00 PM-04:00 PM, Pigm 400 Treatment | Pigm 400 لبشرة مشرقه وموحده" at bounding box center [144, 149] width 20 height 27
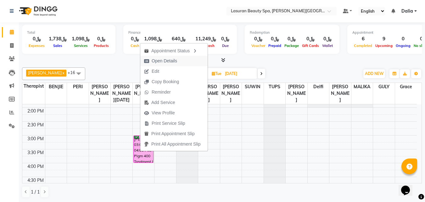
click at [162, 63] on span "Open Details" at bounding box center [164, 61] width 25 height 7
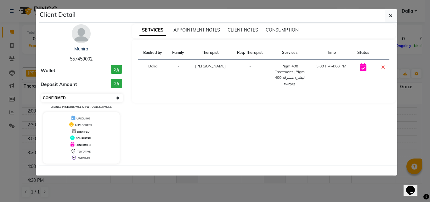
click at [90, 96] on select "Select CONFIRMED TENTATIVE" at bounding box center [82, 97] width 82 height 9
select select "7"
click at [41, 93] on select "Select CONFIRMED TENTATIVE" at bounding box center [82, 97] width 82 height 9
click at [385, 68] on td at bounding box center [381, 74] width 15 height 31
click at [380, 68] on td at bounding box center [381, 74] width 15 height 31
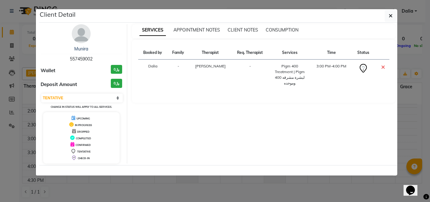
click at [382, 68] on icon at bounding box center [383, 67] width 4 height 5
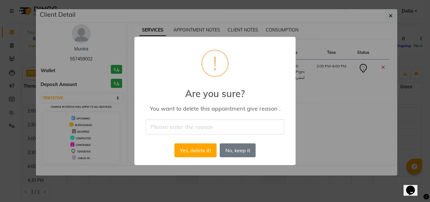
click at [235, 122] on input "text" at bounding box center [215, 126] width 138 height 15
type input "Canceled"
click at [197, 150] on button "Yes, delete it!" at bounding box center [195, 150] width 42 height 14
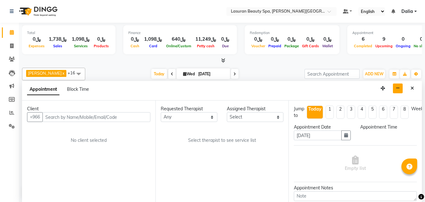
scroll to position [0, 0]
select select "720"
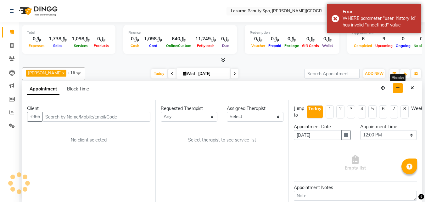
click at [400, 90] on icon "button" at bounding box center [398, 88] width 4 height 4
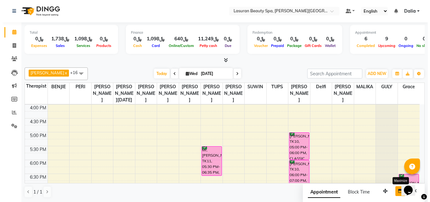
scroll to position [138, 0]
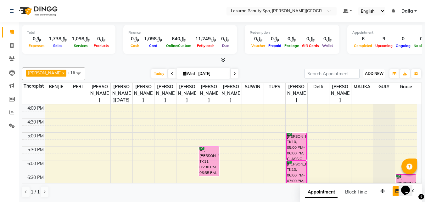
click at [369, 76] on button "ADD NEW Toggle Dropdown" at bounding box center [375, 73] width 22 height 9
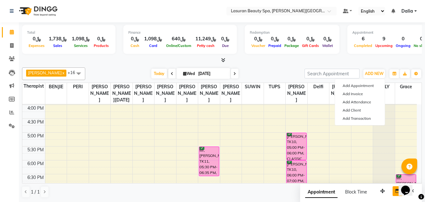
click at [369, 59] on div at bounding box center [222, 60] width 400 height 7
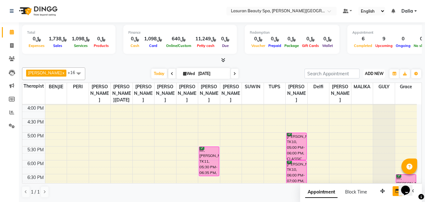
click at [373, 76] on button "ADD NEW Toggle Dropdown" at bounding box center [375, 73] width 22 height 9
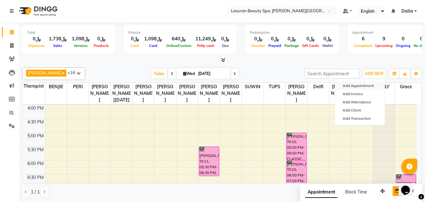
click at [372, 83] on button "Add Appointment" at bounding box center [360, 86] width 50 height 8
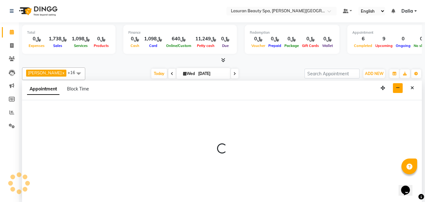
select select "720"
select select "tentative"
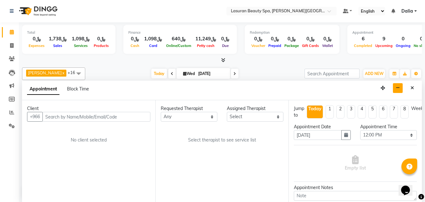
drag, startPoint x: 133, startPoint y: 117, endPoint x: 128, endPoint y: 118, distance: 4.7
click at [128, 118] on input "text" at bounding box center [96, 117] width 108 height 10
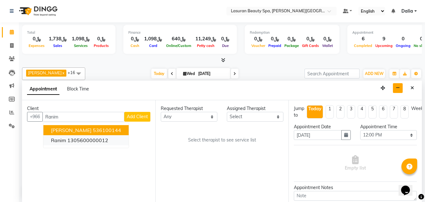
click at [62, 144] on button "Ranim 1305600000012" at bounding box center [85, 140] width 85 height 10
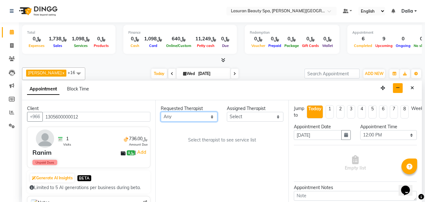
click at [205, 119] on select "Any AHMED ALJOHARY Ahmed Kouraichy Ali Marlea Angel BENJIE Chaima BLHAMIDIYA Da…" at bounding box center [189, 117] width 57 height 10
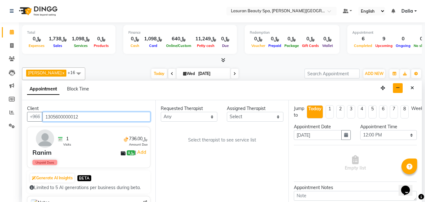
click at [140, 114] on input "1305600000012" at bounding box center [96, 117] width 108 height 10
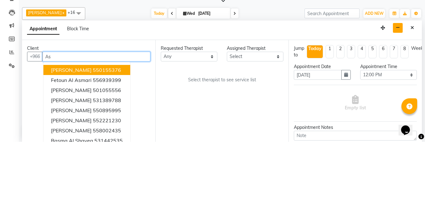
type input "A"
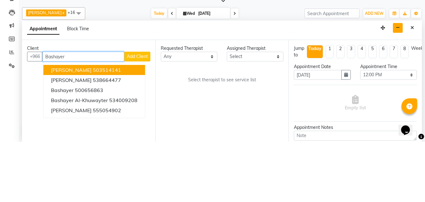
type input "Bashayer"
click at [143, 118] on span "Add Client" at bounding box center [137, 117] width 21 height 6
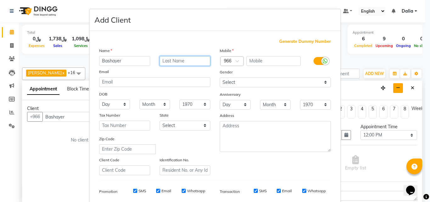
click at [178, 61] on input "text" at bounding box center [185, 61] width 51 height 10
click at [269, 62] on input "text" at bounding box center [273, 61] width 54 height 10
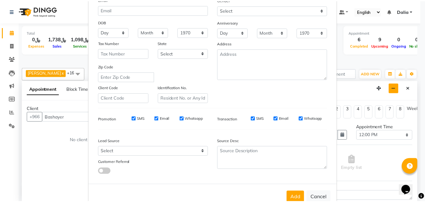
scroll to position [89, 0]
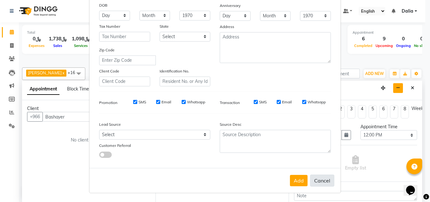
click at [322, 178] on button "Cancel" at bounding box center [322, 180] width 24 height 12
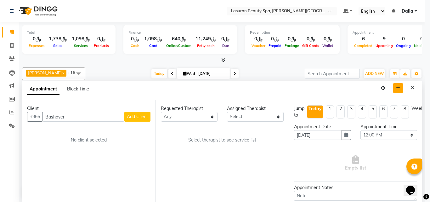
select select
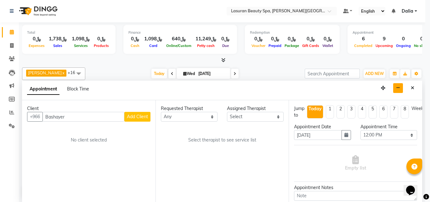
select select
checkbox input "false"
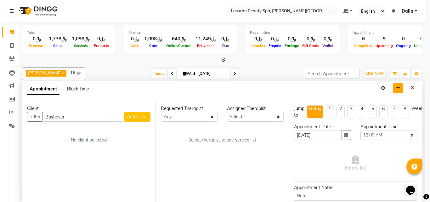
checkbox input "false"
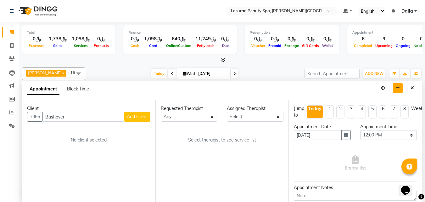
click at [87, 127] on div "Client +966 Bashayer Add Client No client selected" at bounding box center [88, 151] width 133 height 102
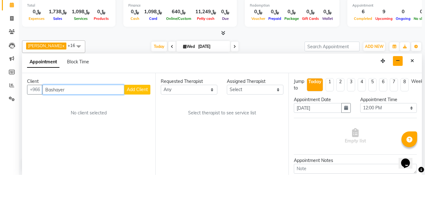
click at [87, 117] on input "Bashayer" at bounding box center [83, 117] width 82 height 10
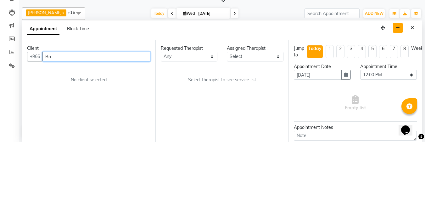
type input "B"
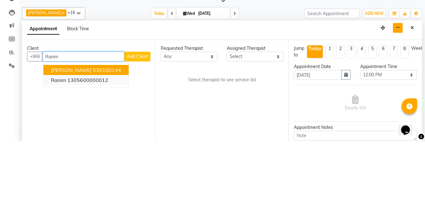
click at [92, 143] on ngb-highlight "1305600000012" at bounding box center [87, 140] width 41 height 6
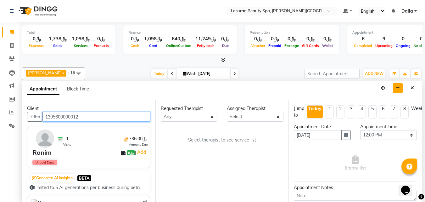
type input "1305600000012"
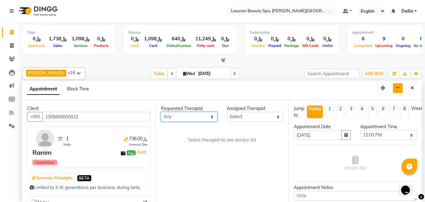
click at [185, 117] on select "Any AHMED ALJOHARY Ahmed Kouraichy Ali Marlea Angel BENJIE Chaima BLHAMIDIYA Da…" at bounding box center [189, 117] width 57 height 10
select select "54651"
click at [161, 112] on select "Any AHMED ALJOHARY Ahmed Kouraichy Ali Marlea Angel BENJIE Chaima BLHAMIDIYA Da…" at bounding box center [189, 117] width 57 height 10
select select "54651"
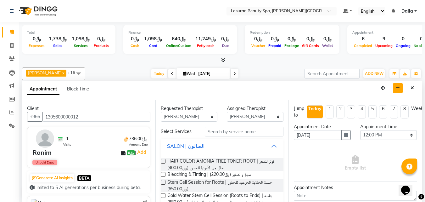
click at [192, 142] on div "SALON | الصالون" at bounding box center [185, 146] width 37 height 8
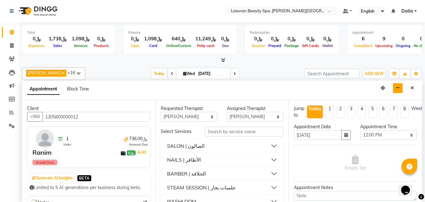
scroll to position [11, 0]
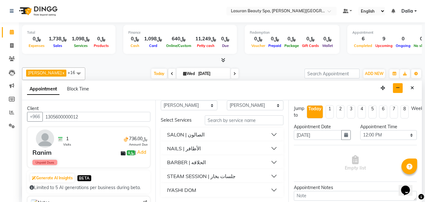
click at [190, 148] on div "NAILS | الأظافر" at bounding box center [184, 148] width 34 height 8
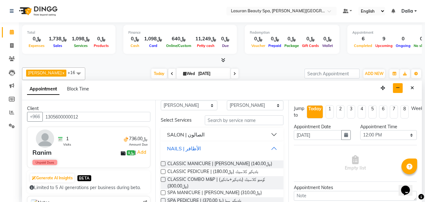
click at [190, 148] on div "NAILS | الأظافر" at bounding box center [184, 148] width 34 height 8
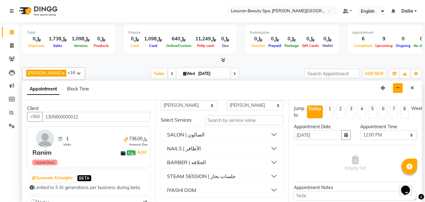
click at [185, 149] on div "NAILS | الأظافر" at bounding box center [184, 148] width 34 height 8
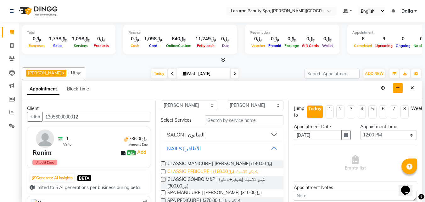
scroll to position [43, 0]
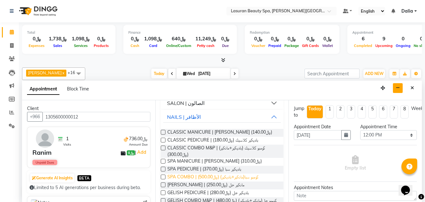
click at [214, 180] on span "SPA COMBO | كومبو سبا(مانكير+باديكير) (﷼500.00)" at bounding box center [212, 177] width 91 height 8
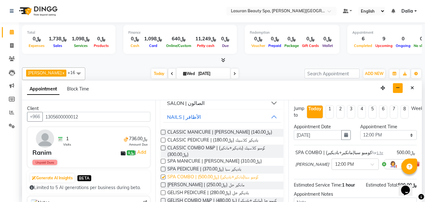
checkbox input "false"
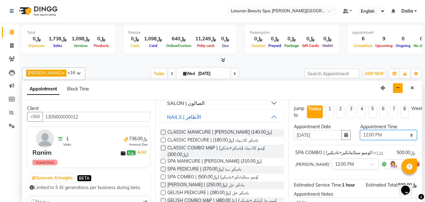
click at [389, 134] on select "Select 12:00 PM 12:15 PM 12:30 PM 12:45 PM 01:00 PM 01:15 PM 01:30 PM 01:45 PM …" at bounding box center [388, 135] width 57 height 10
click at [343, 139] on button "button" at bounding box center [346, 135] width 9 height 10
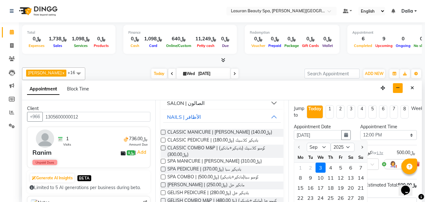
scroll to position [31, 0]
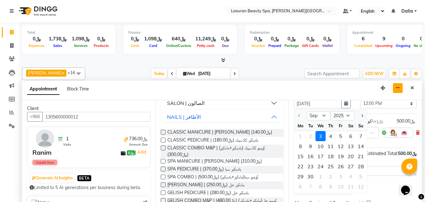
click at [340, 137] on div "5" at bounding box center [341, 136] width 10 height 10
type input "05-09-2025"
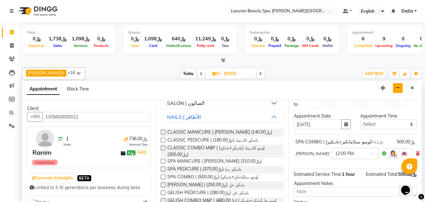
scroll to position [0, 0]
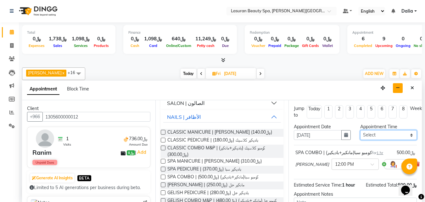
click at [368, 136] on select "Select 02:00 PM 02:15 PM 02:30 PM 02:45 PM 03:00 PM 03:15 PM 03:30 PM 03:45 PM …" at bounding box center [388, 135] width 57 height 10
select select "870"
click at [360, 130] on select "Select 02:00 PM 02:15 PM 02:30 PM 02:45 PM 03:00 PM 03:15 PM 03:30 PM 03:45 PM …" at bounding box center [388, 135] width 57 height 10
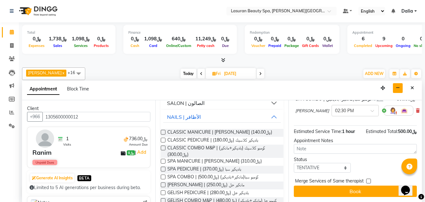
scroll to position [58, 0]
click at [333, 166] on select "Select TENTATIVE CONFIRM UPCOMING" at bounding box center [322, 168] width 57 height 10
select select "confirm booking"
click at [294, 163] on select "Select TENTATIVE CONFIRM UPCOMING" at bounding box center [322, 168] width 57 height 10
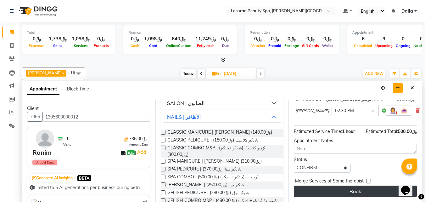
click at [341, 188] on button "Book" at bounding box center [355, 190] width 123 height 11
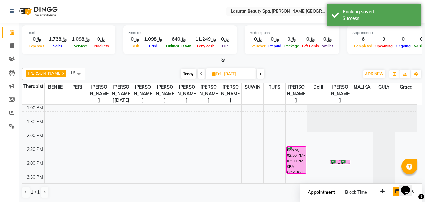
scroll to position [31, 0]
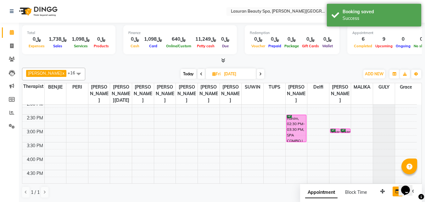
click at [293, 129] on div "Ranim, 02:30 PM-03:30 PM, SPA COMBO | كومبو سبا(مانكير+باديكير)" at bounding box center [297, 128] width 20 height 27
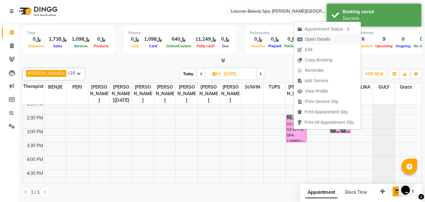
click at [300, 39] on icon "button" at bounding box center [299, 39] width 5 height 4
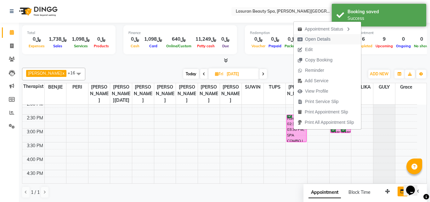
select select "6"
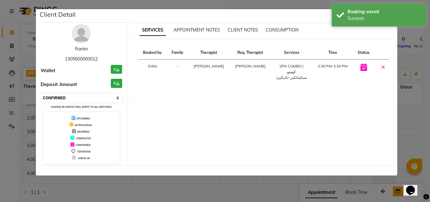
click at [89, 99] on select "Select CONFIRMED TENTATIVE" at bounding box center [82, 97] width 82 height 9
click at [381, 68] on icon at bounding box center [383, 67] width 4 height 5
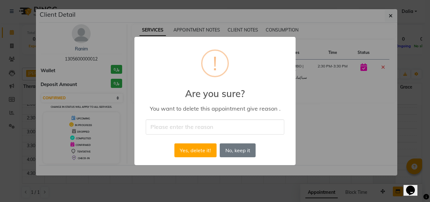
click at [184, 133] on input "text" at bounding box center [215, 126] width 138 height 15
type input "No show"
click at [197, 147] on button "Yes, delete it!" at bounding box center [195, 150] width 42 height 14
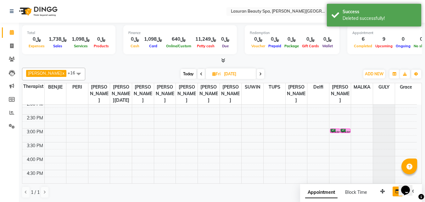
click at [189, 78] on span "Today" at bounding box center [189, 74] width 16 height 10
type input "[DATE]"
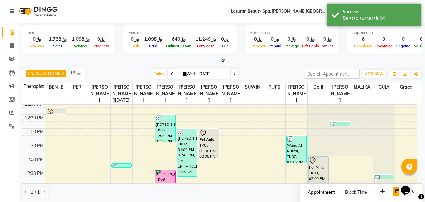
click at [217, 155] on div "Poi Anis, TK03, 01:00 PM-02:05 PM, RITUAL BRIGHT BLUE ROCK | حمام الأحجار الزرق…" at bounding box center [209, 143] width 20 height 29
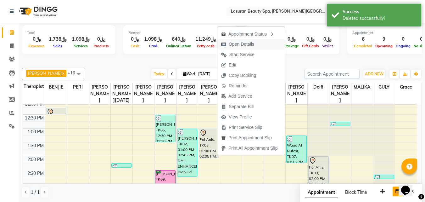
click at [225, 41] on span "Open Details" at bounding box center [238, 44] width 41 height 10
select select "7"
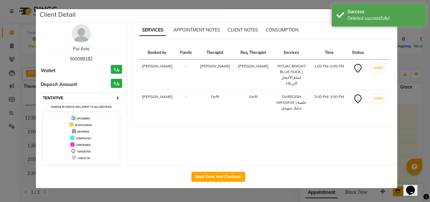
click at [88, 99] on select "Select IN SERVICE CONFIRMED TENTATIVE CHECK IN MARK DONE UPCOMING" at bounding box center [82, 97] width 82 height 9
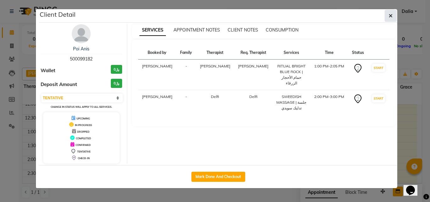
click at [388, 16] on button "button" at bounding box center [391, 16] width 12 height 12
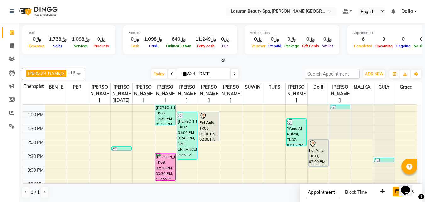
scroll to position [63, 0]
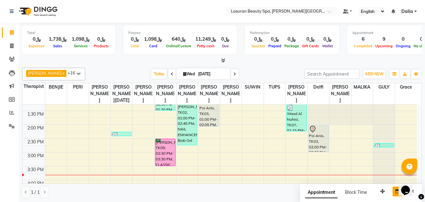
click at [214, 121] on div "Poi Anis, TK03, 01:00 PM-02:05 PM, RITUAL BRIGHT BLUE ROCK | حمام الأحجار الزرق…" at bounding box center [209, 111] width 20 height 29
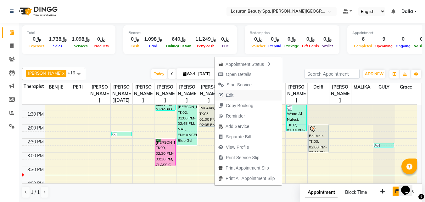
click at [229, 94] on span "Edit" at bounding box center [230, 95] width 8 height 7
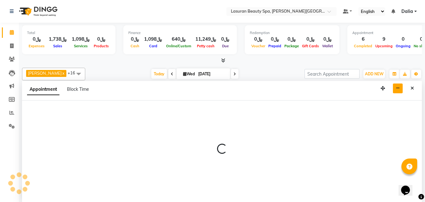
scroll to position [0, 0]
select select "tentative"
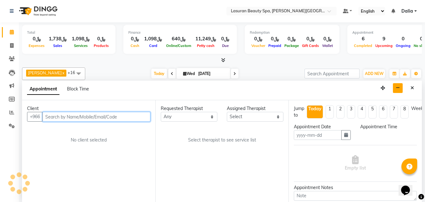
type input "[DATE]"
select select "780"
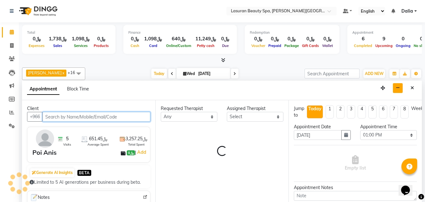
select select "66975"
select select "3459"
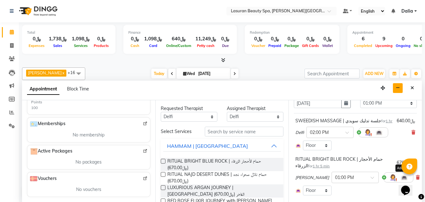
scroll to position [31, 0]
click at [412, 130] on span at bounding box center [414, 132] width 4 height 7
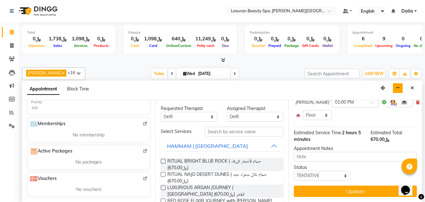
scroll to position [80, 0]
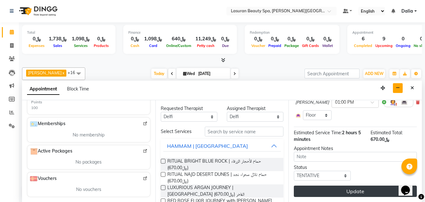
click at [344, 187] on button "Update" at bounding box center [355, 190] width 123 height 11
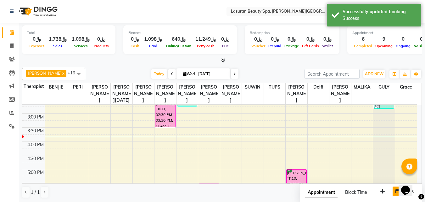
scroll to position [111, 0]
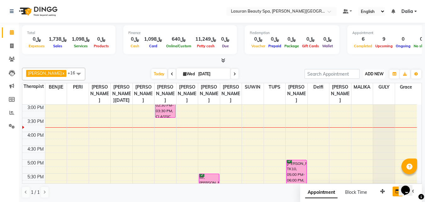
click at [369, 70] on button "ADD NEW Toggle Dropdown" at bounding box center [375, 74] width 22 height 9
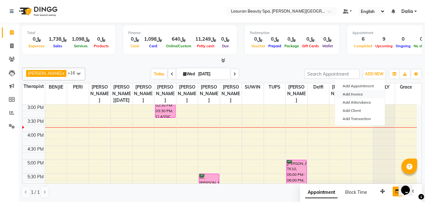
click at [364, 92] on link "Add Invoice" at bounding box center [360, 94] width 50 height 8
select select "service"
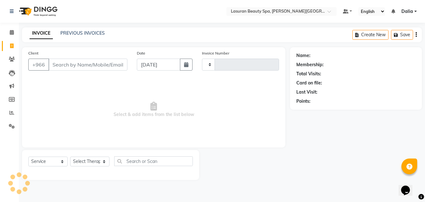
type input "1390"
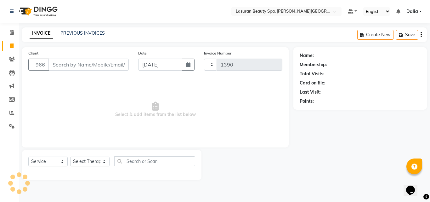
select select "6941"
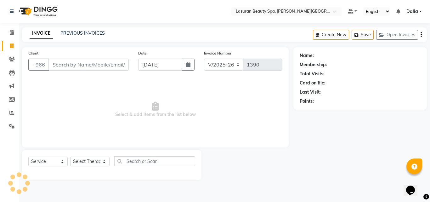
select select "V"
select select "66975"
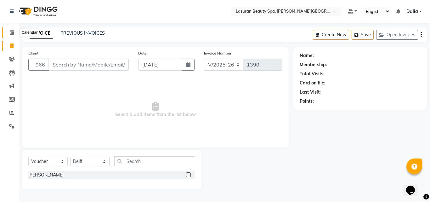
click at [9, 35] on span at bounding box center [11, 32] width 11 height 7
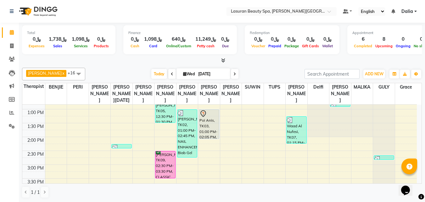
scroll to position [48, 0]
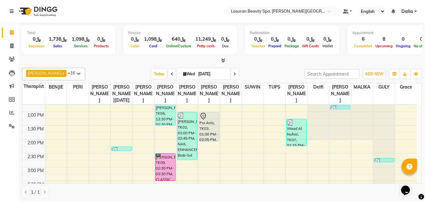
click at [166, 173] on div "Basaheyr abdulrahman, TK09, 02:30 PM-03:30 PM, CLASSIC MANICURE | مانكير كلاسيك" at bounding box center [165, 167] width 20 height 27
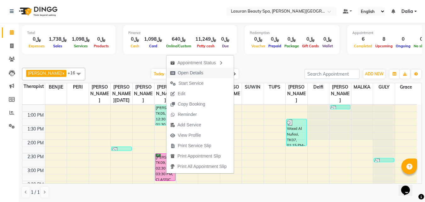
click at [198, 76] on span "Open Details" at bounding box center [187, 73] width 41 height 10
select select "6"
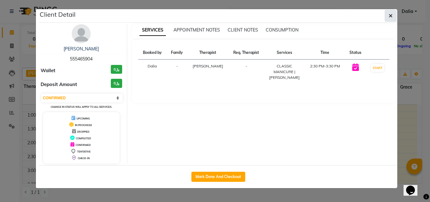
click at [389, 17] on icon "button" at bounding box center [391, 15] width 4 height 5
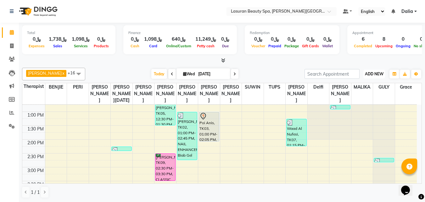
click at [373, 76] on span "ADD NEW" at bounding box center [374, 73] width 19 height 5
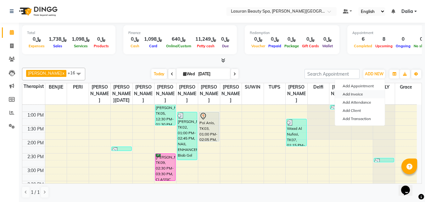
click at [362, 95] on link "Add Invoice" at bounding box center [360, 94] width 50 height 8
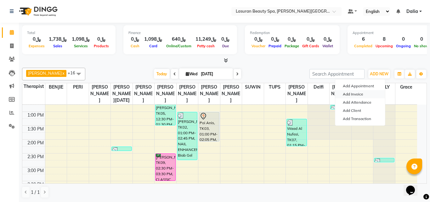
select select "service"
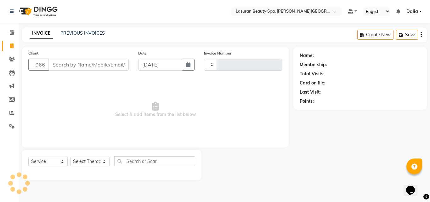
type input "1390"
select select "6941"
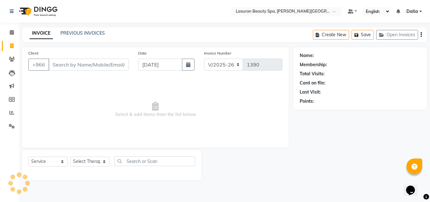
select select "V"
select select "66975"
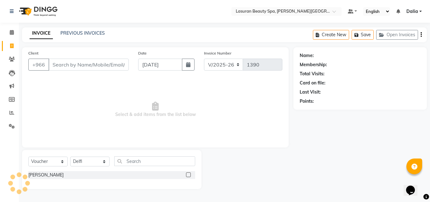
click at [105, 64] on input "Client" at bounding box center [88, 65] width 80 height 12
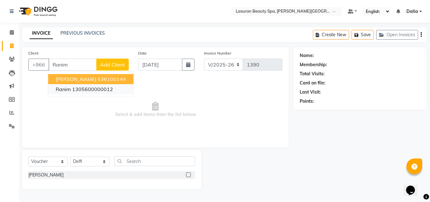
click at [74, 93] on button "Ranim 1305600000012" at bounding box center [90, 89] width 85 height 10
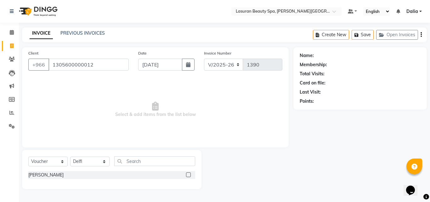
type input "1305600000012"
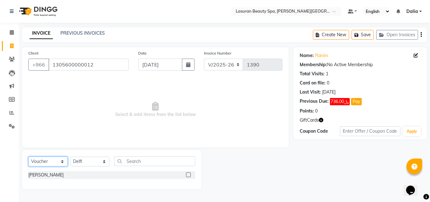
click at [62, 162] on select "Select Service Product Membership Package Voucher Prepaid Gift Card" at bounding box center [47, 161] width 39 height 10
select select "service"
click at [28, 156] on select "Select Service Product Membership Package Voucher Prepaid Gift Card" at bounding box center [47, 161] width 39 height 10
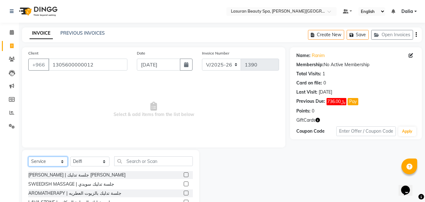
scroll to position [31, 0]
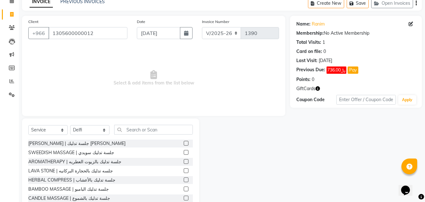
click at [184, 155] on div at bounding box center [186, 153] width 4 height 7
click at [184, 153] on label at bounding box center [186, 152] width 5 height 5
click at [184, 153] on input "checkbox" at bounding box center [186, 152] width 4 height 4
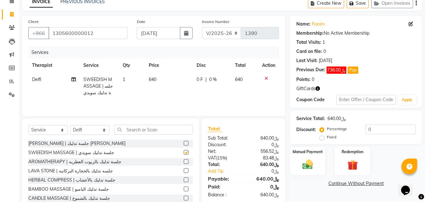
checkbox input "false"
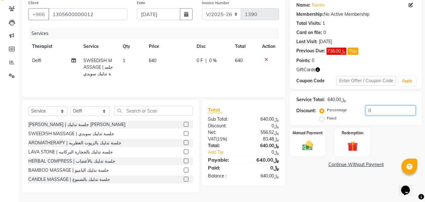
click at [374, 109] on input "0" at bounding box center [391, 110] width 50 height 10
drag, startPoint x: 374, startPoint y: 109, endPoint x: 374, endPoint y: 190, distance: 80.9
click at [374, 177] on div "Name: Ranim Membership: No Active Membership Total Visits: 1 Card on file: 0 La…" at bounding box center [358, 94] width 137 height 195
type input "010"
click at [304, 145] on img at bounding box center [308, 145] width 18 height 13
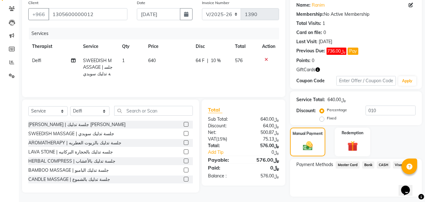
scroll to position [67, 0]
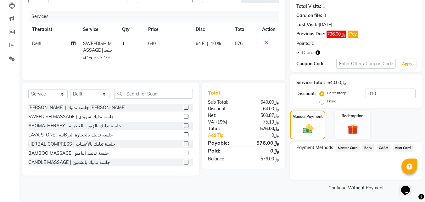
click at [397, 147] on span "Visa Card" at bounding box center [403, 147] width 20 height 7
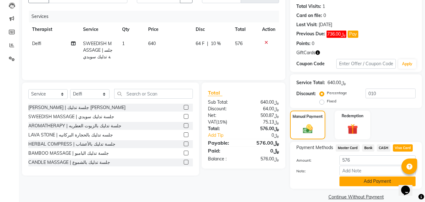
click at [369, 182] on button "Add Payment" at bounding box center [378, 181] width 76 height 10
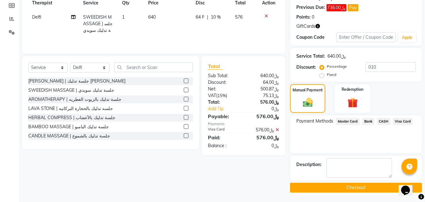
scroll to position [0, 0]
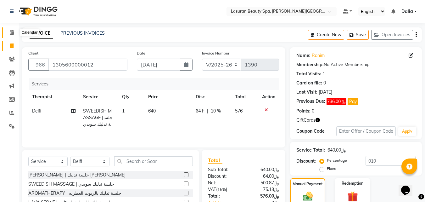
click at [9, 31] on span at bounding box center [11, 32] width 11 height 7
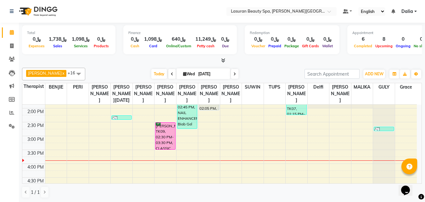
scroll to position [94, 0]
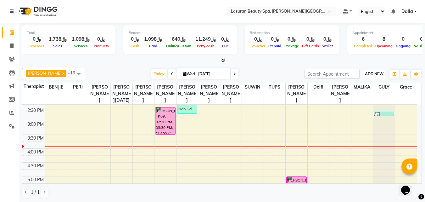
click at [365, 76] on button "ADD NEW Toggle Dropdown" at bounding box center [375, 74] width 22 height 9
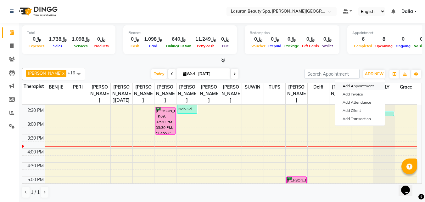
click at [352, 82] on button "Add Appointment" at bounding box center [360, 86] width 50 height 8
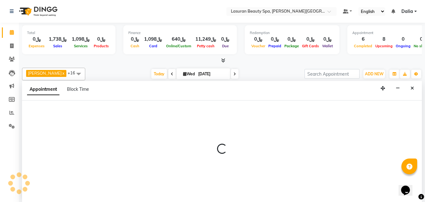
scroll to position [0, 0]
select select "720"
select select "tentative"
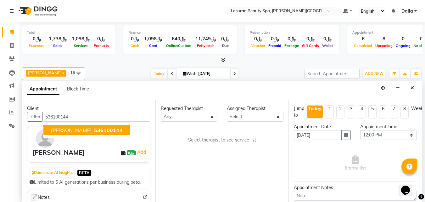
click at [83, 131] on span "Ranim Hasnaoui" at bounding box center [71, 130] width 41 height 6
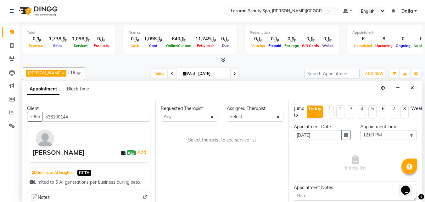
type input "536100144"
click at [190, 116] on select "Any AHMED ALJOHARY Ahmed Kouraichy Ali Marlea Angel BENJIE Chaima BLHAMIDIYA Da…" at bounding box center [189, 117] width 57 height 10
select select "54626"
click at [161, 112] on select "Any AHMED ALJOHARY Ahmed Kouraichy Ali Marlea Angel BENJIE Chaima BLHAMIDIYA Da…" at bounding box center [189, 117] width 57 height 10
select select "54626"
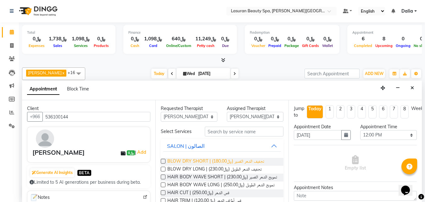
click at [185, 160] on span "BLOW DRY SHORT | تجفيف الشعر القصير (﷼180.00)" at bounding box center [215, 162] width 97 height 8
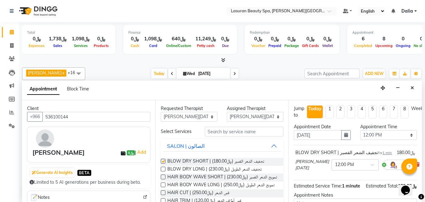
checkbox input "false"
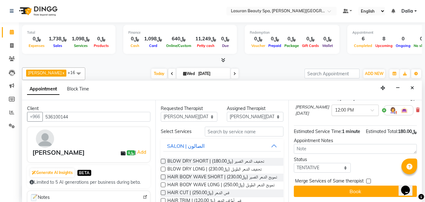
click at [340, 106] on input "text" at bounding box center [349, 109] width 28 height 7
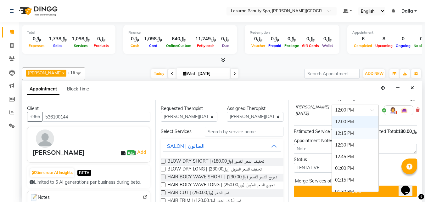
click at [332, 130] on div "12:15 PM" at bounding box center [355, 133] width 47 height 12
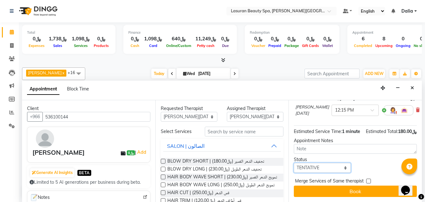
click at [317, 168] on select "Select TENTATIVE CONFIRM CHECK-IN UPCOMING" at bounding box center [322, 168] width 57 height 10
select select "confirm booking"
click at [294, 163] on select "Select TENTATIVE CONFIRM CHECK-IN UPCOMING" at bounding box center [322, 168] width 57 height 10
click at [413, 89] on icon "Close" at bounding box center [412, 88] width 3 height 4
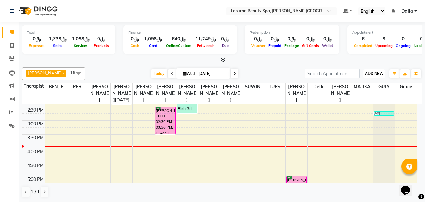
click at [382, 73] on span "ADD NEW" at bounding box center [374, 73] width 19 height 5
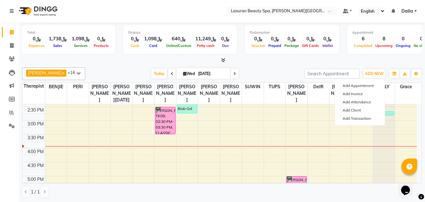
click at [325, 61] on div at bounding box center [222, 60] width 400 height 7
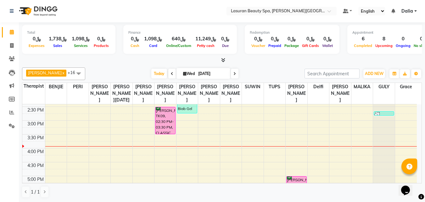
click at [100, 104] on th "[PERSON_NAME]" at bounding box center [100, 93] width 22 height 21
click at [165, 61] on div at bounding box center [222, 60] width 400 height 7
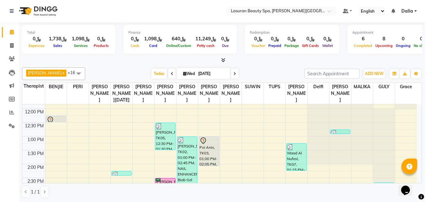
scroll to position [43, 0]
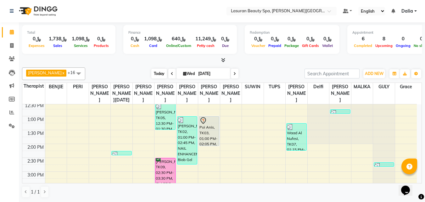
click at [159, 73] on span "Today" at bounding box center [159, 74] width 16 height 10
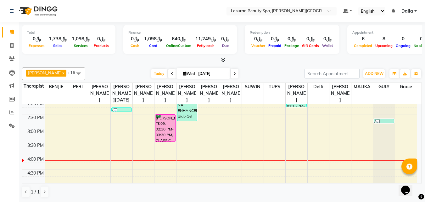
scroll to position [76, 0]
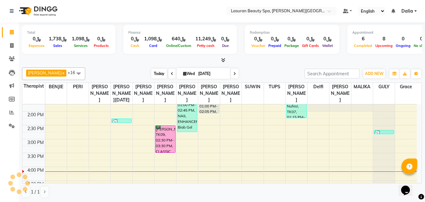
drag, startPoint x: 161, startPoint y: 73, endPoint x: 156, endPoint y: 72, distance: 4.6
click at [161, 73] on span "Today" at bounding box center [159, 74] width 16 height 10
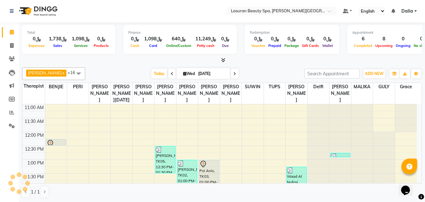
scroll to position [139, 0]
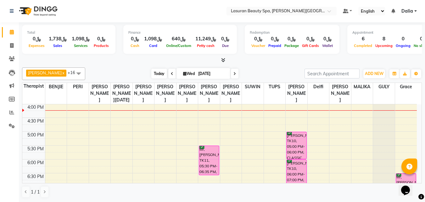
click at [164, 77] on span "Today" at bounding box center [159, 74] width 16 height 10
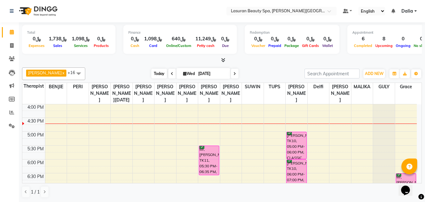
click at [154, 76] on span "Today" at bounding box center [159, 74] width 16 height 10
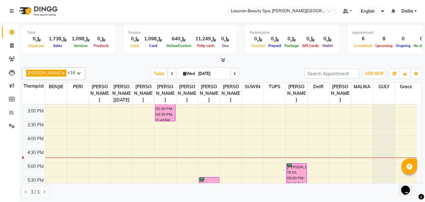
scroll to position [76, 0]
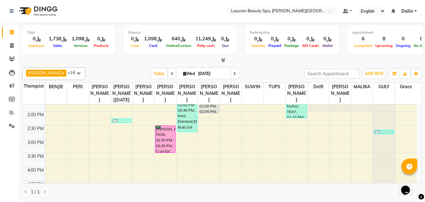
drag, startPoint x: 161, startPoint y: 142, endPoint x: 169, endPoint y: 156, distance: 15.7
click at [169, 152] on div "Basaheyr abdulrahman, TK09, 02:30 PM-03:30 PM, CLASSIC MANICURE | مانكير كلاسيك" at bounding box center [165, 139] width 20 height 27
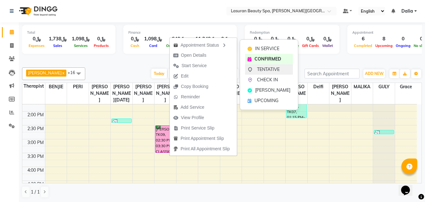
click at [273, 70] on span "TENTATIVE" at bounding box center [268, 69] width 23 height 7
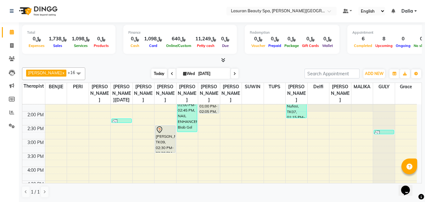
click at [158, 74] on span "Today" at bounding box center [159, 74] width 16 height 10
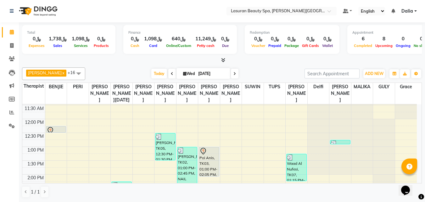
scroll to position [44, 0]
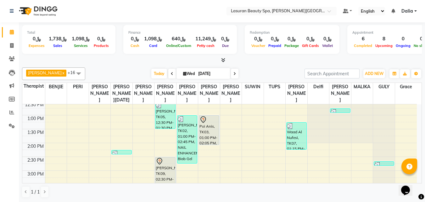
click at [301, 144] on div "Waad Al Nufesi, TK07, 01:15 PM-02:15 PM, CLASSIC MANICURE | مانكير كلاسيك" at bounding box center [297, 135] width 20 height 27
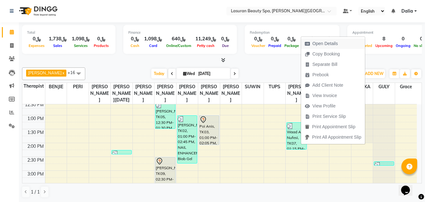
click at [321, 45] on span "Open Details" at bounding box center [325, 43] width 25 height 7
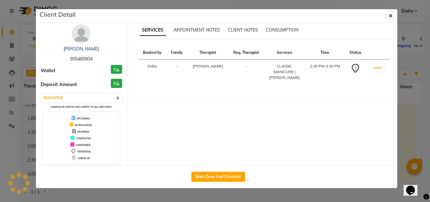
select select "3"
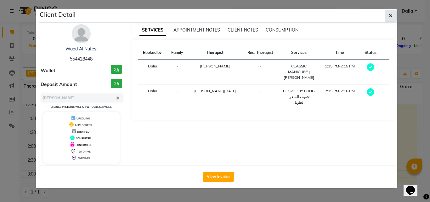
click at [393, 12] on button "button" at bounding box center [391, 16] width 12 height 12
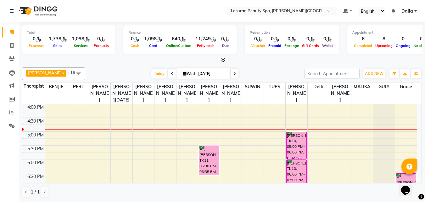
scroll to position [170, 0]
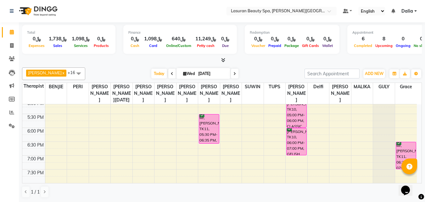
click at [291, 127] on div "Sheena Joy, TK10, 05:00 PM-06:00 PM, CLASSIC COMBO M&P | كومبو كلاسيك (باديكير+…" at bounding box center [297, 113] width 20 height 27
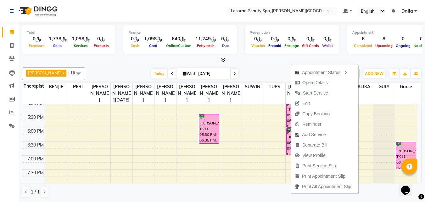
click at [257, 68] on div "Ahmed Kouraichy x BENJIE CABAHUG SUMANDO x CHAIMAE BALHAMIDIYA x GULCHEKHRA x H…" at bounding box center [222, 73] width 400 height 13
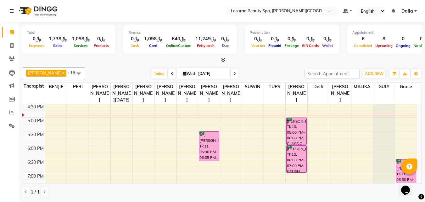
scroll to position [139, 0]
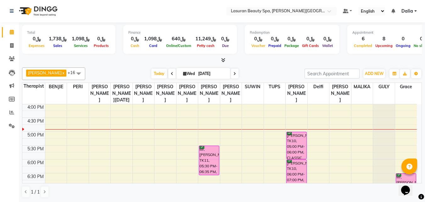
click at [262, 73] on div "Today Wed 03-09-2025" at bounding box center [194, 73] width 213 height 9
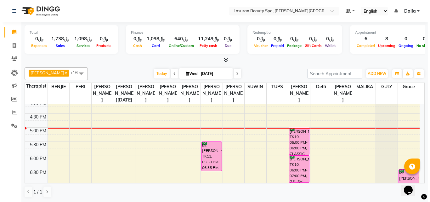
scroll to position [157, 0]
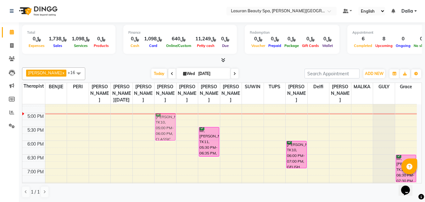
drag, startPoint x: 302, startPoint y: 135, endPoint x: 166, endPoint y: 134, distance: 135.4
click at [166, 134] on tr "Abdulellah Malisho, TK01, 12:15 PM-12:30 PM, IYASHE DOME | جلسة إياشي دوم Waad …" at bounding box center [219, 99] width 395 height 304
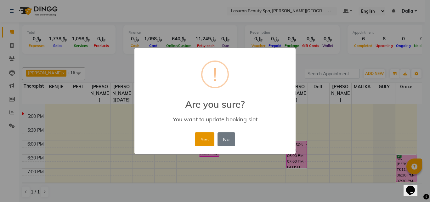
click at [210, 135] on button "Yes" at bounding box center [204, 139] width 19 height 14
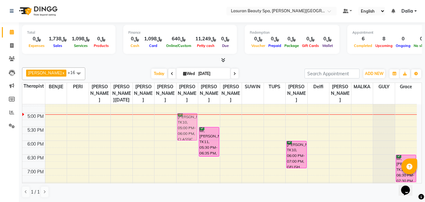
drag, startPoint x: 171, startPoint y: 127, endPoint x: 187, endPoint y: 127, distance: 16.1
click at [187, 127] on tr "Abdulellah Malisho, TK01, 12:15 PM-12:30 PM, IYASHE DOME | جلسة إياشي دوم Waad …" at bounding box center [219, 99] width 395 height 304
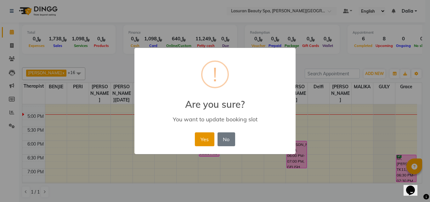
click at [203, 140] on button "Yes" at bounding box center [204, 139] width 19 height 14
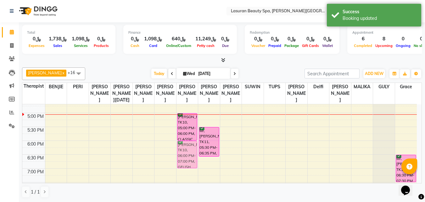
drag, startPoint x: 294, startPoint y: 153, endPoint x: 186, endPoint y: 155, distance: 108.6
click at [186, 155] on tr "Abdulellah Malisho, TK01, 12:15 PM-12:30 PM, IYASHE DOME | جلسة إياشي دوم Waad …" at bounding box center [219, 99] width 395 height 304
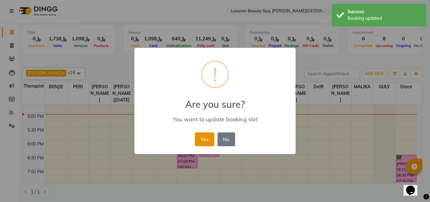
click at [199, 136] on button "Yes" at bounding box center [204, 139] width 19 height 14
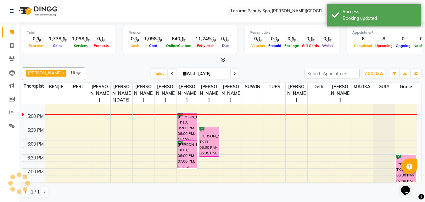
click at [193, 136] on div "Sheena Joy, TK10, 05:00 PM-06:00 PM, CLASSIC COMBO M&P | كومبو كلاسيك (باديكير+…" at bounding box center [188, 126] width 20 height 27
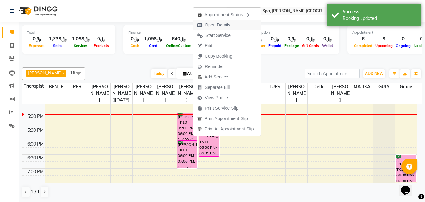
click at [215, 23] on span "Open Details" at bounding box center [217, 25] width 25 height 7
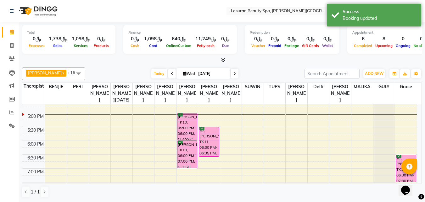
click at [192, 131] on div "Sheena Joy, TK10, 05:00 PM-06:00 PM, CLASSIC COMBO M&P | كومبو كلاسيك (باديكير+…" at bounding box center [188, 126] width 20 height 27
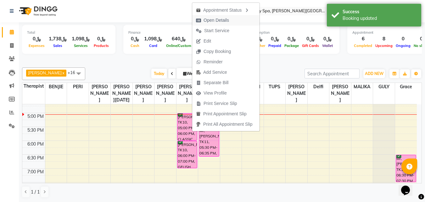
click at [210, 17] on span "Open Details" at bounding box center [216, 20] width 25 height 7
select select "6"
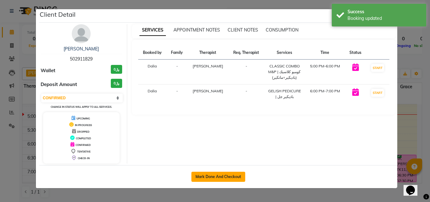
click at [218, 177] on button "Mark Done And Checkout" at bounding box center [218, 177] width 54 height 10
select select "6941"
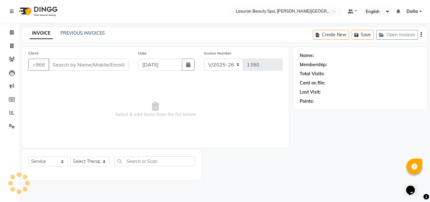
select select "V"
select select "66975"
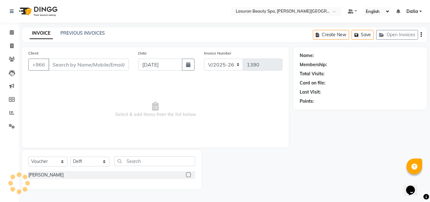
type input "502911829"
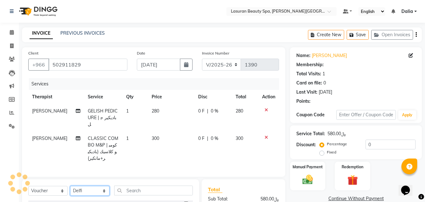
click at [92, 186] on select "Select Therapist Abdulellah AHMED ALJOHARY Ahmed Kouraichy Ali Marlea Angel BEN…" at bounding box center [89, 191] width 39 height 10
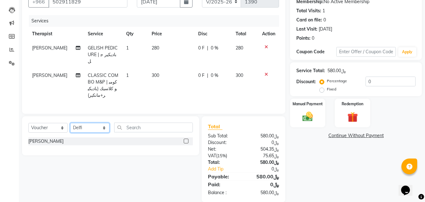
select select "54634"
click at [70, 123] on select "Select Therapist Abdulellah AHMED ALJOHARY Ahmed Kouraichy Ali Marlea Angel BEN…" at bounding box center [89, 128] width 39 height 10
click at [48, 127] on select "Select Service Product Membership Package Voucher Prepaid Gift Card" at bounding box center [47, 128] width 39 height 10
select select "service"
click at [28, 123] on select "Select Service Product Membership Package Voucher Prepaid Gift Card" at bounding box center [47, 128] width 39 height 10
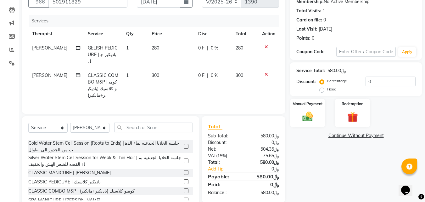
click at [184, 179] on label at bounding box center [186, 181] width 5 height 5
click at [184, 180] on input "checkbox" at bounding box center [186, 182] width 4 height 4
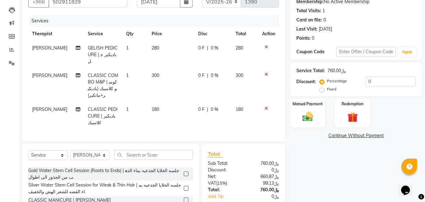
checkbox input "false"
click at [266, 72] on icon at bounding box center [266, 74] width 3 height 4
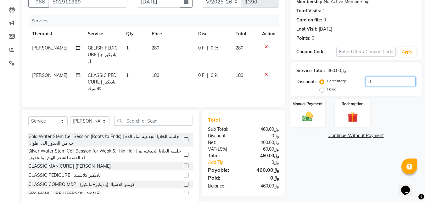
click at [368, 76] on input "0" at bounding box center [391, 81] width 50 height 10
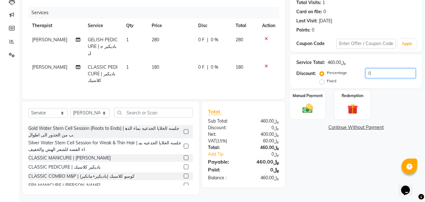
click at [374, 71] on input "0" at bounding box center [391, 73] width 50 height 10
type input "010"
click at [309, 109] on img at bounding box center [308, 108] width 18 height 13
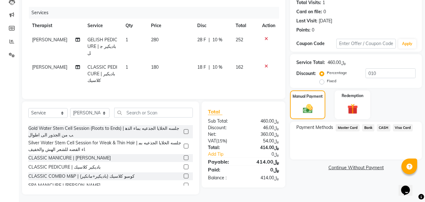
click at [403, 128] on span "Visa Card" at bounding box center [403, 127] width 20 height 7
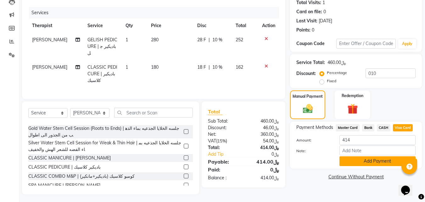
click at [365, 161] on button "Add Payment" at bounding box center [378, 161] width 76 height 10
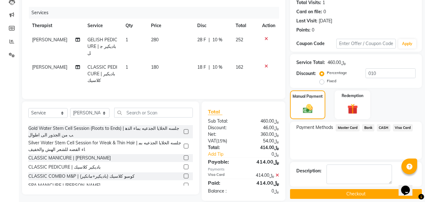
click at [329, 189] on button "Checkout" at bounding box center [356, 194] width 132 height 10
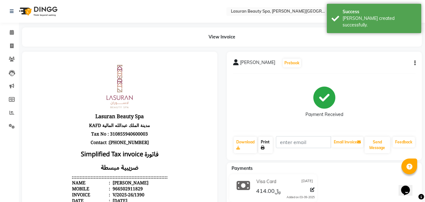
click at [267, 147] on link "Print" at bounding box center [265, 145] width 14 height 16
click at [11, 32] on icon at bounding box center [12, 32] width 4 height 5
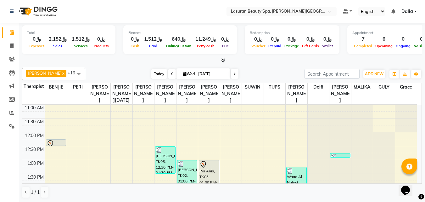
click at [164, 72] on span "Today" at bounding box center [159, 74] width 16 height 10
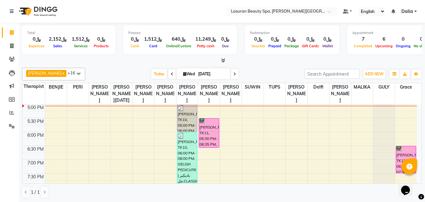
click at [193, 158] on div "Sheena Joy, TK10, 06:00 PM-08:00 PM, GELISH PEDICURE | باديكير جل,CLASSIC PEDIC…" at bounding box center [188, 159] width 20 height 54
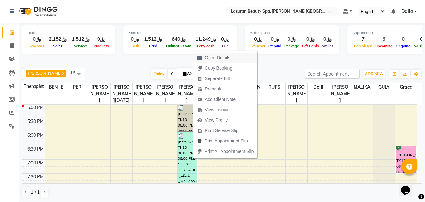
click at [215, 57] on span "Open Details" at bounding box center [217, 57] width 25 height 7
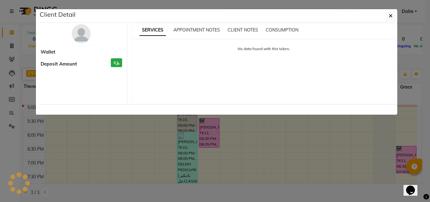
select select "3"
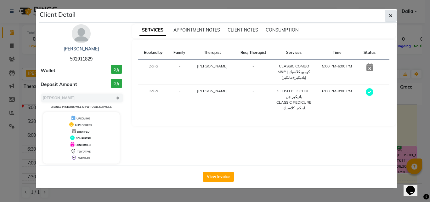
click at [392, 15] on icon "button" at bounding box center [391, 15] width 4 height 5
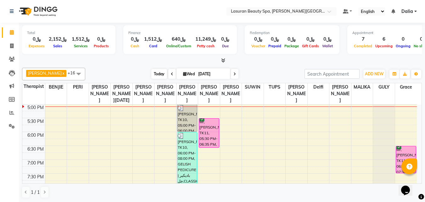
click at [160, 73] on span "Today" at bounding box center [159, 74] width 16 height 10
click at [359, 120] on div "11:00 AM 11:30 AM 12:00 PM 12:30 PM 1:00 PM 1:30 PM 2:00 PM 2:30 PM 3:00 PM 3:3…" at bounding box center [219, 90] width 395 height 304
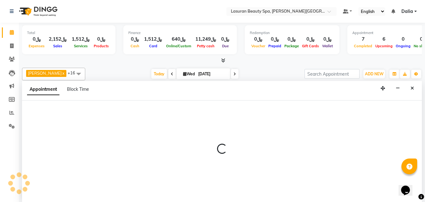
select select "67194"
select select "tentative"
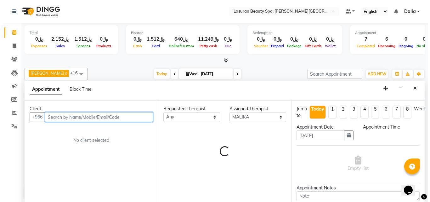
scroll to position [0, 0]
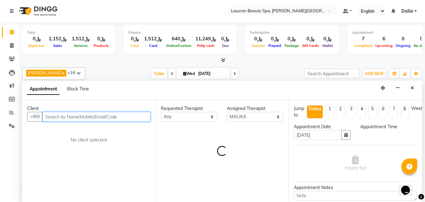
select select "1035"
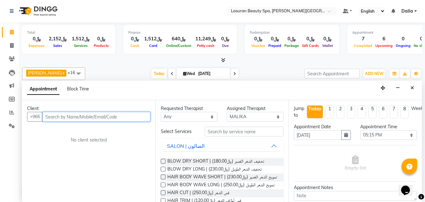
paste input "547188928"
type input "547188928"
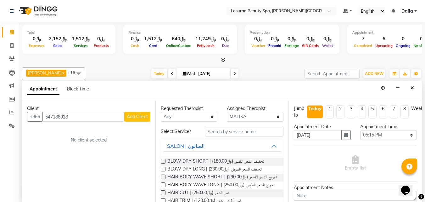
click at [136, 117] on span "Add Client" at bounding box center [137, 117] width 21 height 6
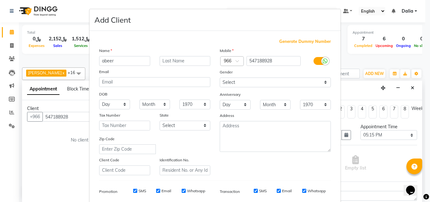
type input "abeer"
click at [177, 60] on input "text" at bounding box center [185, 61] width 51 height 10
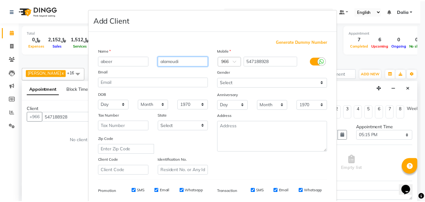
scroll to position [89, 0]
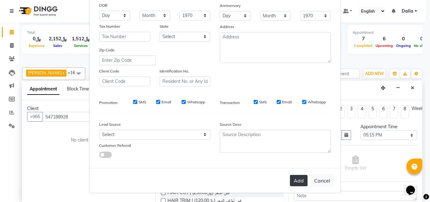
type input "alamoudi"
click at [297, 182] on button "Add" at bounding box center [299, 180] width 18 height 11
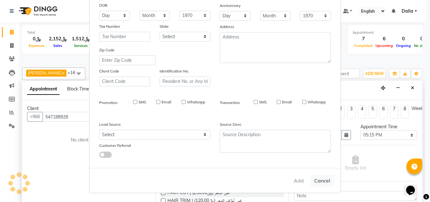
select select
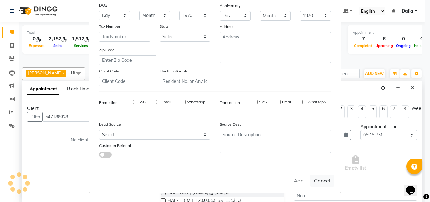
select select
checkbox input "false"
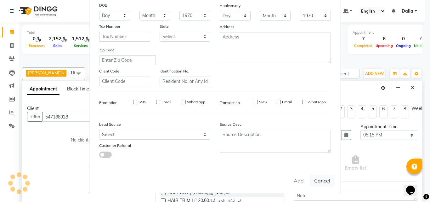
checkbox input "false"
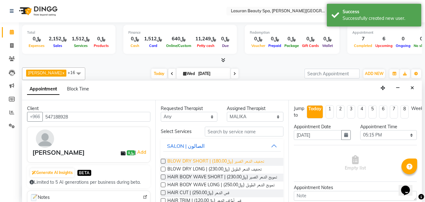
click at [247, 162] on span "BLOW DRY SHORT | تجفيف الشعر القصير (﷼180.00)" at bounding box center [215, 162] width 97 height 8
checkbox input "false"
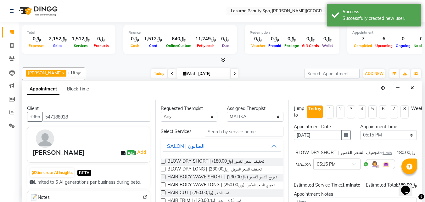
scroll to position [65, 0]
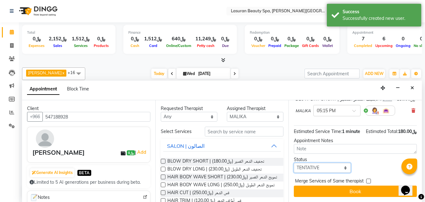
click at [306, 166] on select "Select TENTATIVE CONFIRM CHECK-IN UPCOMING" at bounding box center [322, 168] width 57 height 10
select select "confirm booking"
click at [294, 163] on select "Select TENTATIVE CONFIRM CHECK-IN UPCOMING" at bounding box center [322, 168] width 57 height 10
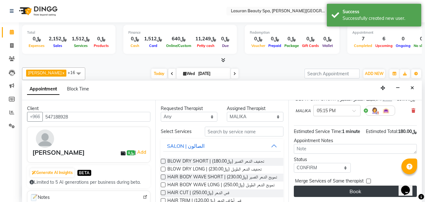
click at [318, 185] on button "Book" at bounding box center [355, 190] width 123 height 11
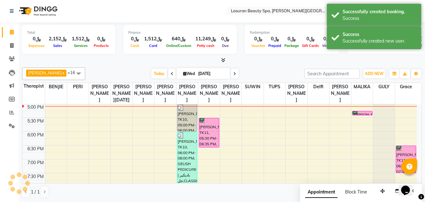
scroll to position [0, 0]
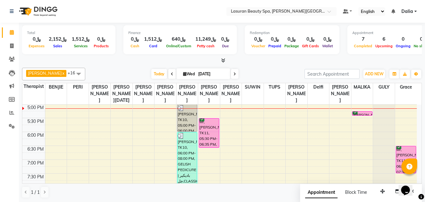
click at [189, 150] on div "Sheena Joy, TK10, 06:00 PM-08:00 PM, GELISH PEDICURE | باديكير جل,CLASSIC PEDIC…" at bounding box center [188, 159] width 20 height 54
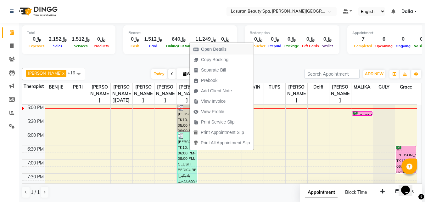
click at [204, 48] on span "Open Details" at bounding box center [213, 49] width 25 height 7
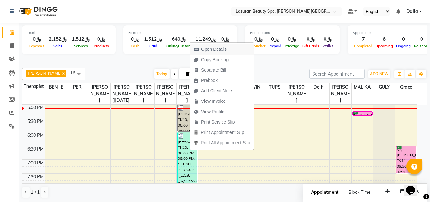
select select "3"
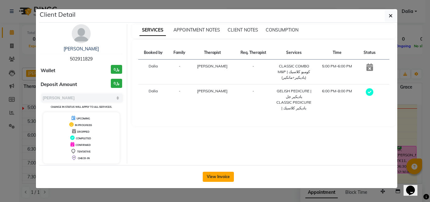
click at [218, 173] on button "View Invoice" at bounding box center [218, 177] width 31 height 10
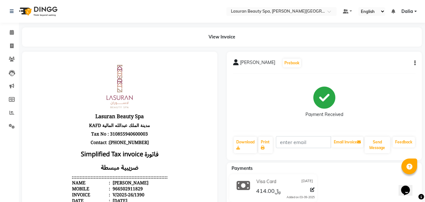
click at [414, 65] on button "button" at bounding box center [414, 63] width 4 height 7
click at [394, 71] on div "Edit Invoice" at bounding box center [383, 71] width 43 height 8
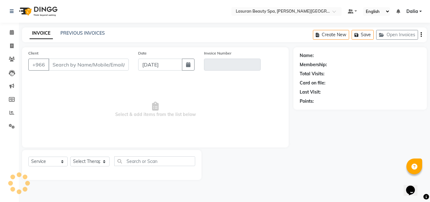
drag, startPoint x: 36, startPoint y: 168, endPoint x: 36, endPoint y: 162, distance: 6.0
click at [36, 167] on div "Select Service Product Membership Package Voucher Prepaid Gift Card Select Ther…" at bounding box center [111, 163] width 167 height 15
select select "V"
select select "66975"
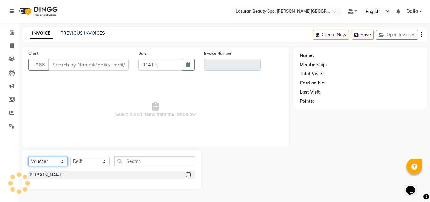
drag, startPoint x: 36, startPoint y: 162, endPoint x: 36, endPoint y: 159, distance: 3.2
click at [36, 162] on select "Select Service Product Membership Package Voucher Prepaid Gift Card" at bounding box center [47, 161] width 39 height 10
type input "502911829"
type input "V/2025-26/1390"
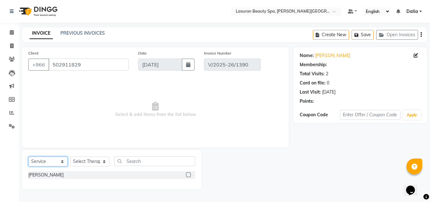
click at [28, 156] on select "Select Service Product Membership Package Voucher Prepaid Gift Card" at bounding box center [47, 161] width 39 height 10
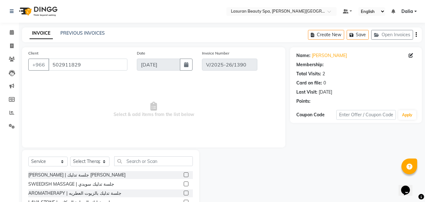
select select "select"
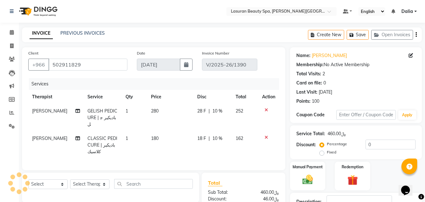
click at [80, 163] on div "Client +966 502911829 Date 03-09-2025 Invoice Number V/2025-26/1390 Services Th…" at bounding box center [153, 108] width 263 height 123
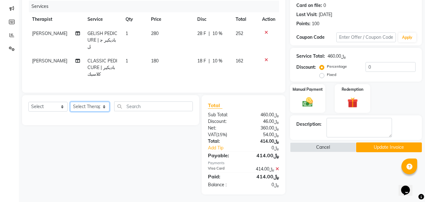
click at [91, 104] on select "Select Therapist Abdulellah AHMED ALJOHARY Ahmed Kouraichy Ali Marlea Angel BEN…" at bounding box center [89, 107] width 39 height 10
select select "54634"
click at [70, 102] on select "Select Therapist Abdulellah AHMED ALJOHARY Ahmed Kouraichy Ali Marlea Angel BEN…" at bounding box center [89, 107] width 39 height 10
click at [48, 109] on select "Select Service Product Membership Package Voucher Prepaid Gift Card" at bounding box center [47, 107] width 39 height 10
select select "service"
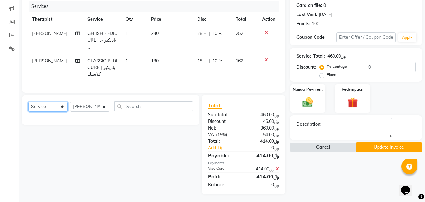
click at [28, 102] on select "Select Service Product Membership Package Voucher Prepaid Gift Card" at bounding box center [47, 107] width 39 height 10
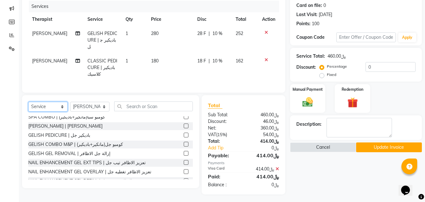
scroll to position [126, 0]
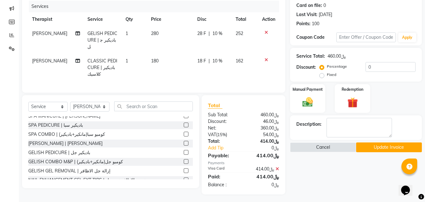
click at [184, 167] on div at bounding box center [188, 171] width 9 height 8
click at [184, 168] on label at bounding box center [186, 170] width 5 height 5
click at [184, 169] on input "checkbox" at bounding box center [186, 171] width 4 height 4
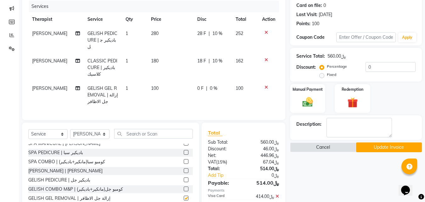
checkbox input "false"
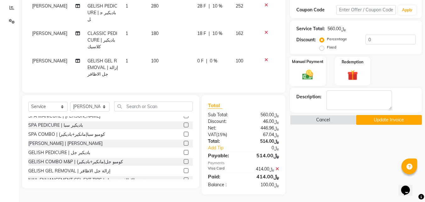
click at [300, 69] on img at bounding box center [308, 74] width 18 height 13
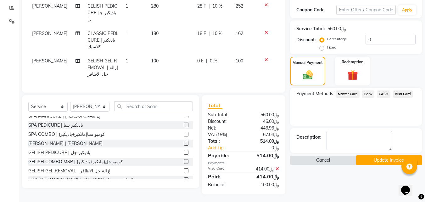
click at [399, 95] on span "Visa Card" at bounding box center [403, 93] width 20 height 7
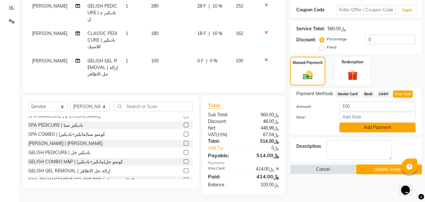
click at [377, 129] on button "Add Payment" at bounding box center [378, 127] width 76 height 10
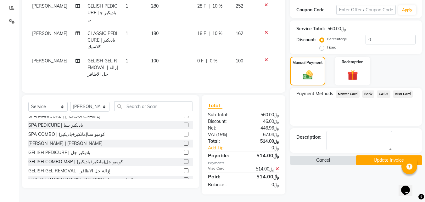
click at [374, 163] on button "Update Invoice" at bounding box center [389, 160] width 66 height 10
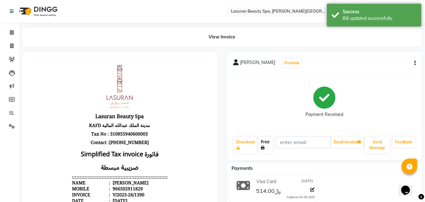
click at [268, 146] on link "Print" at bounding box center [265, 145] width 14 height 16
click at [12, 31] on icon at bounding box center [12, 32] width 4 height 5
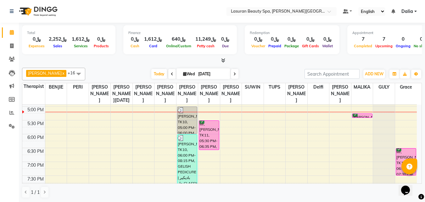
scroll to position [167, 0]
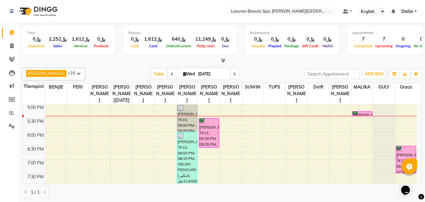
click at [364, 116] on link "abeer alamoudi, TK13, 05:15 PM-05:16 PM, BLOW DRY SHORT | تجفيف الشعر القصير" at bounding box center [362, 113] width 20 height 4
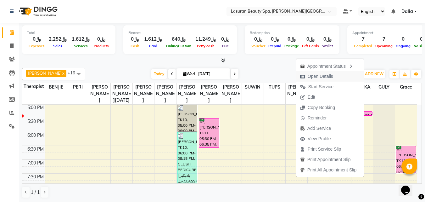
click at [346, 76] on button "Open Details" at bounding box center [330, 76] width 67 height 10
select select "6"
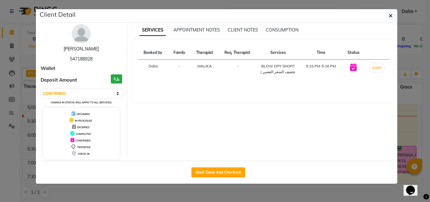
click at [75, 49] on link "abeer alamoudi" at bounding box center [81, 49] width 35 height 6
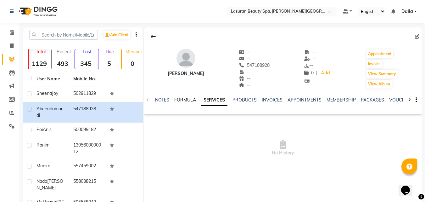
click at [182, 99] on link "FORMULA" at bounding box center [185, 100] width 22 height 6
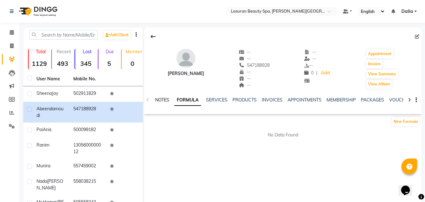
click at [165, 99] on link "NOTES" at bounding box center [162, 100] width 14 height 6
click at [215, 99] on link "SERVICES" at bounding box center [217, 100] width 21 height 6
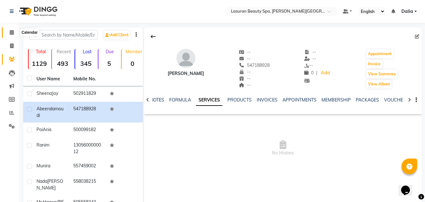
click at [15, 35] on span at bounding box center [11, 32] width 11 height 7
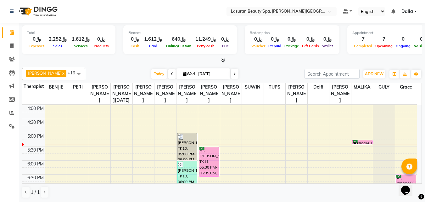
scroll to position [157, 0]
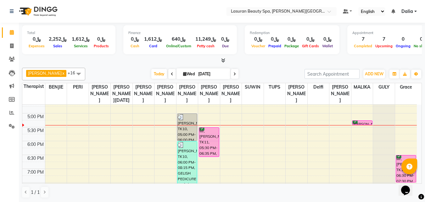
click at [361, 124] on div "abeer alamoudi, TK13, 05:15 PM-05:16 PM, BLOW DRY SHORT | تجفيف الشعر القصير" at bounding box center [363, 123] width 20 height 4
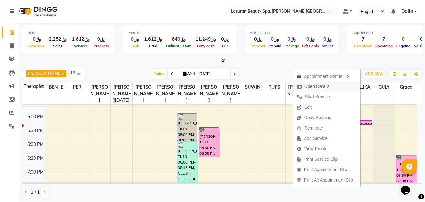
click at [343, 91] on button "Open Details" at bounding box center [326, 86] width 67 height 10
select select "6"
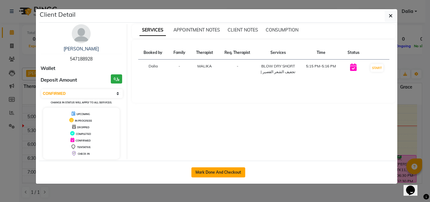
click at [243, 168] on button "Mark Done And Checkout" at bounding box center [218, 172] width 54 height 10
select select "service"
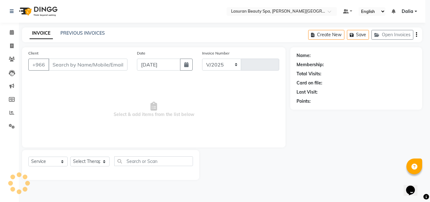
select select "6941"
type input "1391"
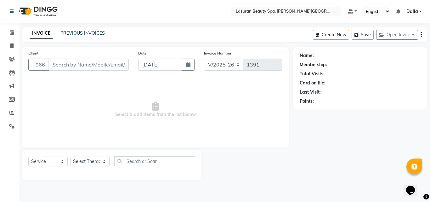
select select "V"
select select "66975"
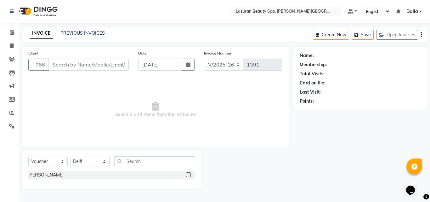
type input "547188928"
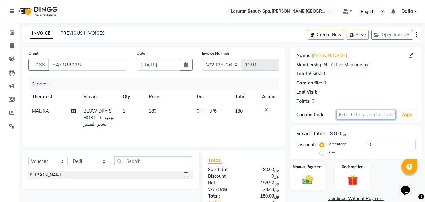
click at [372, 117] on input "text" at bounding box center [365, 115] width 59 height 10
click at [375, 117] on input "Moc" at bounding box center [365, 115] width 59 height 10
click at [373, 117] on input "Moc" at bounding box center [365, 115] width 59 height 10
click at [373, 116] on input "Moc" at bounding box center [365, 115] width 59 height 10
type input "M"
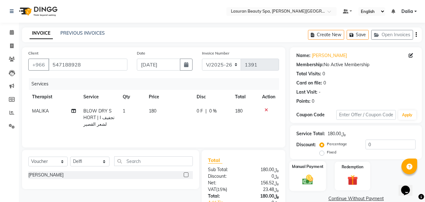
click at [305, 182] on img at bounding box center [308, 179] width 18 height 13
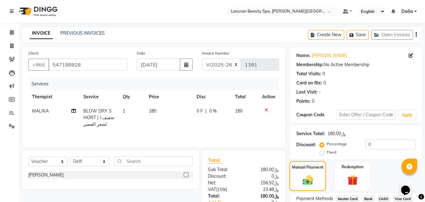
click at [304, 178] on img at bounding box center [308, 180] width 17 height 12
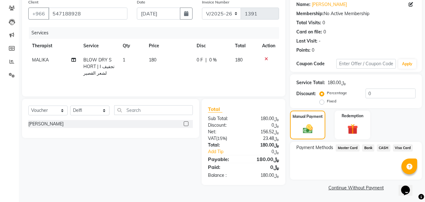
click at [400, 148] on span "Visa Card" at bounding box center [403, 147] width 20 height 7
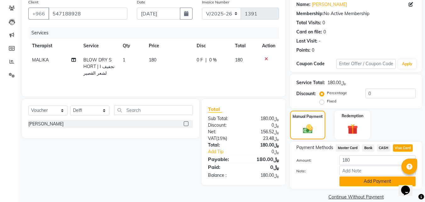
click at [366, 176] on button "Add Payment" at bounding box center [378, 181] width 76 height 10
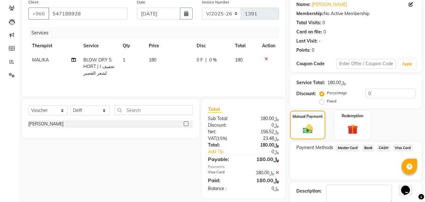
scroll to position [60, 0]
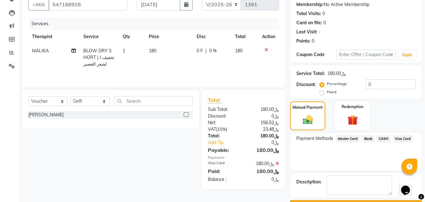
click at [344, 200] on button "Checkout" at bounding box center [356, 205] width 132 height 10
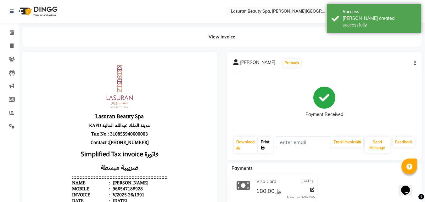
click at [262, 146] on icon at bounding box center [263, 148] width 4 height 4
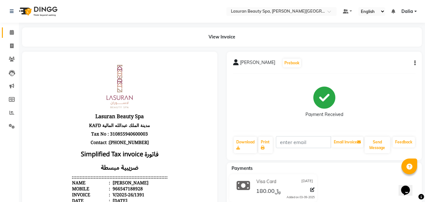
click at [6, 28] on link "Calendar" at bounding box center [9, 32] width 15 height 10
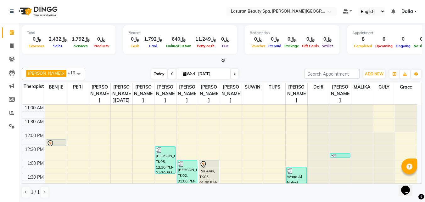
click at [157, 73] on span "Today" at bounding box center [159, 74] width 16 height 10
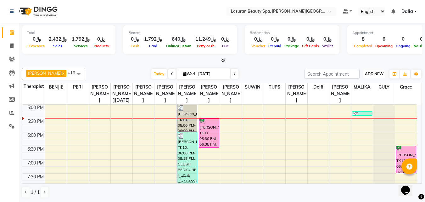
click at [374, 70] on button "ADD NEW Toggle Dropdown" at bounding box center [375, 74] width 22 height 9
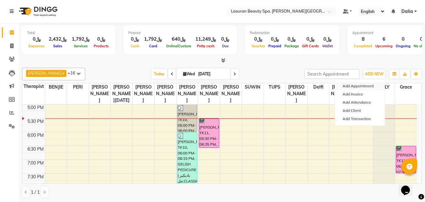
click at [370, 86] on button "Add Appointment" at bounding box center [360, 86] width 50 height 8
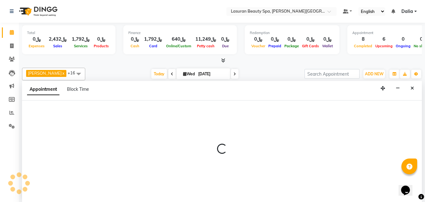
select select "tentative"
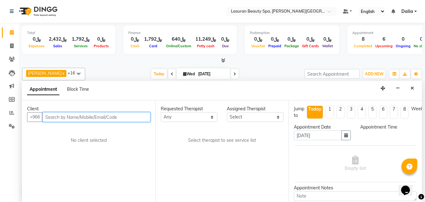
scroll to position [0, 0]
select select "720"
paste input "538485276"
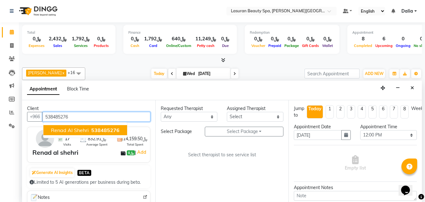
click at [88, 128] on button "Renad al shehri 538485276" at bounding box center [85, 130] width 84 height 10
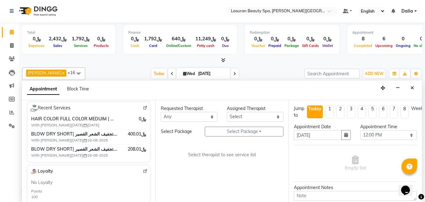
scroll to position [126, 0]
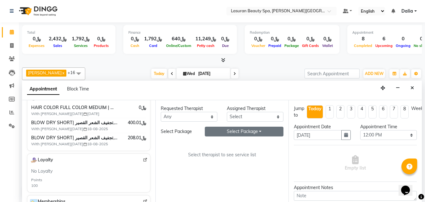
type input "538485276"
click at [213, 131] on button "Select Package Toggle Dropdown" at bounding box center [244, 132] width 79 height 10
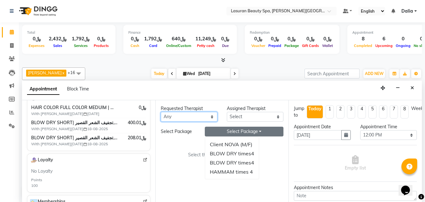
click at [198, 116] on select "Any AHMED ALJOHARY Ahmed Kouraichy Ali Marlea Angel BENJIE Chaima BLHAMIDIYA Da…" at bounding box center [189, 117] width 57 height 10
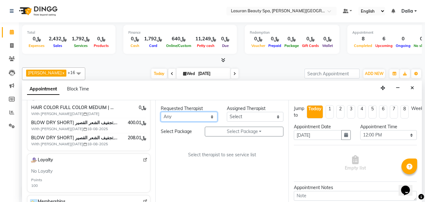
select select "54626"
click at [161, 112] on select "Any AHMED ALJOHARY Ahmed Kouraichy Ali Marlea Angel BENJIE Chaima BLHAMIDIYA Da…" at bounding box center [189, 117] width 57 height 10
select select "54626"
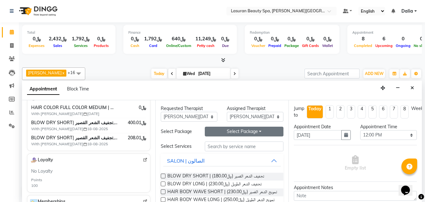
click at [225, 133] on button "Select Package Toggle Dropdown" at bounding box center [244, 132] width 79 height 10
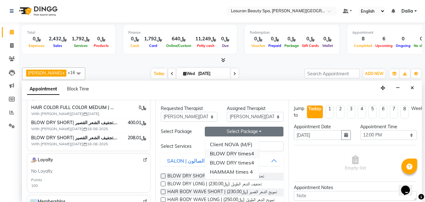
click at [229, 154] on li "BLOW DRY times4" at bounding box center [232, 153] width 54 height 9
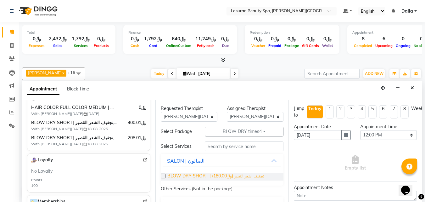
click at [215, 174] on span "BLOW DRY SHORT | تجفيف الشعر القصير (﷼180.00)" at bounding box center [215, 176] width 97 height 8
checkbox input "false"
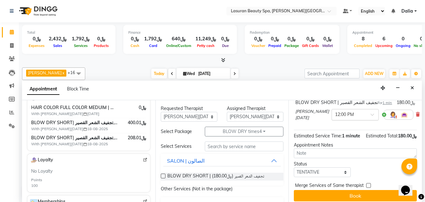
scroll to position [34, 0]
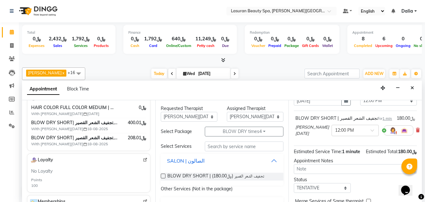
click at [178, 158] on div "SALON | الصالون" at bounding box center [185, 161] width 37 height 8
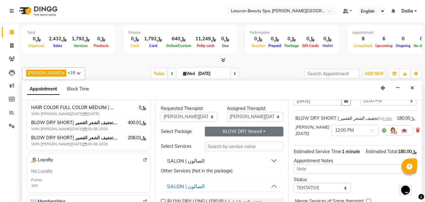
click at [218, 134] on button "BLOW DRY times4" at bounding box center [244, 132] width 79 height 10
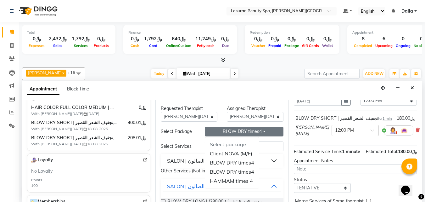
click at [218, 134] on button "BLOW DRY times4" at bounding box center [244, 132] width 79 height 10
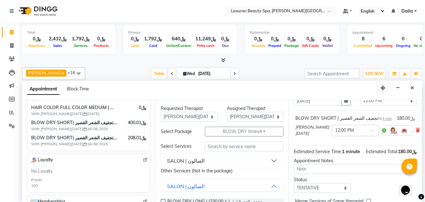
click at [363, 100] on div "Appointment Block Time" at bounding box center [222, 91] width 400 height 20
click at [363, 102] on select "Select 12:00 PM 12:15 PM 12:30 PM 12:45 PM 01:00 PM 01:15 PM 01:30 PM 01:45 PM …" at bounding box center [388, 101] width 57 height 10
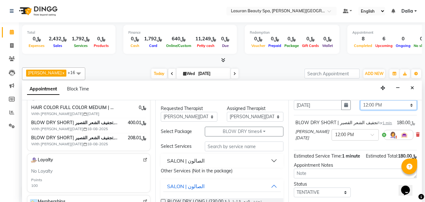
select select "1080"
click at [360, 100] on select "Select 12:00 PM 12:15 PM 12:30 PM 12:45 PM 01:00 PM 01:15 PM 01:30 PM 01:45 PM …" at bounding box center [388, 105] width 57 height 10
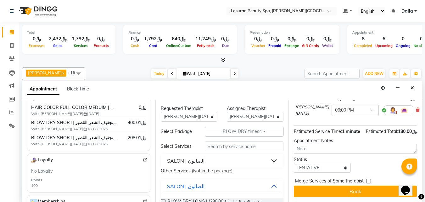
scroll to position [66, 0]
click at [325, 165] on select "Select TENTATIVE CONFIRM CHECK-IN UPCOMING" at bounding box center [322, 168] width 57 height 10
select select "confirm booking"
click at [294, 163] on select "Select TENTATIVE CONFIRM CHECK-IN UPCOMING" at bounding box center [322, 168] width 57 height 10
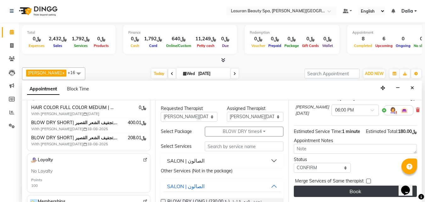
click at [326, 186] on button "Book" at bounding box center [355, 190] width 123 height 11
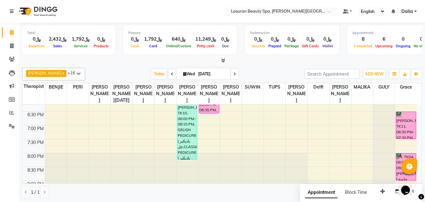
scroll to position [232, 0]
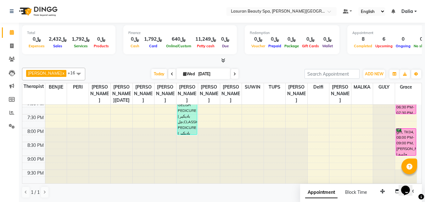
click at [231, 76] on span at bounding box center [235, 74] width 8 height 10
type input "04-09-2025"
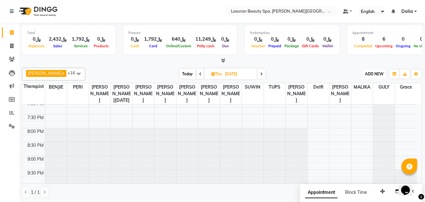
click at [380, 71] on button "ADD NEW Toggle Dropdown" at bounding box center [375, 74] width 22 height 9
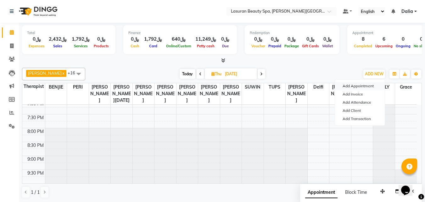
click at [374, 86] on button "Add Appointment" at bounding box center [360, 86] width 50 height 8
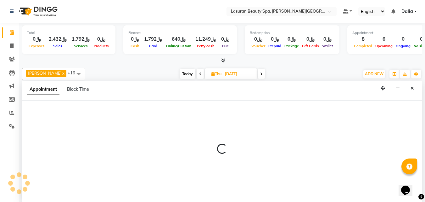
scroll to position [0, 0]
select select "tentative"
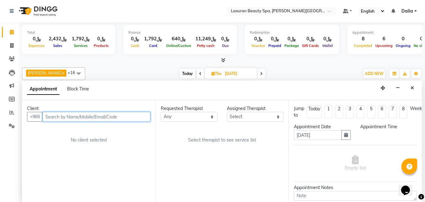
select select "720"
click at [129, 114] on input "text" at bounding box center [96, 117] width 108 height 10
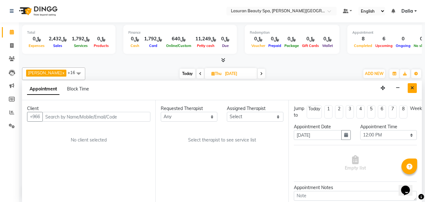
click at [410, 91] on button "Close" at bounding box center [412, 88] width 9 height 10
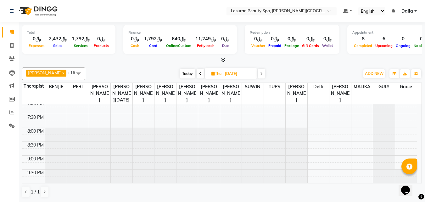
click at [190, 71] on span "Today" at bounding box center [188, 74] width 16 height 10
type input "[DATE]"
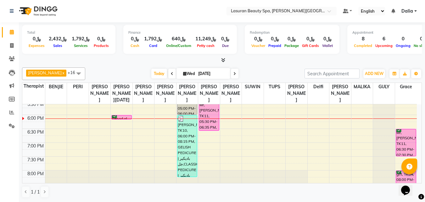
scroll to position [194, 0]
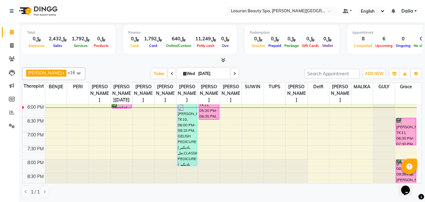
click at [184, 147] on div "Sheena Joy, TK10, 06:00 PM-08:15 PM, GELISH PEDICURE | باديكير جل,CLASSIC PEDIC…" at bounding box center [188, 134] width 20 height 61
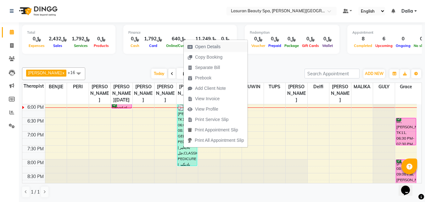
click at [218, 46] on span "Open Details" at bounding box center [207, 46] width 25 height 7
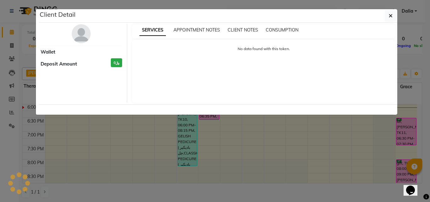
select select "3"
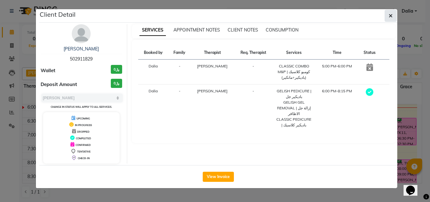
click at [390, 14] on icon "button" at bounding box center [391, 15] width 4 height 5
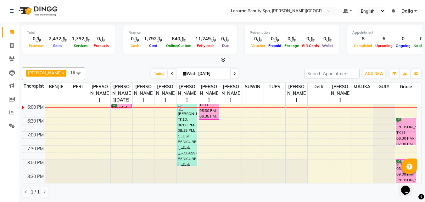
click at [119, 108] on div "Renad al shehri, TK14, 06:00 PM-06:01 PM, BLOW DRY SHORT | تجفيف الشعر القصير" at bounding box center [122, 106] width 20 height 4
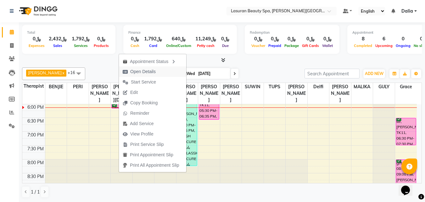
click at [146, 74] on span "Open Details" at bounding box center [142, 71] width 25 height 7
select select "6"
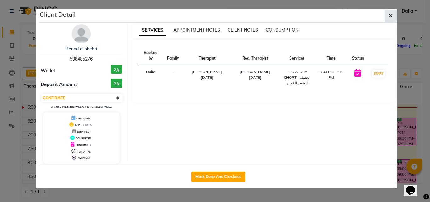
click at [393, 15] on button "button" at bounding box center [391, 16] width 12 height 12
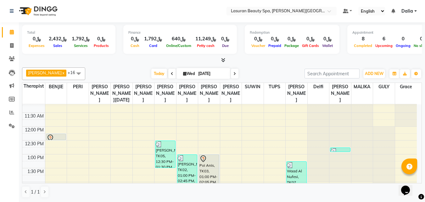
scroll to position [0, 0]
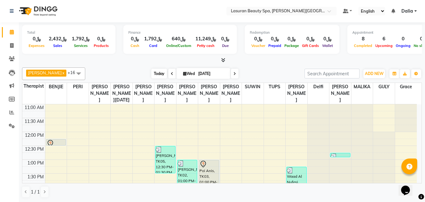
click at [161, 77] on span "Today" at bounding box center [159, 74] width 16 height 10
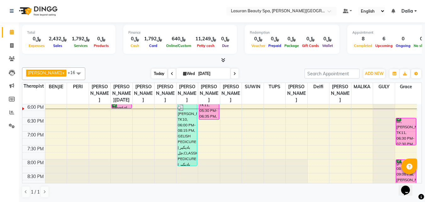
click at [159, 71] on span "Today" at bounding box center [159, 74] width 16 height 10
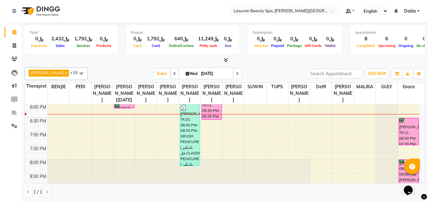
scroll to position [163, 0]
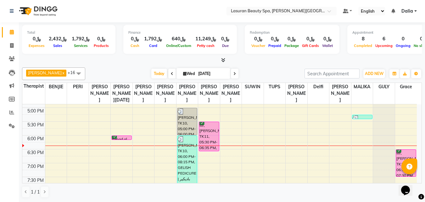
click at [125, 139] on div "Renad al shehri, TK14, 06:00 PM-06:01 PM, BLOW DRY SHORT | تجفيف الشعر القصير" at bounding box center [122, 138] width 20 height 4
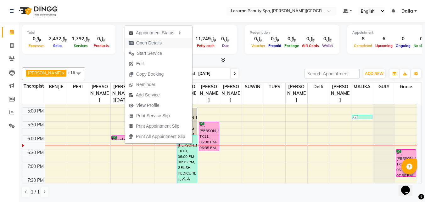
click at [141, 40] on span "Open Details" at bounding box center [148, 43] width 25 height 7
select select "6"
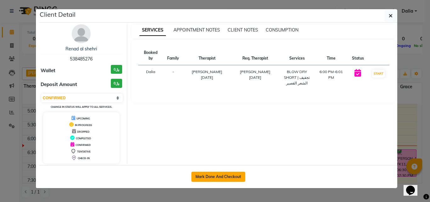
click at [224, 179] on button "Mark Done And Checkout" at bounding box center [218, 177] width 54 height 10
select select "service"
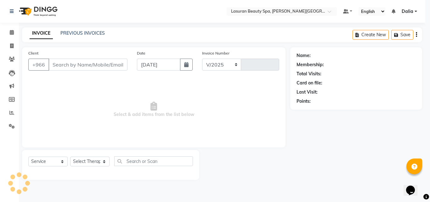
select select "6941"
type input "1392"
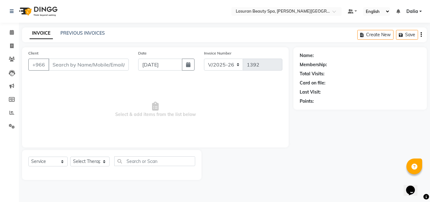
select select "V"
select select "66975"
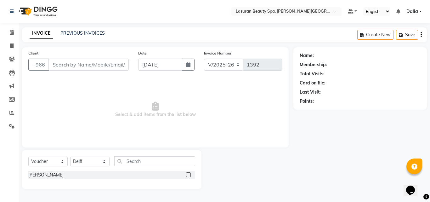
type input "538485276"
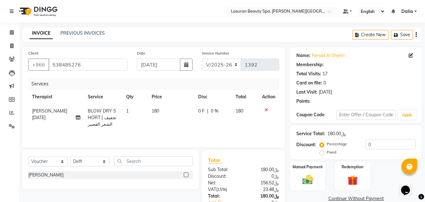
scroll to position [31, 0]
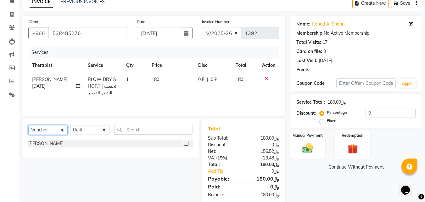
click at [41, 130] on select "Select Service Product Membership Package Voucher Prepaid Gift Card" at bounding box center [47, 130] width 39 height 10
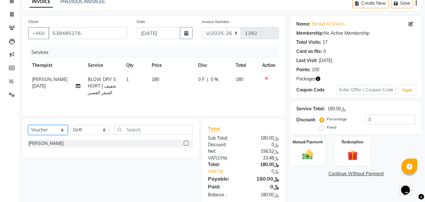
select select "service"
click at [28, 125] on select "Select Service Product Membership Package Voucher Prepaid Gift Card" at bounding box center [47, 130] width 39 height 10
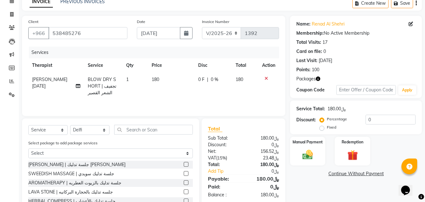
click at [266, 79] on icon at bounding box center [266, 78] width 3 height 4
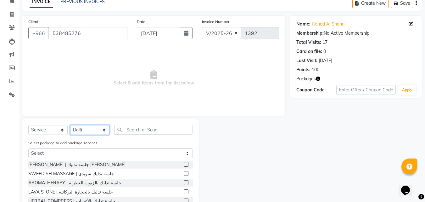
click at [75, 127] on select "Select Therapist Abdulellah AHMED ALJOHARY Ahmed Kouraichy Ali Marlea Angel BEN…" at bounding box center [89, 130] width 39 height 10
select select "54626"
click at [70, 125] on select "Select Therapist Abdulellah AHMED ALJOHARY Ahmed Kouraichy Ali Marlea Angel BEN…" at bounding box center [89, 130] width 39 height 10
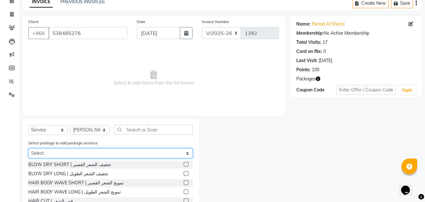
click at [87, 150] on select "Select Client NOVA (M/F) BLOW DRY times4 BLOW DRY times4 HAMMAM times 4 HAIR TR…" at bounding box center [110, 153] width 165 height 10
click at [28, 158] on select "Select Client NOVA (M/F) BLOW DRY times4 BLOW DRY times4 HAMMAM times 4 HAIR TR…" at bounding box center [110, 153] width 165 height 10
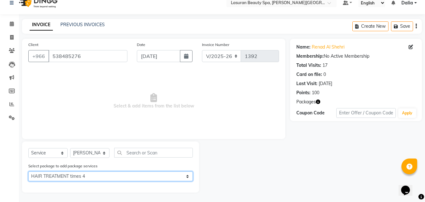
scroll to position [8, 0]
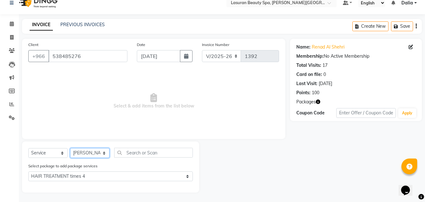
click at [80, 153] on select "Select Therapist Abdulellah AHMED ALJOHARY Ahmed Kouraichy Ali Marlea Angel BEN…" at bounding box center [89, 153] width 39 height 10
click at [37, 154] on select "Select Service Product Membership Package Voucher Prepaid Gift Card" at bounding box center [47, 153] width 39 height 10
click at [28, 148] on select "Select Service Product Membership Package Voucher Prepaid Gift Card" at bounding box center [47, 153] width 39 height 10
click at [97, 153] on select "Select Therapist Abdulellah AHMED ALJOHARY Ahmed Kouraichy Ali Marlea Angel BEN…" at bounding box center [89, 153] width 39 height 10
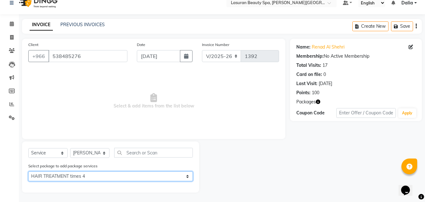
click at [89, 177] on select "Select Client NOVA (M/F) BLOW DRY times4 BLOW DRY times4 HAMMAM times 4 HAIR TR…" at bounding box center [110, 176] width 165 height 10
select select "2: Object"
click at [28, 171] on select "Select Client NOVA (M/F) BLOW DRY times4 BLOW DRY times4 HAMMAM times 4 HAIR TR…" at bounding box center [110, 176] width 165 height 10
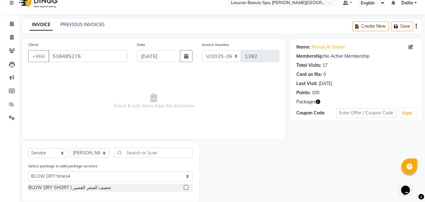
click at [185, 185] on div at bounding box center [186, 188] width 4 height 7
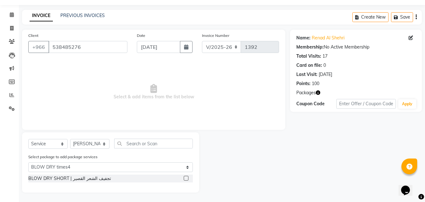
click at [185, 178] on label at bounding box center [186, 178] width 5 height 5
click at [185, 178] on input "checkbox" at bounding box center [186, 178] width 4 height 4
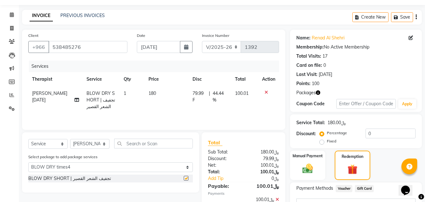
checkbox input "false"
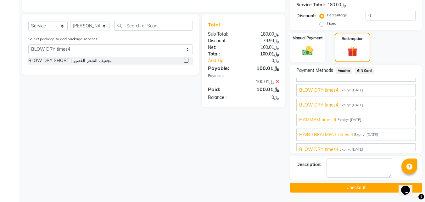
scroll to position [55, 0]
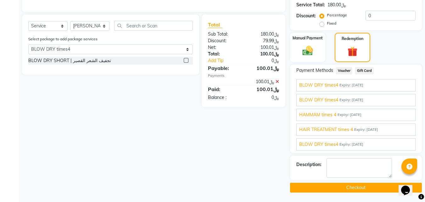
click at [383, 126] on div "HAIR TREATMENT times 4 Expiry: 26-05-2026" at bounding box center [356, 129] width 114 height 7
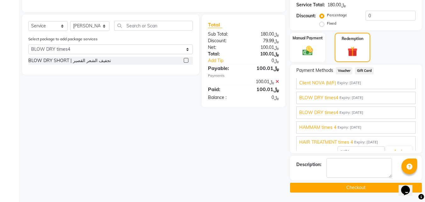
scroll to position [0, 0]
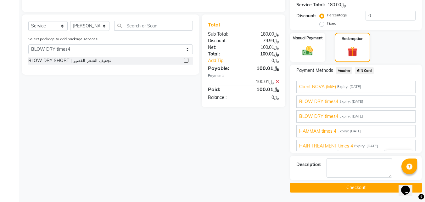
click at [339, 104] on div "BLOW DRY times4 Expiry: 02-08-2026" at bounding box center [356, 101] width 114 height 7
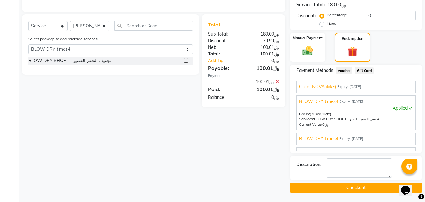
scroll to position [31, 0]
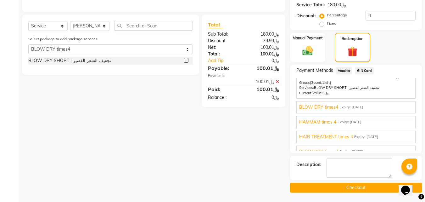
click at [358, 107] on span "Expiry: 26-06-2026" at bounding box center [352, 107] width 24 height 5
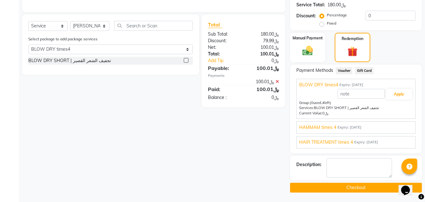
click at [355, 126] on span "Expiry: 15-06-2026" at bounding box center [350, 127] width 24 height 5
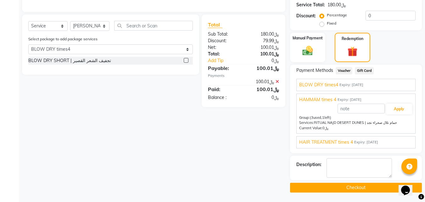
click at [354, 99] on span "Expiry: 15-06-2026" at bounding box center [350, 99] width 24 height 5
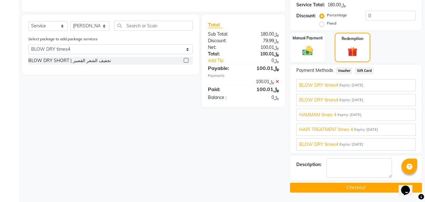
click at [347, 100] on span "Expiry: 26-06-2026" at bounding box center [352, 99] width 24 height 5
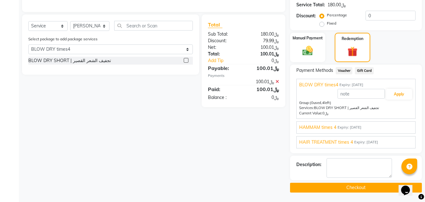
click at [327, 84] on span "BLOW DRY times4" at bounding box center [318, 85] width 39 height 7
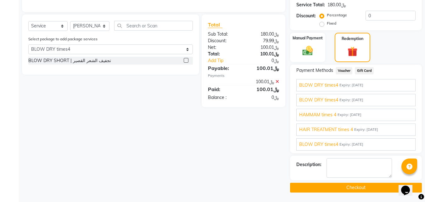
scroll to position [16, 0]
click at [326, 114] on span "HAMMAM times 4" at bounding box center [317, 114] width 37 height 7
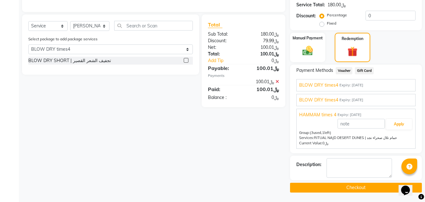
scroll to position [31, 0]
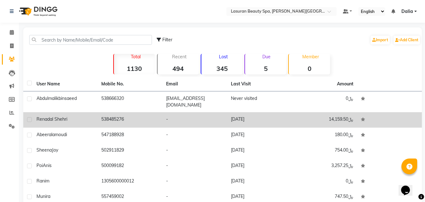
click at [111, 115] on td "538485276" at bounding box center [130, 119] width 65 height 15
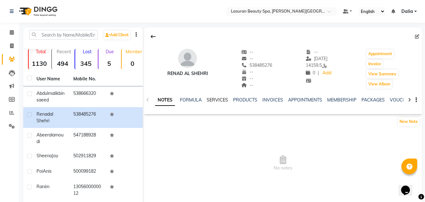
click at [211, 99] on link "SERVICES" at bounding box center [217, 100] width 21 height 6
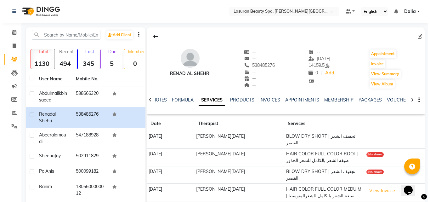
scroll to position [63, 0]
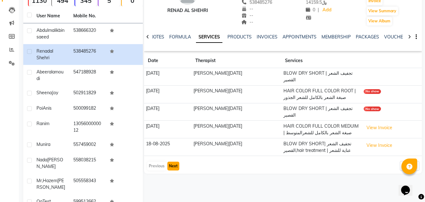
click at [176, 161] on button "Next" at bounding box center [173, 165] width 12 height 9
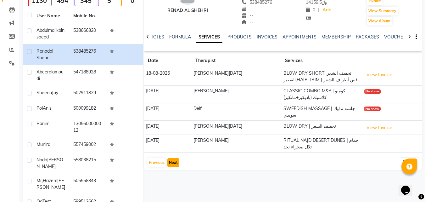
click at [176, 158] on button "Next" at bounding box center [173, 162] width 12 height 9
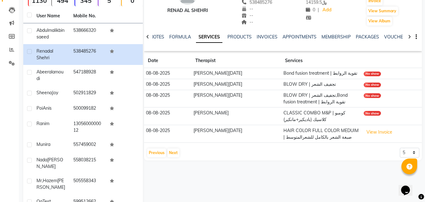
click at [271, 32] on div "NOTES FORMULA SERVICES PRODUCTS INVOICES APPOINTMENTS MEMBERSHIP PACKAGES VOUCH…" at bounding box center [283, 37] width 278 height 22
click at [270, 37] on link "INVOICES" at bounding box center [267, 37] width 21 height 6
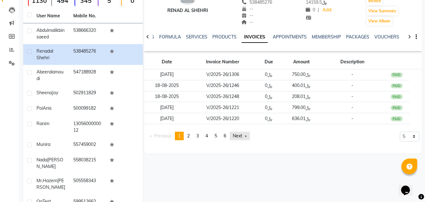
click at [246, 137] on link "Next page" at bounding box center [240, 136] width 20 height 8
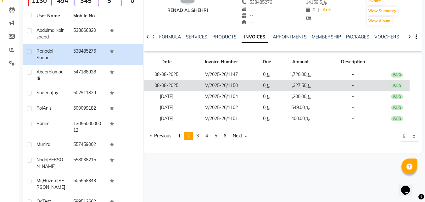
click at [254, 84] on td "﷼0" at bounding box center [267, 85] width 26 height 11
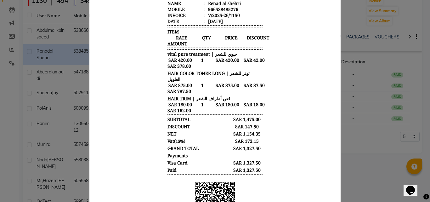
scroll to position [159, 0]
click at [390, 89] on ngb-modal-window "INVOICE View Invoice Close" at bounding box center [215, 101] width 430 height 202
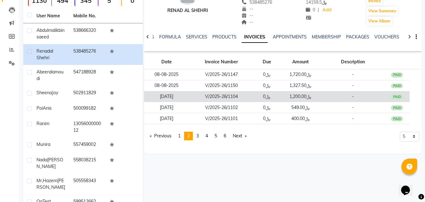
click at [200, 95] on td "V/2025-26/1104" at bounding box center [221, 96] width 65 height 11
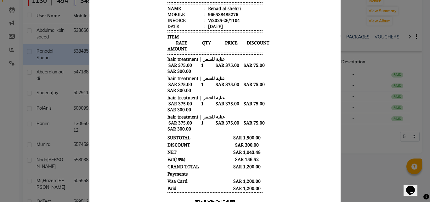
scroll to position [154, 0]
click at [368, 103] on ngb-modal-window "INVOICE View Invoice Close" at bounding box center [215, 101] width 430 height 202
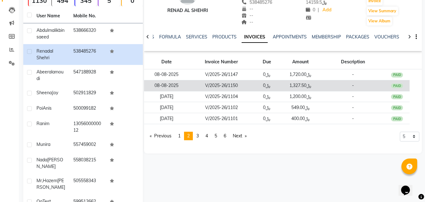
click at [305, 86] on td "﷼1,327.50" at bounding box center [301, 85] width 42 height 11
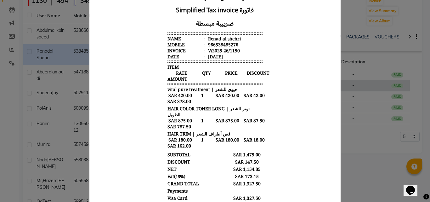
scroll to position [0, 0]
click at [358, 136] on ngb-modal-window "INVOICE View Invoice Close" at bounding box center [215, 101] width 430 height 202
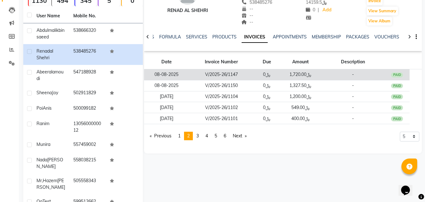
click at [293, 74] on td "﷼1,720.00" at bounding box center [301, 74] width 42 height 11
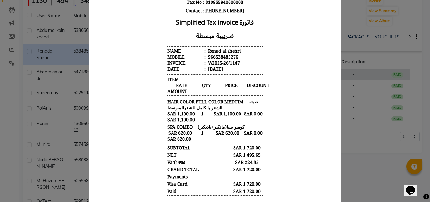
scroll to position [120, 0]
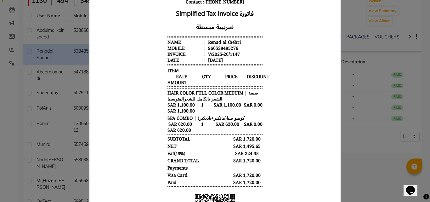
click at [382, 69] on ngb-modal-window "INVOICE View Invoice Close" at bounding box center [215, 101] width 430 height 202
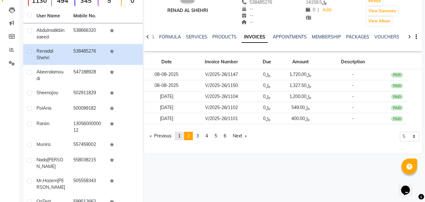
click at [181, 135] on span "1" at bounding box center [179, 136] width 3 height 6
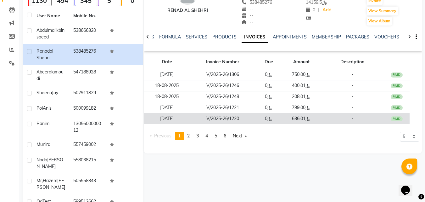
click at [262, 118] on td "﷼0" at bounding box center [269, 118] width 26 height 11
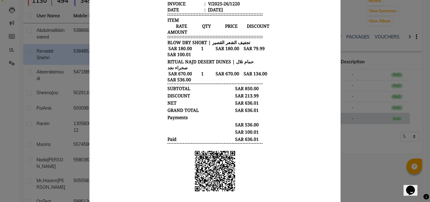
scroll to position [0, 0]
click at [364, 94] on ngb-modal-window "INVOICE View Invoice Close" at bounding box center [215, 101] width 430 height 202
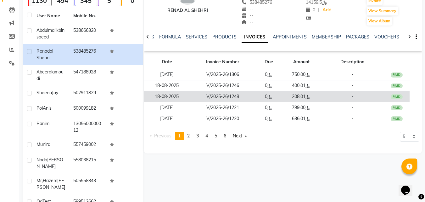
click at [253, 98] on td "V/2025-26/1248" at bounding box center [223, 96] width 66 height 11
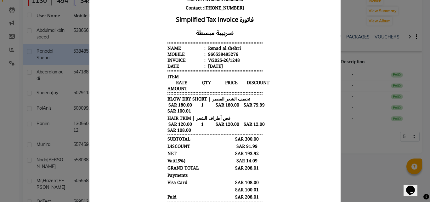
click at [373, 97] on ngb-modal-window "INVOICE View Invoice Close" at bounding box center [215, 101] width 430 height 202
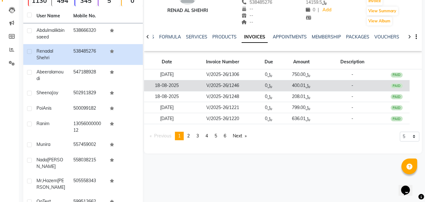
click at [255, 82] on td "V/2025-26/1246" at bounding box center [223, 85] width 66 height 11
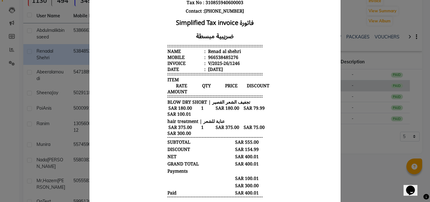
scroll to position [112, 0]
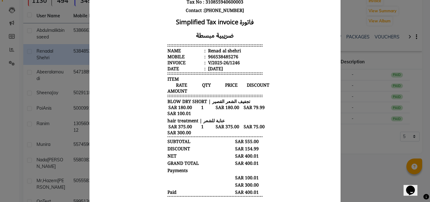
click at [371, 84] on ngb-modal-window "INVOICE View Invoice Close" at bounding box center [215, 101] width 430 height 202
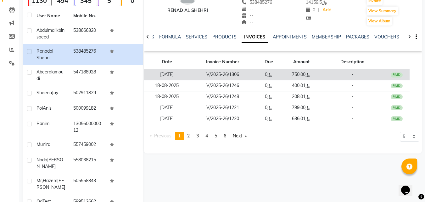
click at [266, 74] on td "﷼0" at bounding box center [269, 74] width 26 height 11
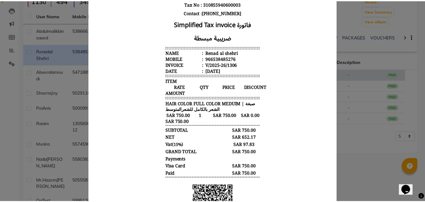
scroll to position [0, 0]
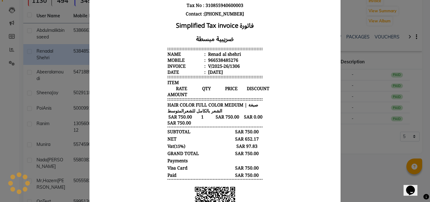
click at [359, 77] on ngb-modal-window "INVOICE View Invoice Close" at bounding box center [215, 101] width 430 height 202
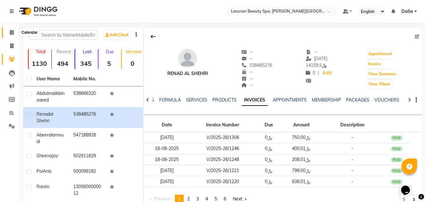
click at [10, 35] on span at bounding box center [11, 32] width 11 height 7
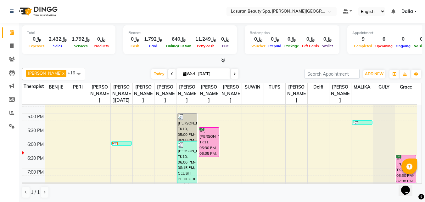
click at [120, 148] on div at bounding box center [121, 145] width 19 height 6
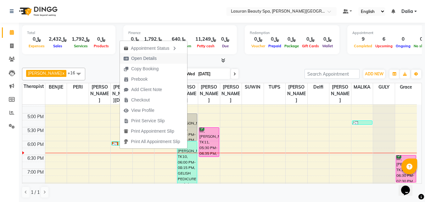
click at [136, 60] on span "Open Details" at bounding box center [143, 58] width 25 height 7
select select "3"
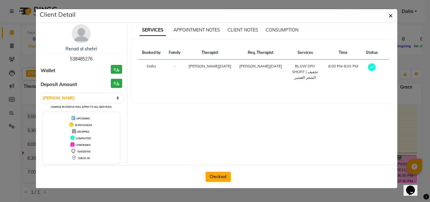
click at [221, 175] on button "Checkout" at bounding box center [218, 177] width 25 height 10
select select "service"
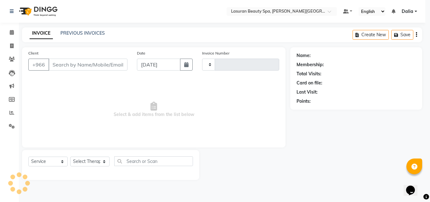
type input "1392"
select select "6941"
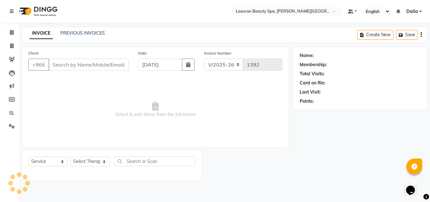
select select "V"
select select "66975"
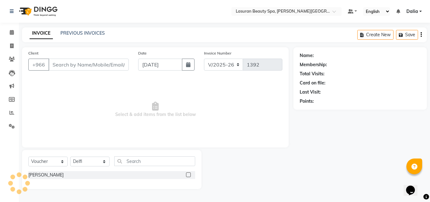
type input "538485276"
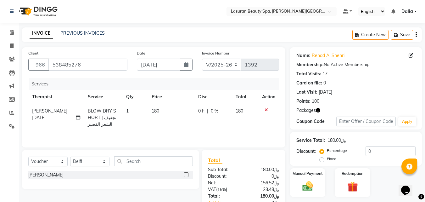
click at [265, 108] on icon at bounding box center [266, 110] width 3 height 4
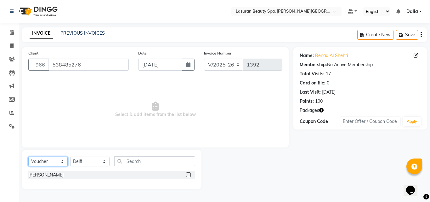
click at [45, 159] on select "Select Service Product Membership Package Voucher Prepaid Gift Card" at bounding box center [47, 161] width 39 height 10
select select "service"
click at [28, 156] on select "Select Service Product Membership Package Voucher Prepaid Gift Card" at bounding box center [47, 161] width 39 height 10
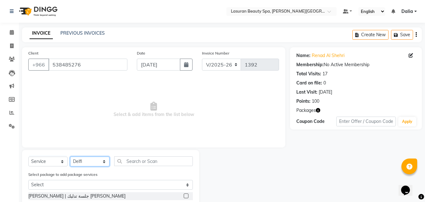
click at [83, 161] on select "Select Therapist Abdulellah AHMED ALJOHARY Ahmed Kouraichy Ali Marlea Angel BEN…" at bounding box center [89, 161] width 39 height 10
select select "54626"
click at [70, 156] on select "Select Therapist Abdulellah AHMED ALJOHARY Ahmed Kouraichy Ali Marlea Angel BEN…" at bounding box center [89, 161] width 39 height 10
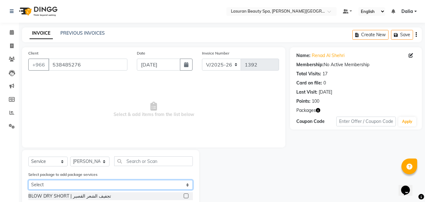
click at [184, 180] on select "Select Client NOVA (M/F) BLOW DRY times4 BLOW DRY times4 HAMMAM times 4 HAIR TR…" at bounding box center [110, 185] width 165 height 10
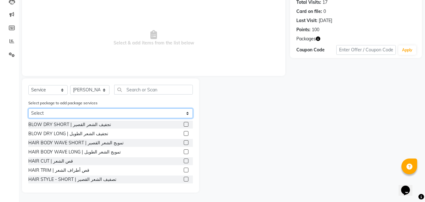
drag, startPoint x: 133, startPoint y: 112, endPoint x: 122, endPoint y: 116, distance: 10.8
click at [133, 112] on select "Select Client NOVA (M/F) BLOW DRY times4 BLOW DRY times4 HAMMAM times 4 HAIR TR…" at bounding box center [110, 113] width 165 height 10
click at [117, 110] on select "Select Client NOVA (M/F) BLOW DRY times4 BLOW DRY times4 HAMMAM times 4 HAIR TR…" at bounding box center [110, 113] width 165 height 10
select select "2: Object"
click at [28, 118] on select "Select Client NOVA (M/F) BLOW DRY times4 BLOW DRY times4 HAMMAM times 4 HAIR TR…" at bounding box center [110, 113] width 165 height 10
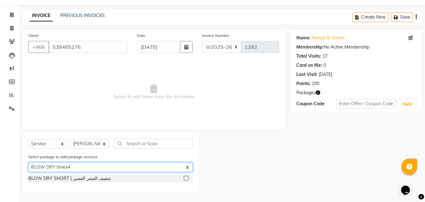
scroll to position [18, 0]
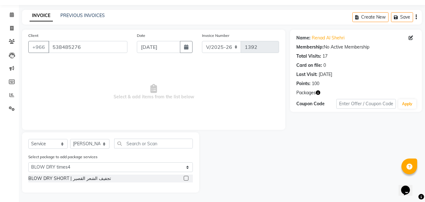
click at [184, 178] on label at bounding box center [186, 178] width 5 height 5
click at [184, 178] on input "checkbox" at bounding box center [186, 178] width 4 height 4
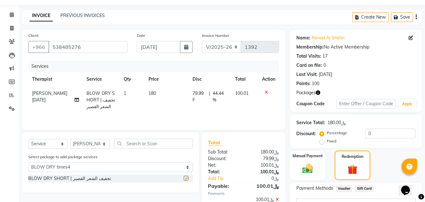
checkbox input "false"
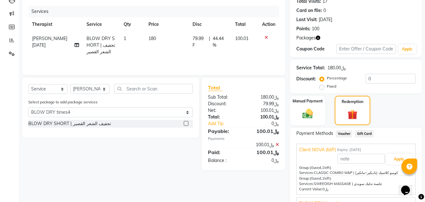
scroll to position [135, 0]
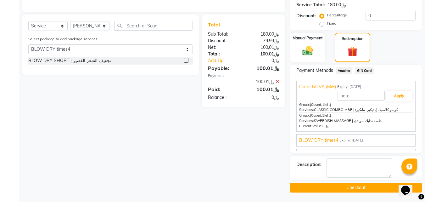
click at [335, 186] on button "Checkout" at bounding box center [356, 188] width 132 height 10
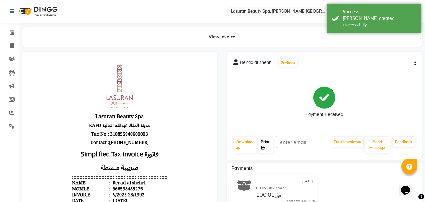
click at [270, 141] on link "Print" at bounding box center [265, 145] width 14 height 16
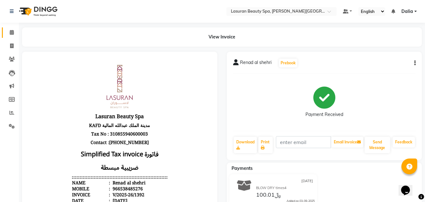
click at [8, 32] on span at bounding box center [11, 32] width 11 height 7
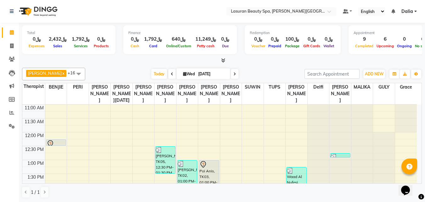
click at [151, 76] on div "Today Wed 03-09-2025" at bounding box center [195, 73] width 88 height 9
click at [154, 73] on span "Today" at bounding box center [159, 74] width 16 height 10
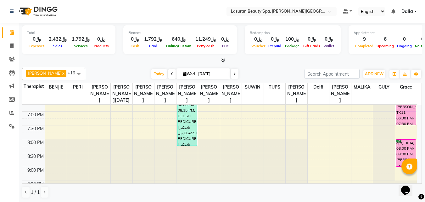
scroll to position [226, 0]
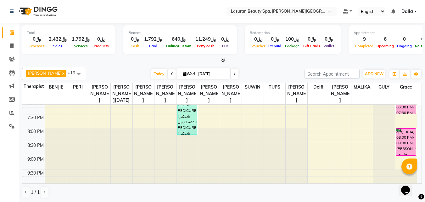
click at [410, 144] on div "gift, TK04, 08:00 PM-09:00 PM, [PERSON_NAME] | جلسة [PERSON_NAME]" at bounding box center [406, 141] width 20 height 27
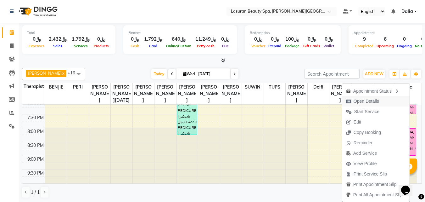
click at [386, 102] on button "Open Details" at bounding box center [375, 101] width 67 height 10
select select "6"
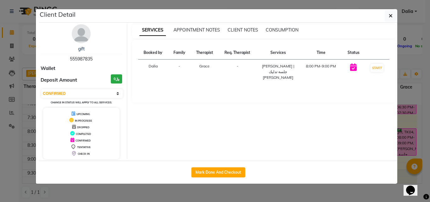
click at [80, 56] on span "555987835" at bounding box center [81, 59] width 23 height 6
copy span "555987835"
click at [387, 17] on button "button" at bounding box center [391, 16] width 12 height 12
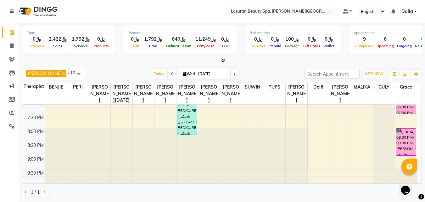
click at [235, 76] on span at bounding box center [235, 74] width 8 height 10
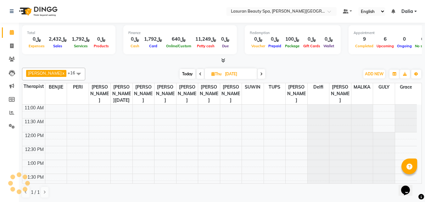
scroll to position [194, 0]
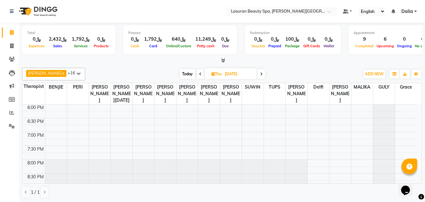
click at [261, 74] on icon at bounding box center [261, 74] width 3 height 4
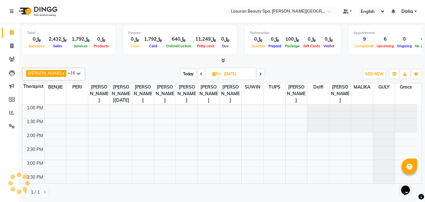
scroll to position [139, 0]
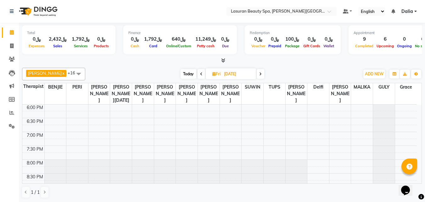
click at [203, 75] on span at bounding box center [202, 74] width 8 height 10
type input "04-09-2025"
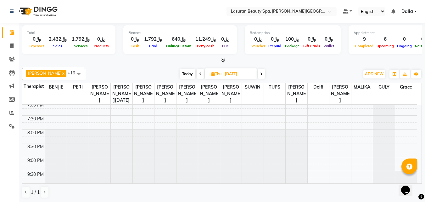
scroll to position [232, 0]
click at [370, 75] on span "ADD NEW" at bounding box center [374, 73] width 19 height 5
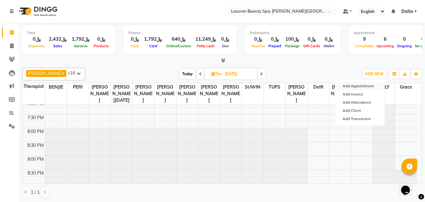
click at [360, 87] on button "Add Appointment" at bounding box center [360, 86] width 50 height 8
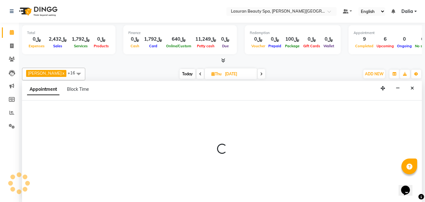
select select "tentative"
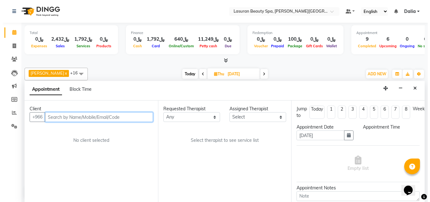
scroll to position [0, 0]
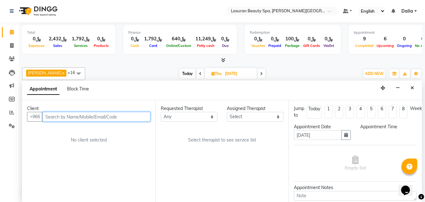
select select "720"
paste input "Hanouf"
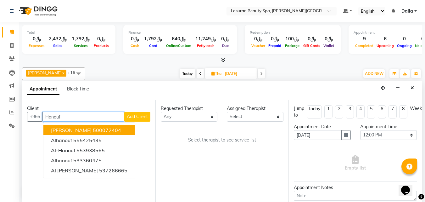
type input "Hanouf"
click at [131, 117] on span "Add Client" at bounding box center [137, 117] width 21 height 6
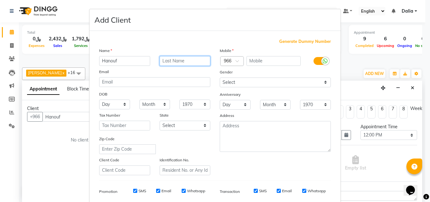
click at [178, 64] on input "text" at bounding box center [185, 61] width 51 height 10
type input "Al Faisal"
click at [284, 64] on input "text" at bounding box center [273, 61] width 54 height 10
paste input "549356651"
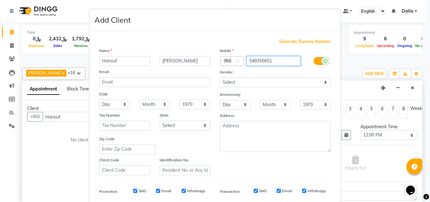
scroll to position [89, 0]
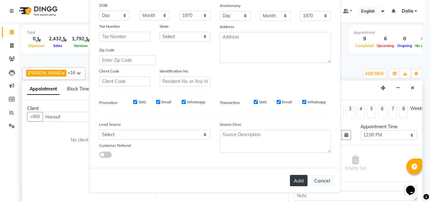
type input "549356651"
click at [297, 177] on button "Add" at bounding box center [299, 180] width 18 height 11
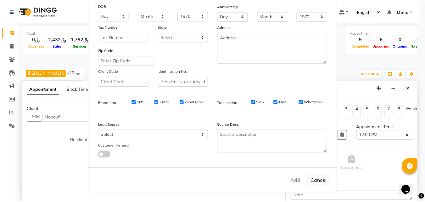
scroll to position [0, 0]
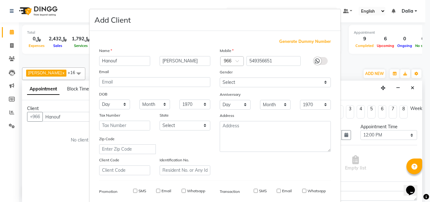
type input "549356651"
select select
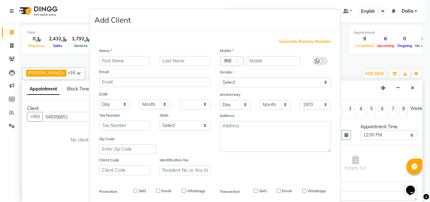
select select
checkbox input "false"
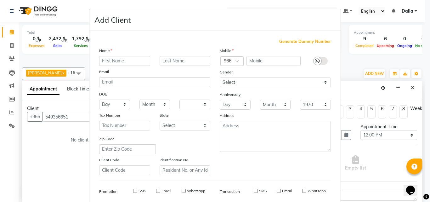
checkbox input "false"
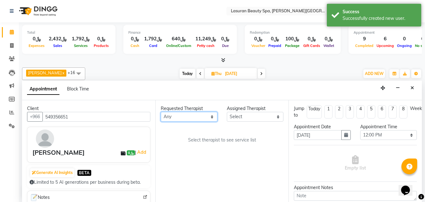
click at [206, 116] on select "Any AHMED ALJOHARY Ahmed Kouraichy Ali Marlea Angel BENJIE Chaima BLHAMIDIYA Da…" at bounding box center [189, 117] width 57 height 10
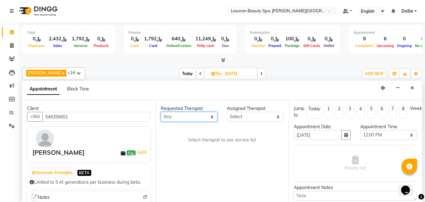
select select "66975"
click at [161, 112] on select "Any AHMED ALJOHARY Ahmed Kouraichy Ali Marlea Angel BENJIE Chaima BLHAMIDIYA Da…" at bounding box center [189, 117] width 57 height 10
select select "66975"
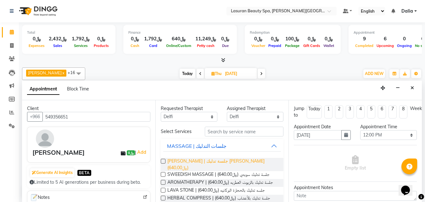
click at [199, 161] on span "LUMI LUMI | جلسة تدليك لومي لومي (﷼640.00)" at bounding box center [222, 164] width 111 height 13
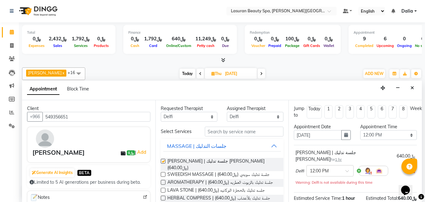
checkbox input "false"
click at [195, 145] on div "MASSAGE | جلسات التدليك" at bounding box center [196, 146] width 59 height 8
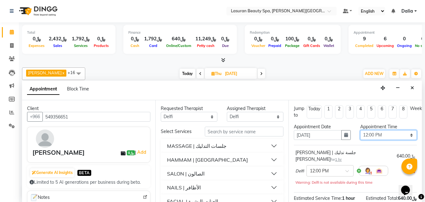
click at [382, 135] on select "Select 12:00 PM 12:15 PM 12:30 PM 12:45 PM 01:00 PM 01:15 PM 01:30 PM 01:45 PM …" at bounding box center [388, 135] width 57 height 10
select select "1200"
click at [360, 130] on select "Select 12:00 PM 12:15 PM 12:30 PM 12:45 PM 01:00 PM 01:15 PM 01:30 PM 01:45 PM …" at bounding box center [388, 135] width 57 height 10
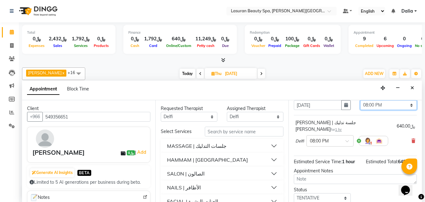
scroll to position [58, 0]
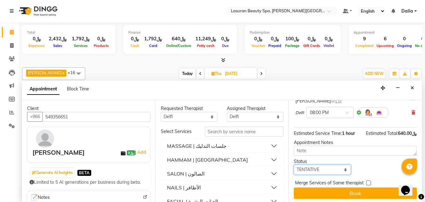
click at [325, 166] on select "Select TENTATIVE CONFIRM UPCOMING" at bounding box center [322, 170] width 57 height 10
select select "confirm booking"
click at [294, 165] on select "Select TENTATIVE CONFIRM UPCOMING" at bounding box center [322, 170] width 57 height 10
click at [319, 187] on button "Book" at bounding box center [355, 192] width 123 height 11
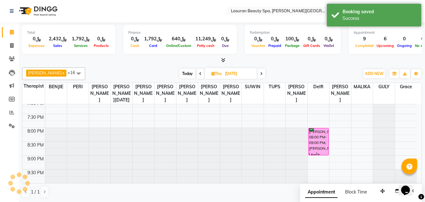
click at [184, 73] on span "Today" at bounding box center [188, 74] width 16 height 10
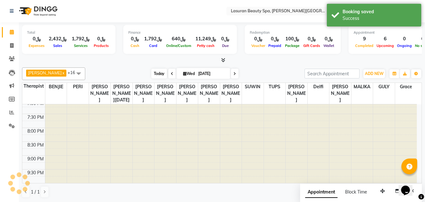
type input "[DATE]"
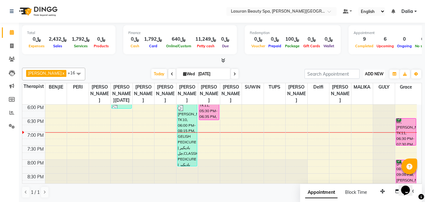
click at [372, 71] on span "ADD NEW" at bounding box center [374, 73] width 19 height 5
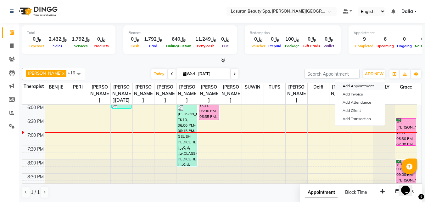
click at [376, 87] on button "Add Appointment" at bounding box center [360, 86] width 50 height 8
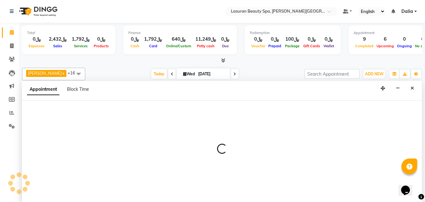
select select "tentative"
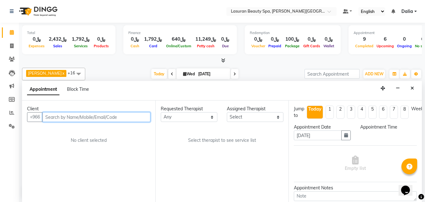
scroll to position [0, 0]
select select "720"
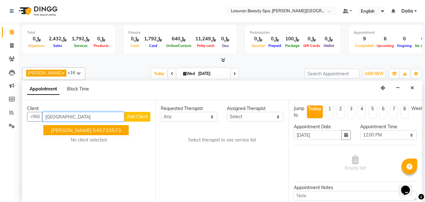
click at [107, 135] on button "Milan Mirjanic 545720573" at bounding box center [85, 130] width 85 height 10
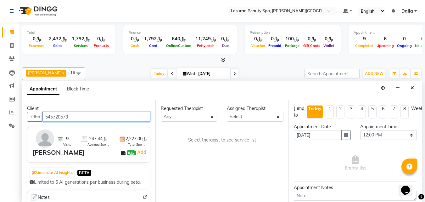
type input "545720573"
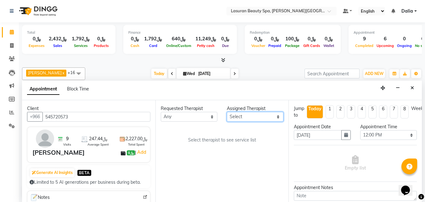
click at [269, 120] on select "Select AHMED ALJOHARY Ahmed Kouraichy Ali Marlea Angel BENJIE Chaima BLHAMIDIYA…" at bounding box center [255, 117] width 57 height 10
select select "67125"
click at [227, 112] on select "Select AHMED ALJOHARY Ahmed Kouraichy Ali Marlea Angel BENJIE Chaima BLHAMIDIYA…" at bounding box center [255, 117] width 57 height 10
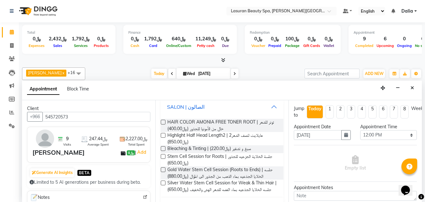
click at [271, 110] on button "SALON | الصالون" at bounding box center [222, 106] width 118 height 11
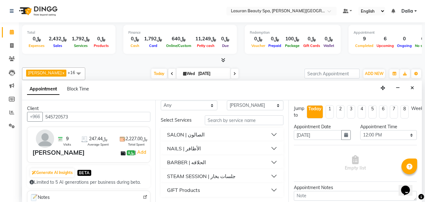
scroll to position [11, 0]
click at [268, 165] on button "BARBER | الحلاقه" at bounding box center [222, 161] width 118 height 11
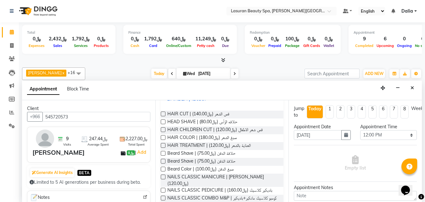
scroll to position [75, 0]
click at [233, 162] on span "Beard Shave | حلاقة الذقن (﷼75.00)" at bounding box center [201, 161] width 68 height 8
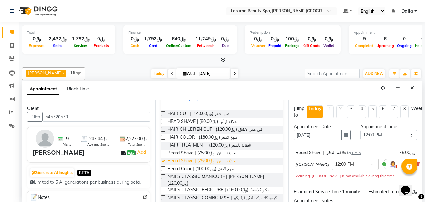
checkbox input "false"
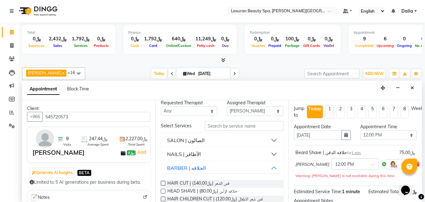
scroll to position [0, 0]
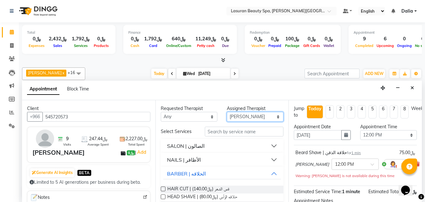
click at [268, 117] on select "Select AHMED ALJOHARY Ahmed Kouraichy Ali Marlea Angel BENJIE Chaima BLHAMIDIYA…" at bounding box center [255, 117] width 57 height 10
select select "54622"
click at [227, 112] on select "Select AHMED ALJOHARY Ahmed Kouraichy Ali Marlea Angel BENJIE Chaima BLHAMIDIYA…" at bounding box center [255, 117] width 57 height 10
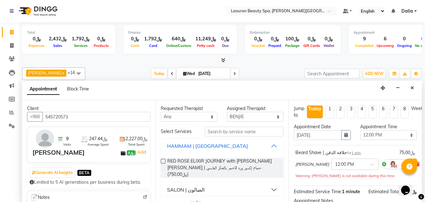
click at [269, 149] on button "HAMMAM | حمام لاسوران" at bounding box center [222, 145] width 118 height 11
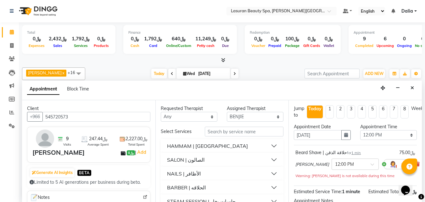
click at [268, 172] on button "NAILS | الأظافر" at bounding box center [222, 173] width 118 height 11
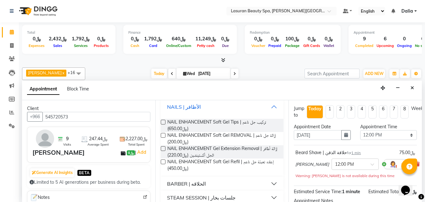
scroll to position [70, 0]
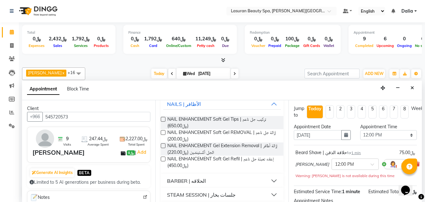
click at [267, 182] on button "BARBER | الحلاقه" at bounding box center [222, 180] width 118 height 11
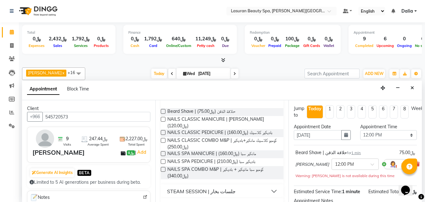
scroll to position [152, 0]
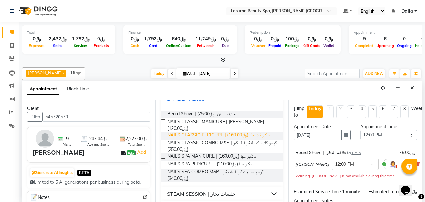
click at [267, 132] on span "NAILS CLASSIC PEDICURE | باديكير كلاسيك (﷼160.00)" at bounding box center [219, 136] width 105 height 8
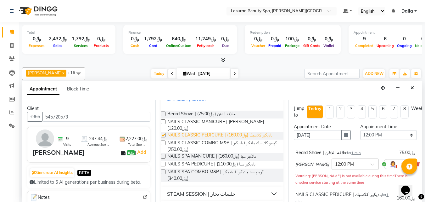
checkbox input "false"
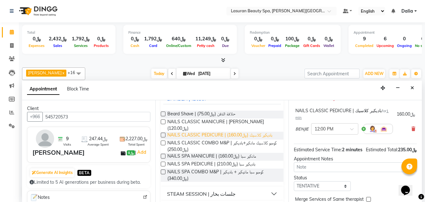
scroll to position [114, 0]
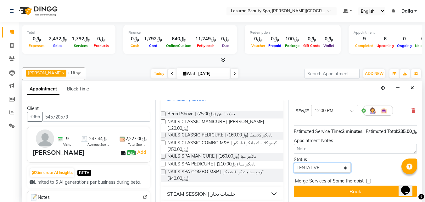
click at [328, 166] on select "Select TENTATIVE CONFIRM CHECK-IN UPCOMING" at bounding box center [322, 168] width 57 height 10
select select "confirm booking"
click at [294, 163] on select "Select TENTATIVE CONFIRM CHECK-IN UPCOMING" at bounding box center [322, 168] width 57 height 10
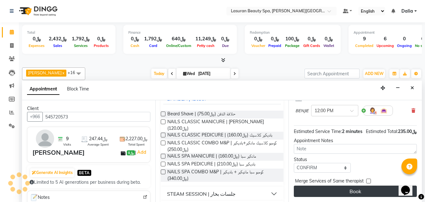
click at [332, 189] on button "Book" at bounding box center [355, 190] width 123 height 11
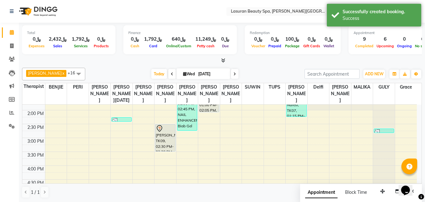
scroll to position [75, 0]
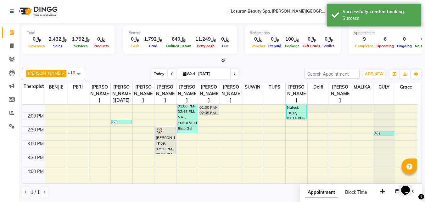
click at [156, 76] on span "Today" at bounding box center [159, 74] width 16 height 10
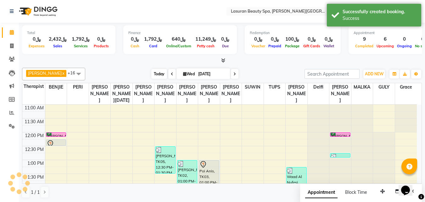
scroll to position [222, 0]
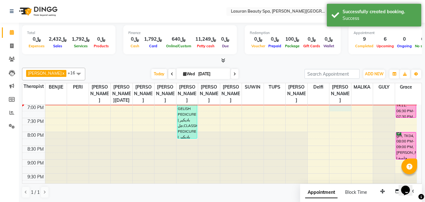
click at [342, 116] on div "11:00 AM 11:30 AM 12:00 PM 12:30 PM 1:00 PM 1:30 PM 2:00 PM 2:30 PM 3:00 PM 3:3…" at bounding box center [219, 35] width 395 height 304
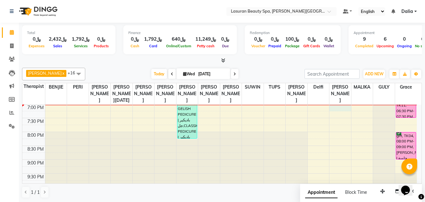
select select "67125"
select select "tentative"
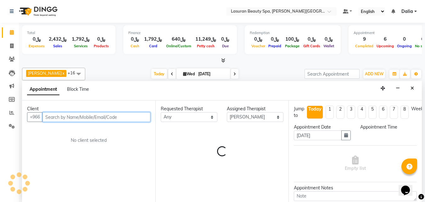
select select "1140"
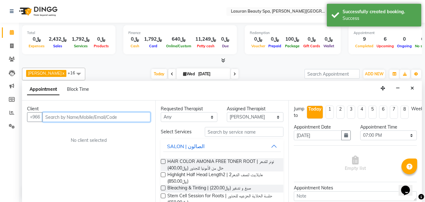
scroll to position [0, 0]
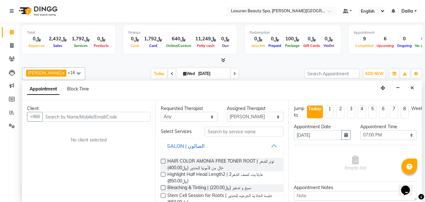
click at [271, 145] on button "SALON | الصالون" at bounding box center [222, 145] width 118 height 11
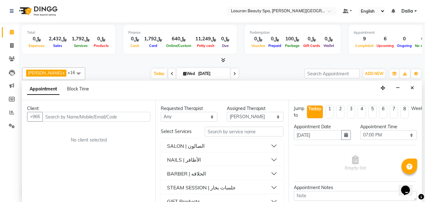
click at [268, 169] on button "BARBER | الحلاقه" at bounding box center [222, 173] width 118 height 11
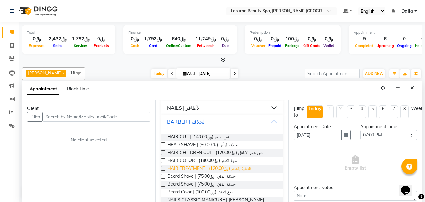
scroll to position [63, 0]
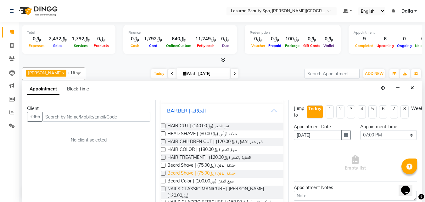
click at [225, 173] on span "Beard Shave | حلاقة الذقن (﷼75.00)" at bounding box center [201, 174] width 68 height 8
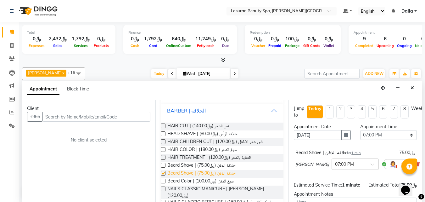
checkbox input "false"
click at [238, 199] on span "NAILS CLASSIC PEDICURE | باديكير كلاسيك (﷼160.00)" at bounding box center [219, 203] width 105 height 8
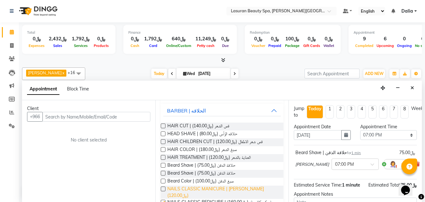
checkbox input "false"
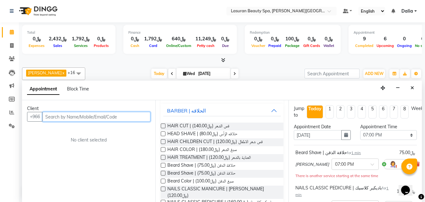
click at [119, 116] on input "text" at bounding box center [96, 117] width 108 height 10
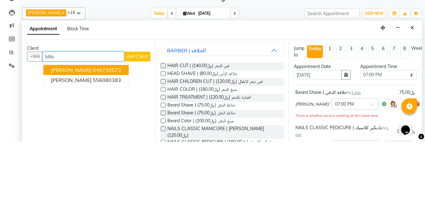
click at [56, 130] on span "Milan Mirjanic" at bounding box center [71, 130] width 41 height 6
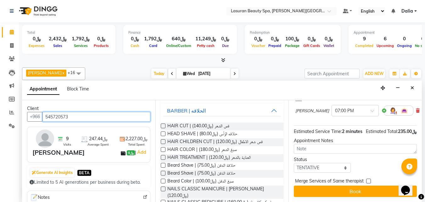
scroll to position [109, 0]
type input "545720573"
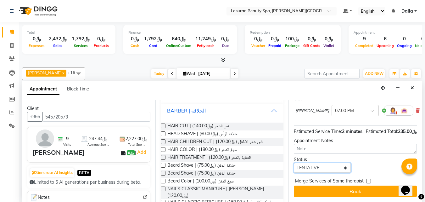
click at [314, 163] on select "Select TENTATIVE CONFIRM CHECK-IN UPCOMING" at bounding box center [322, 168] width 57 height 10
select select "confirm booking"
click at [294, 163] on select "Select TENTATIVE CONFIRM CHECK-IN UPCOMING" at bounding box center [322, 168] width 57 height 10
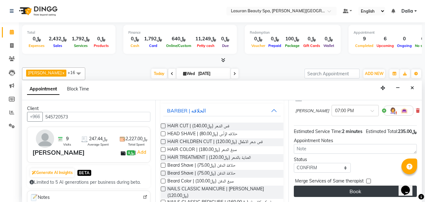
click at [335, 186] on button "Book" at bounding box center [355, 190] width 123 height 11
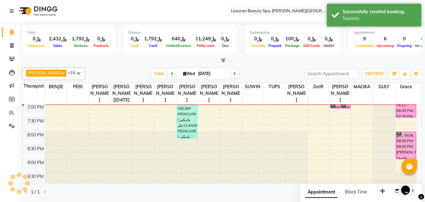
scroll to position [0, 0]
click at [345, 108] on div "Milan Mirjanic, TK16, 07:00 PM-07:01 PM, NAILS CLASSIC PEDICURE | باديكير كلاسيك" at bounding box center [345, 107] width 9 height 4
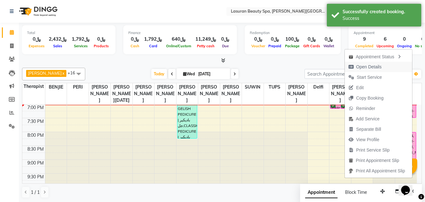
click at [359, 67] on span "Open Details" at bounding box center [368, 67] width 25 height 7
select select "6"
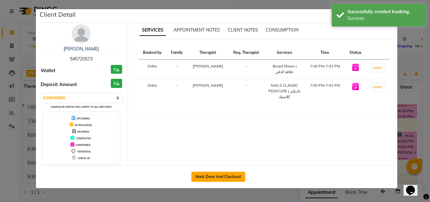
click at [230, 177] on button "Mark Done And Checkout" at bounding box center [218, 177] width 54 height 10
select select "service"
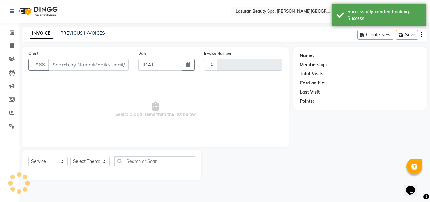
type input "1393"
select select "6941"
select select "V"
select select "66975"
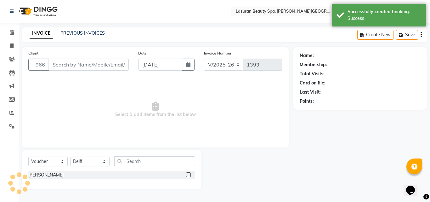
type input "545720573"
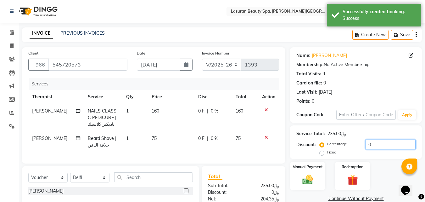
click at [378, 143] on input "0" at bounding box center [391, 144] width 50 height 10
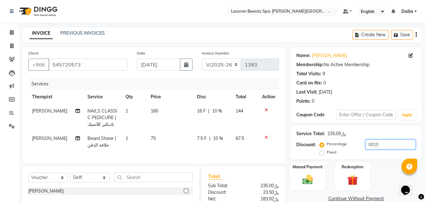
scroll to position [64, 0]
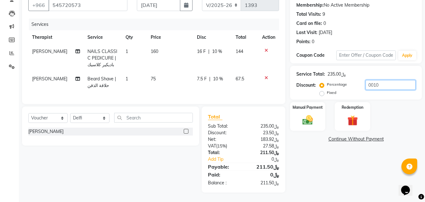
type input "0010"
click at [310, 116] on img at bounding box center [308, 120] width 18 height 13
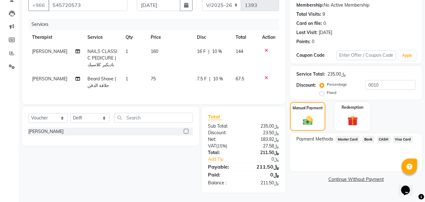
click at [396, 136] on span "Visa Card" at bounding box center [403, 139] width 20 height 7
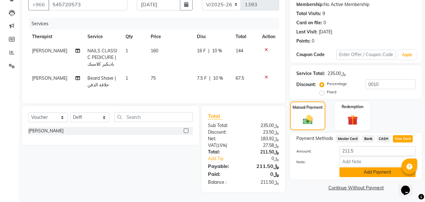
click at [361, 169] on button "Add Payment" at bounding box center [378, 172] width 76 height 10
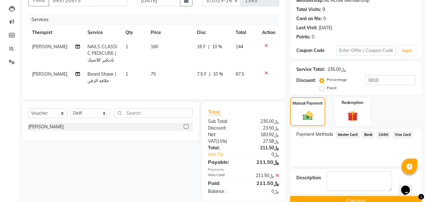
click at [338, 196] on button "Checkout" at bounding box center [356, 201] width 132 height 10
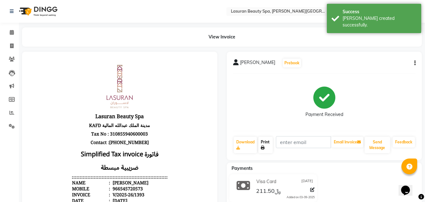
click at [270, 147] on link "Print" at bounding box center [265, 145] width 14 height 16
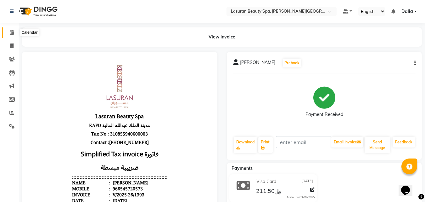
click at [12, 35] on span at bounding box center [11, 32] width 11 height 7
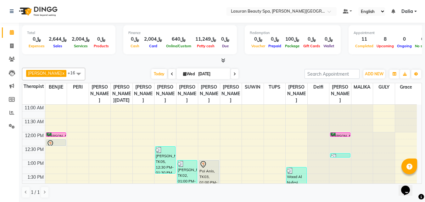
click at [341, 136] on div "Milan Mirjanic, TK15, 12:00 PM-12:01 PM, Beard Shave | حلاقة الذقن" at bounding box center [341, 135] width 20 height 4
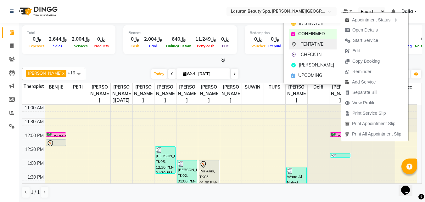
click at [318, 44] on span "TENTATIVE" at bounding box center [312, 44] width 23 height 7
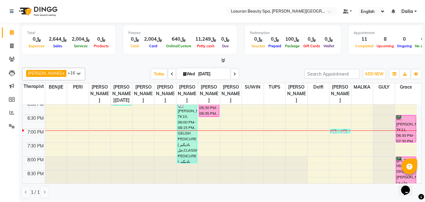
scroll to position [220, 0]
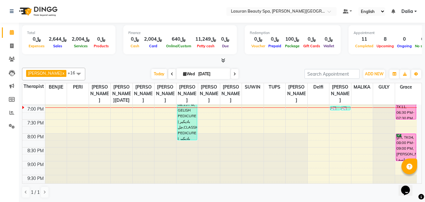
drag, startPoint x: 338, startPoint y: 115, endPoint x: 257, endPoint y: 126, distance: 81.0
click at [257, 126] on div "11:00 AM 11:30 AM 12:00 PM 12:30 PM 1:00 PM 1:30 PM 2:00 PM 2:30 PM 3:00 PM 3:3…" at bounding box center [219, 36] width 395 height 304
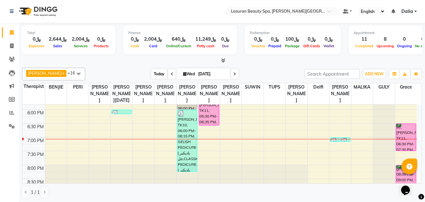
click at [158, 74] on span "Today" at bounding box center [159, 74] width 16 height 10
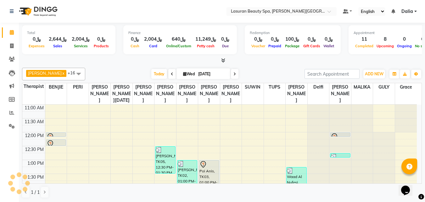
scroll to position [222, 0]
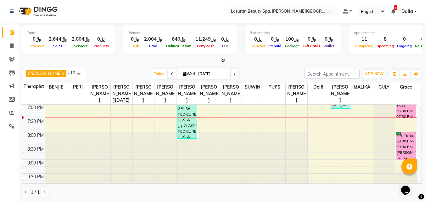
click at [234, 75] on icon at bounding box center [235, 74] width 3 height 4
type input "04-09-2025"
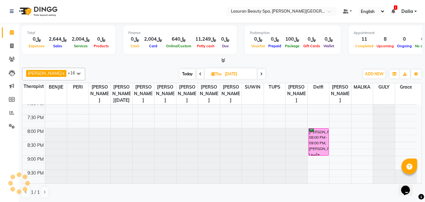
scroll to position [232, 0]
click at [316, 149] on div "Hanouf Al Faisal, 08:00 PM-09:00 PM, LUMI LUMI | جلسة تدليك لومي لومي" at bounding box center [319, 141] width 20 height 27
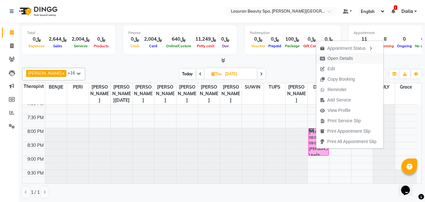
click at [326, 59] on span "Open Details" at bounding box center [336, 58] width 41 height 10
select select "6"
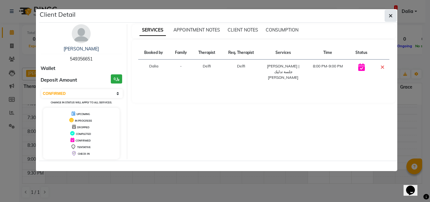
click at [389, 15] on icon "button" at bounding box center [391, 15] width 4 height 5
